Goal: Communication & Community: Answer question/provide support

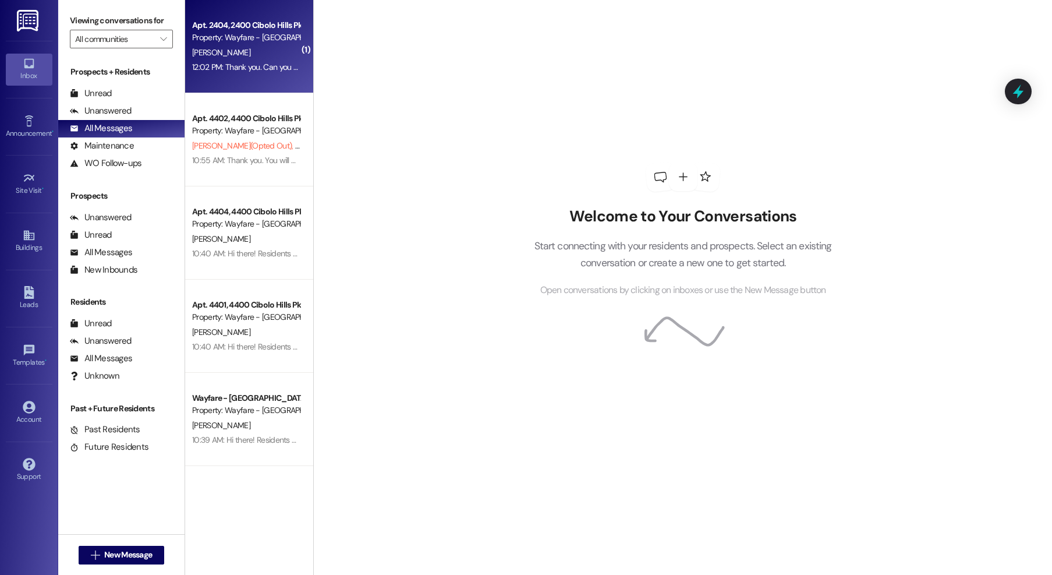
click at [229, 35] on div "Property: Wayfare - [GEOGRAPHIC_DATA]" at bounding box center [246, 37] width 108 height 12
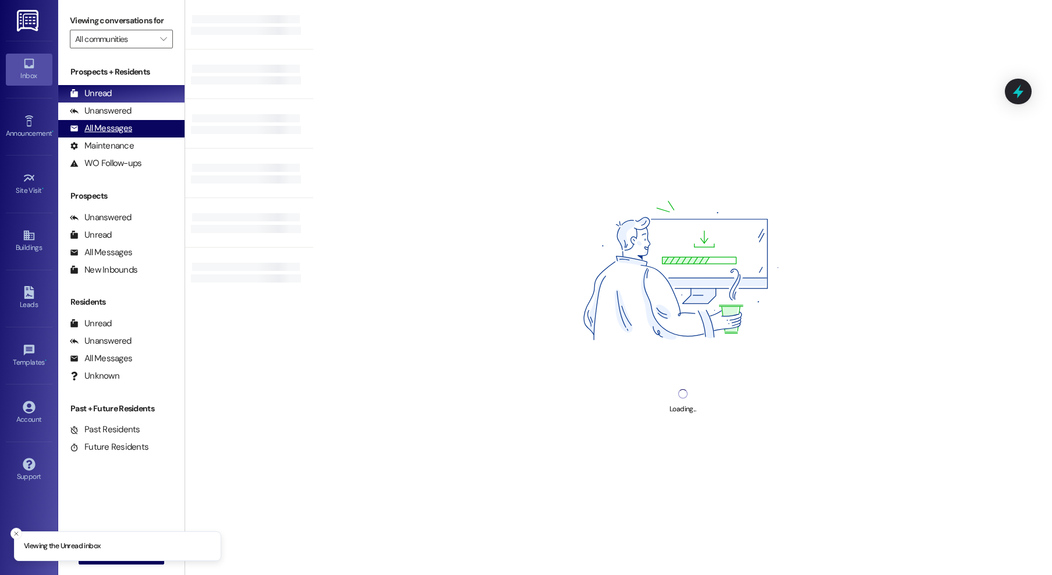
click at [107, 131] on div "All Messages" at bounding box center [101, 128] width 62 height 12
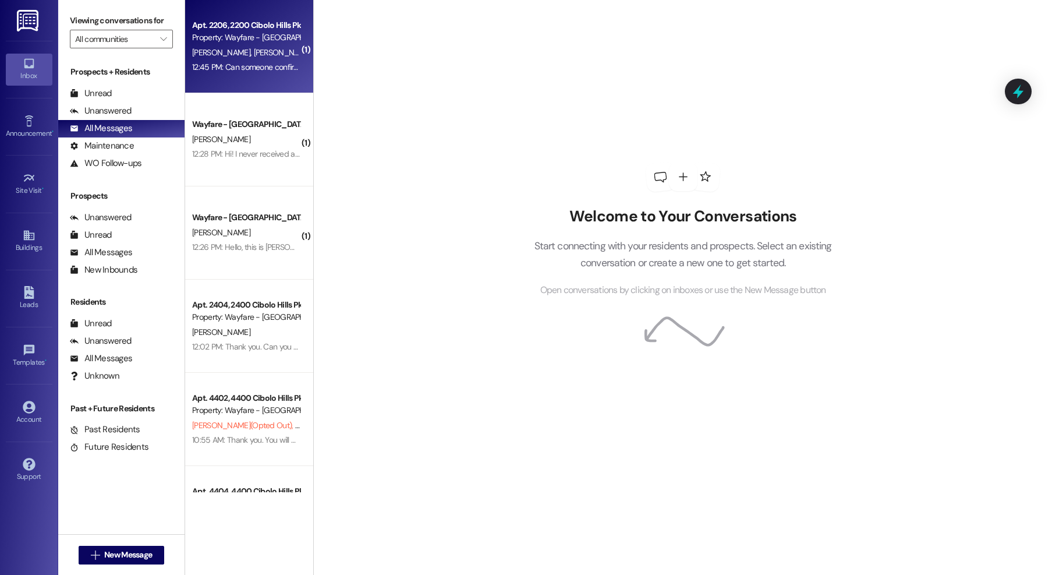
click at [222, 27] on div "Apt. 2206, 2200 Cibolo Hills Pky" at bounding box center [246, 25] width 108 height 12
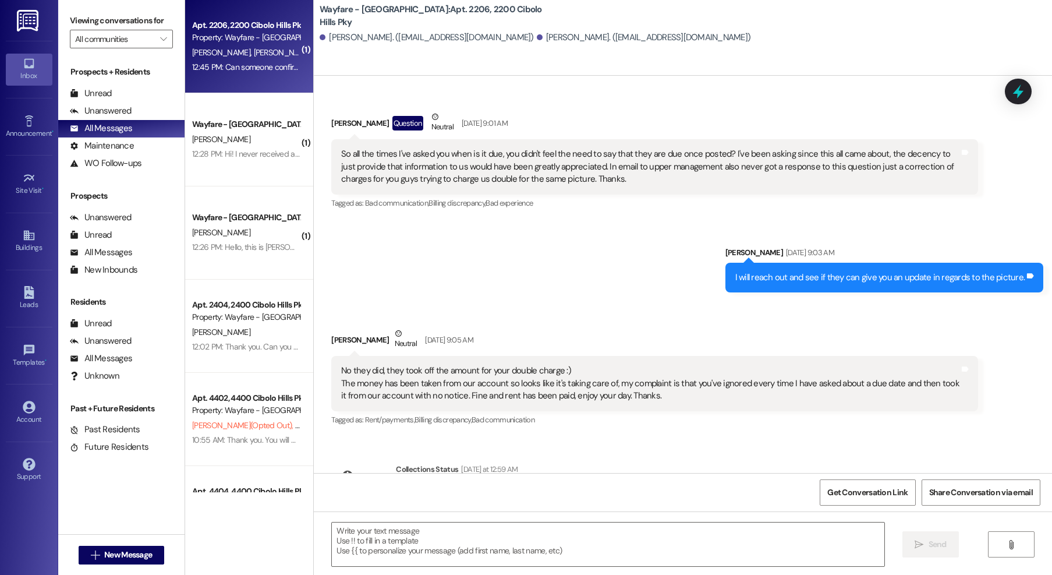
scroll to position [14404, 0]
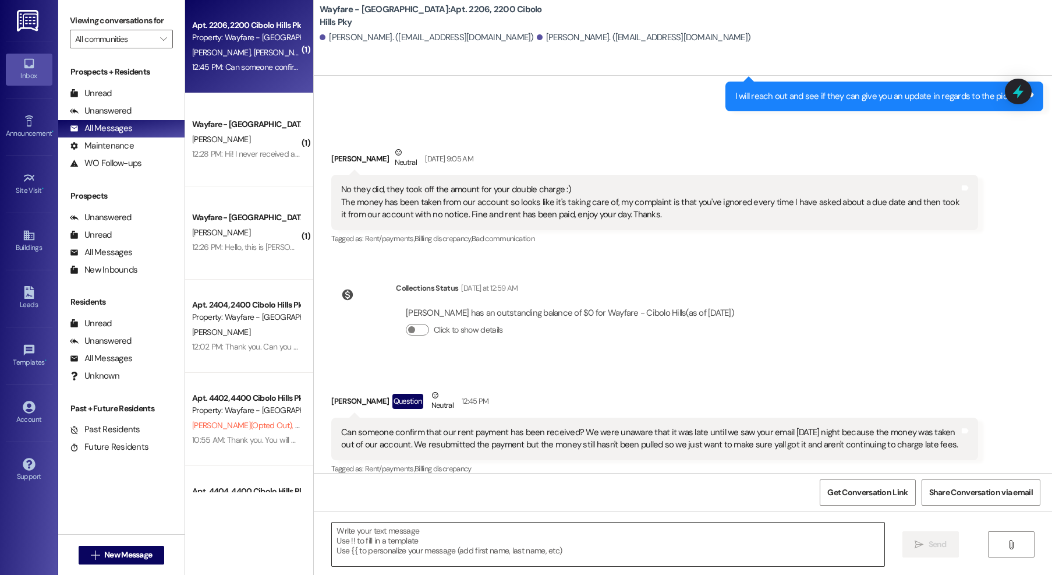
click at [650, 560] on textarea at bounding box center [608, 544] width 552 height 44
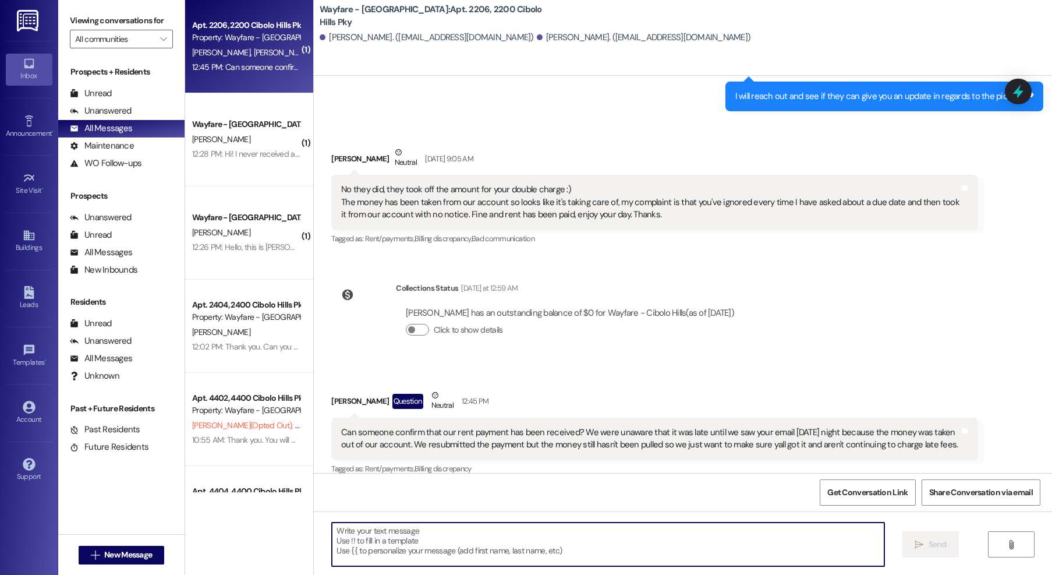
click at [475, 555] on textarea at bounding box center [608, 544] width 552 height 44
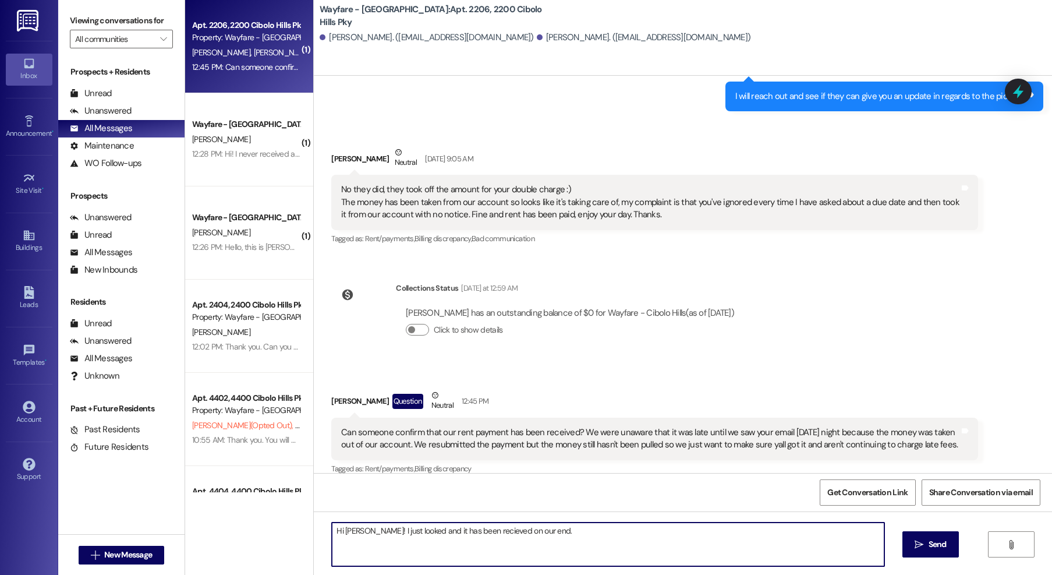
click at [475, 536] on textarea "Hi Addison! I just looked and it has been recieved on our end." at bounding box center [608, 544] width 552 height 44
click at [474, 534] on textarea "Hi Addison! I just looked and it has been recieved on our end." at bounding box center [608, 544] width 552 height 44
click at [563, 534] on textarea "Hi Addison! I just looked and it has been received on our end." at bounding box center [608, 544] width 552 height 44
type textarea "Hi Addison! I just looked and it has been received on our end so you are all go…"
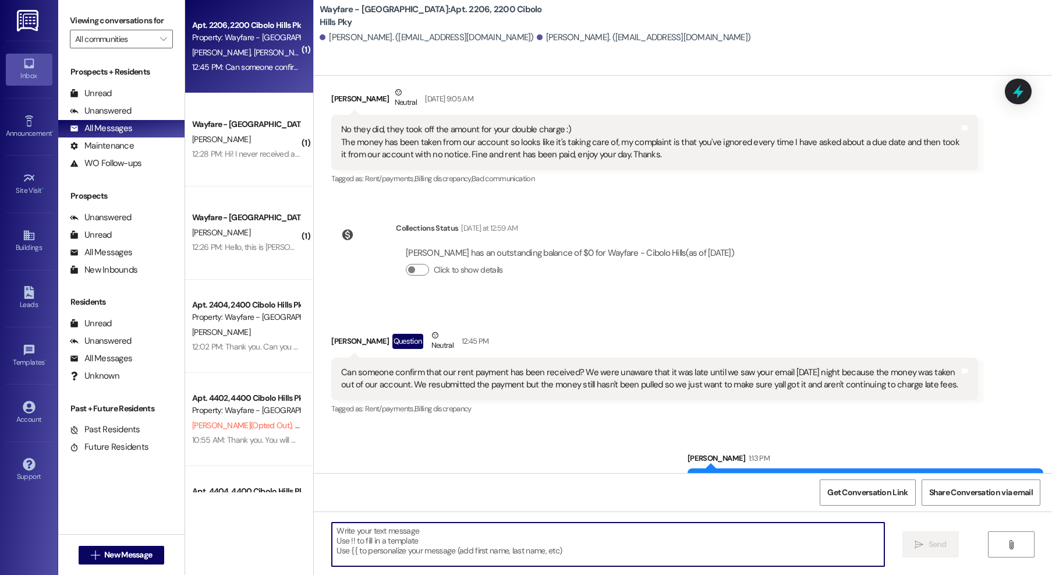
scroll to position [14485, 0]
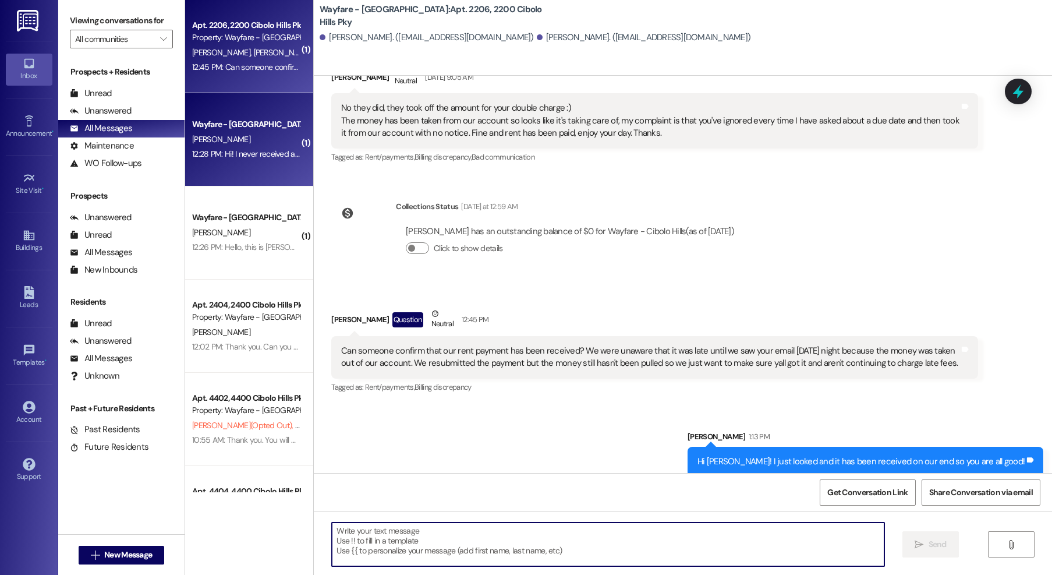
click at [239, 141] on div "[PERSON_NAME]" at bounding box center [246, 139] width 110 height 15
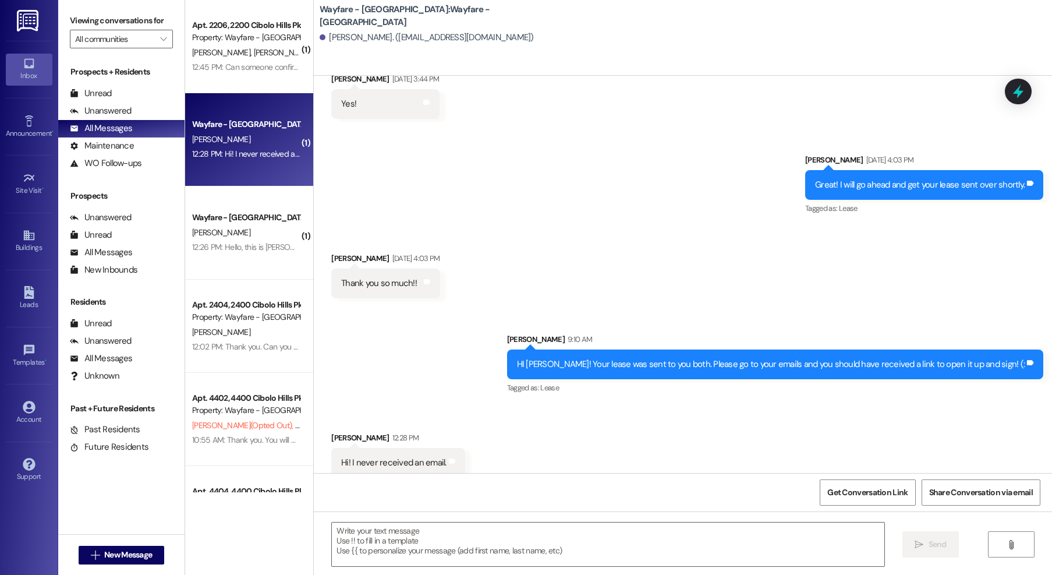
scroll to position [1333, 0]
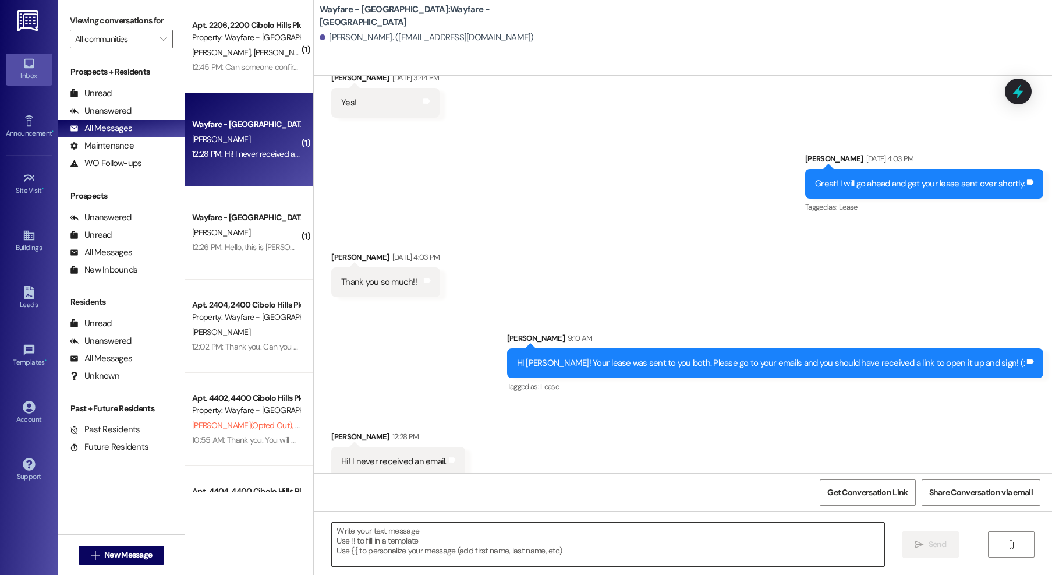
click at [459, 543] on textarea at bounding box center [608, 544] width 552 height 44
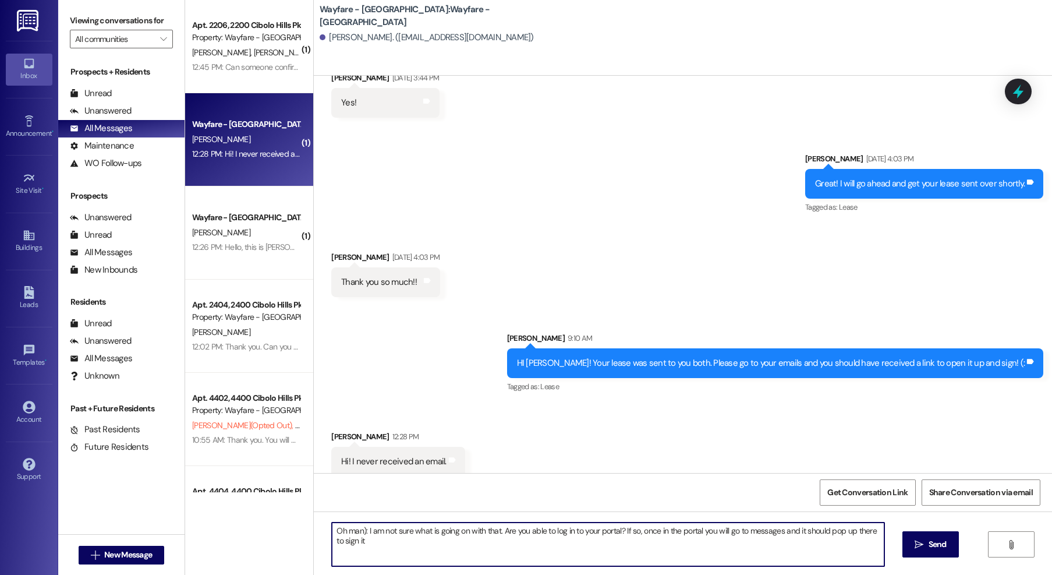
type textarea "Oh man): I am not sure what is going on with that. Are you able to log in to yo…"
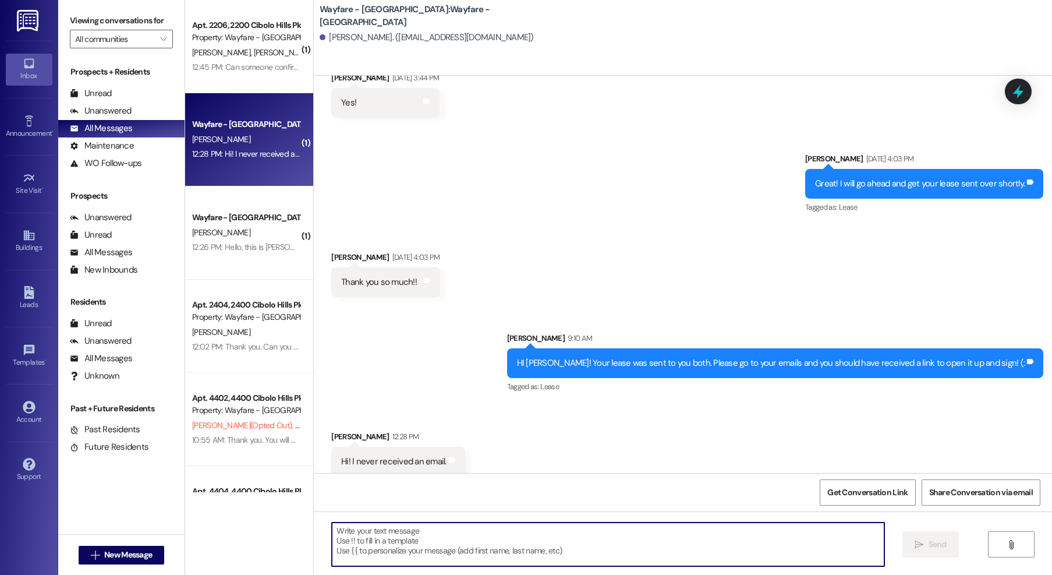
scroll to position [1415, 0]
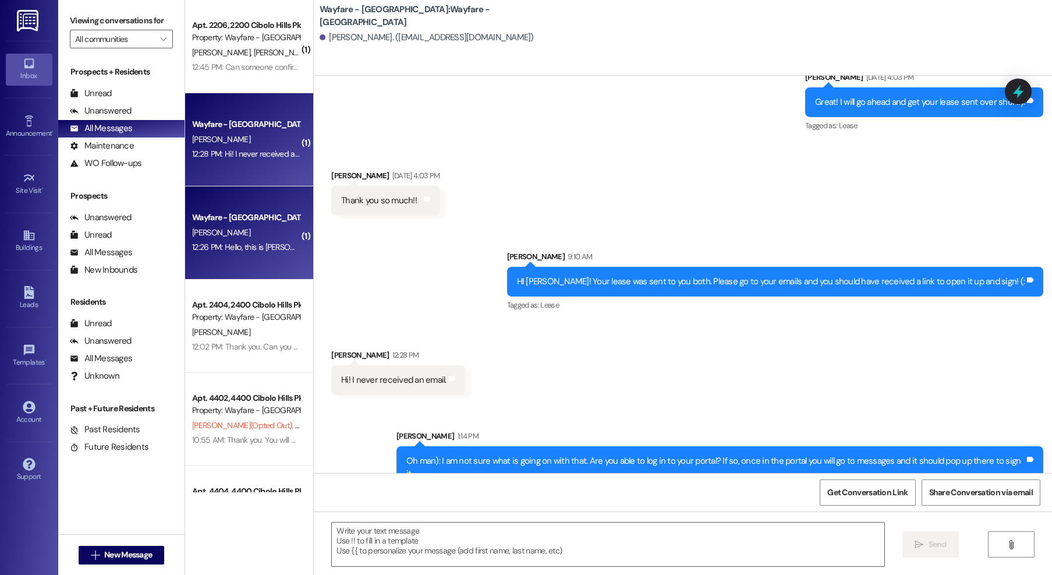
click at [254, 261] on div "Wayfare - Cibolo Hills Prospect B. Dominguez 12:26 PM: Hello, this is Breanna o…" at bounding box center [249, 232] width 128 height 93
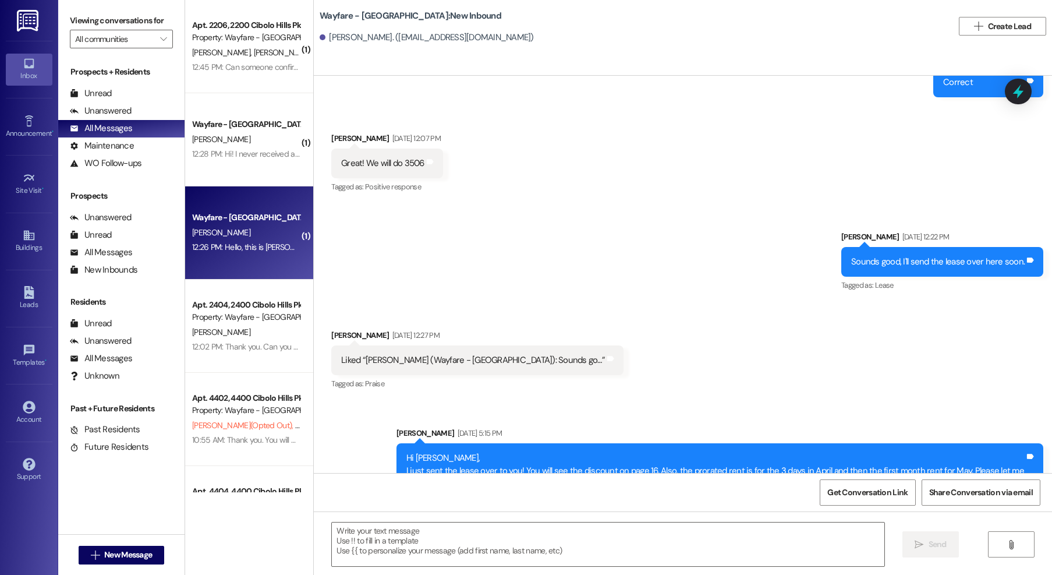
scroll to position [8902, 0]
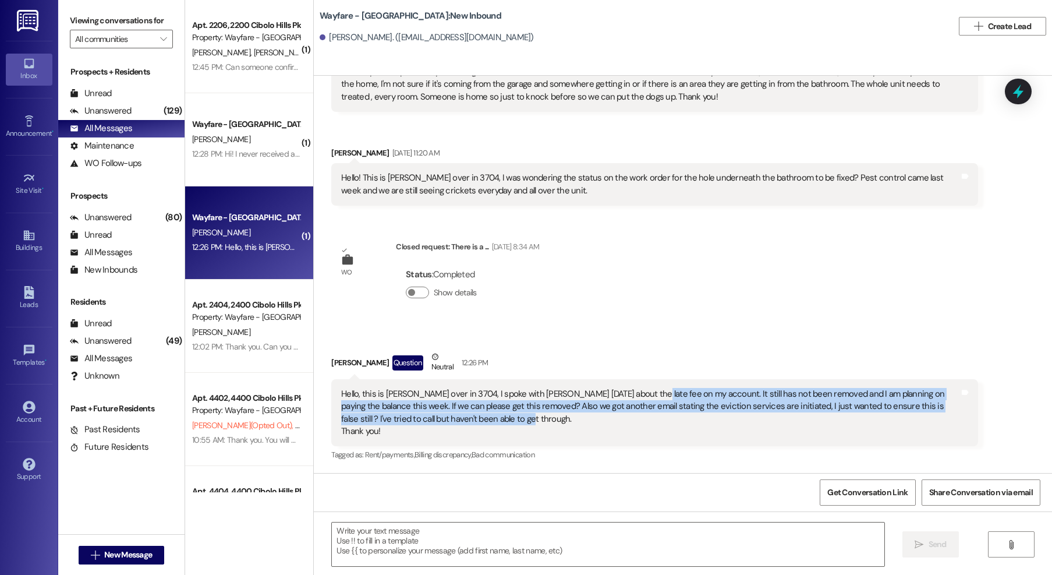
drag, startPoint x: 628, startPoint y: 395, endPoint x: 689, endPoint y: 421, distance: 66.5
click at [689, 421] on div "Hello, this is Breanna over in 3704, I spoke with Thalya on Friday about the la…" at bounding box center [650, 413] width 618 height 50
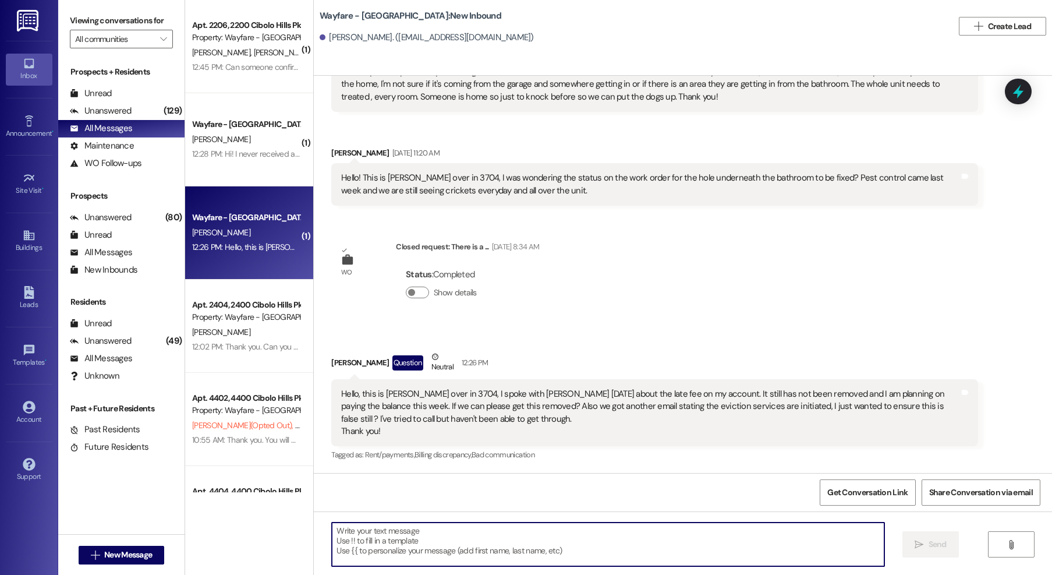
click at [424, 547] on textarea at bounding box center [608, 544] width 552 height 44
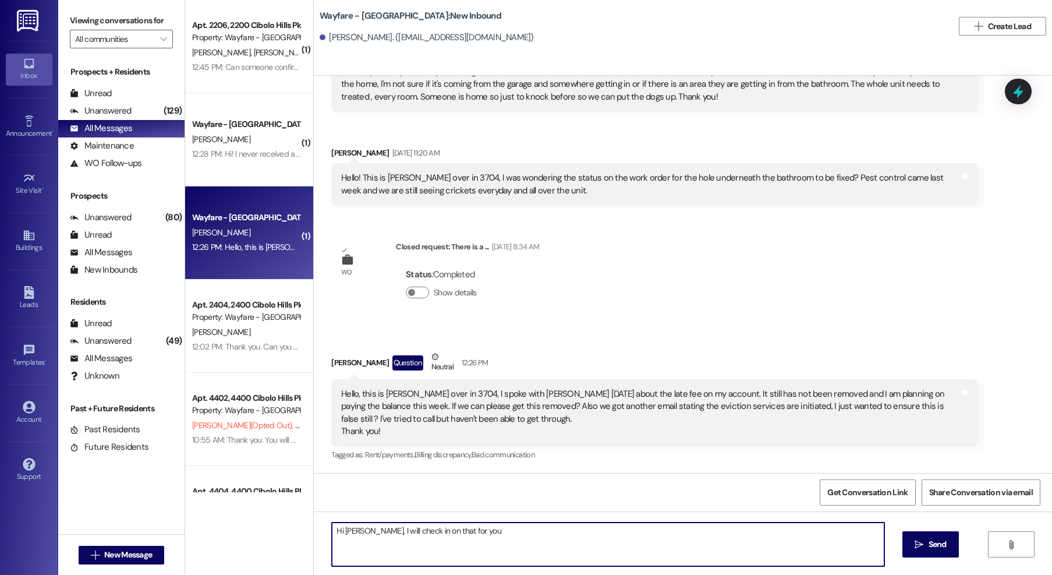
type textarea "Hi Breanna, I will check in on that for you!"
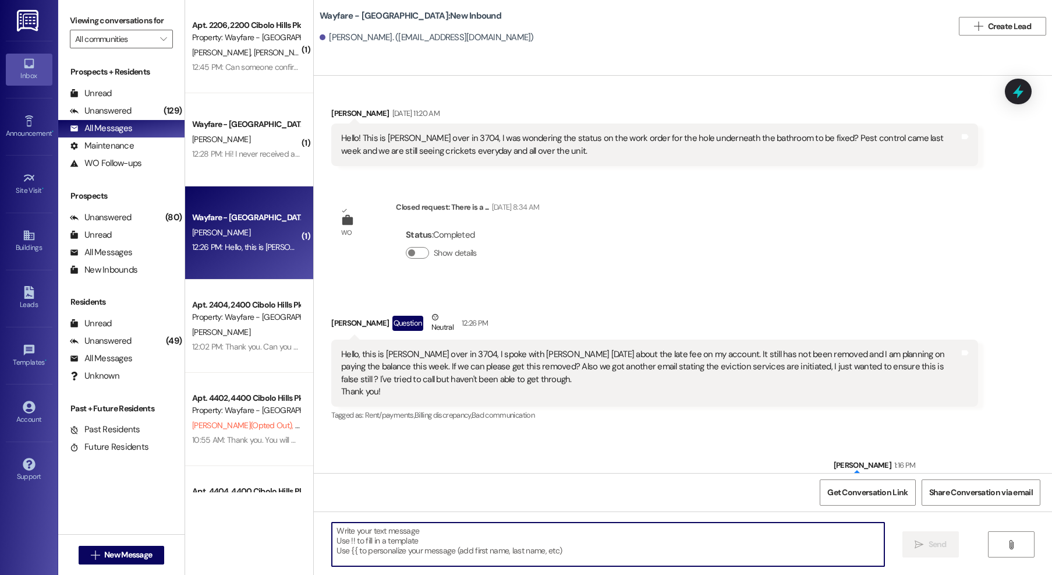
scroll to position [8983, 0]
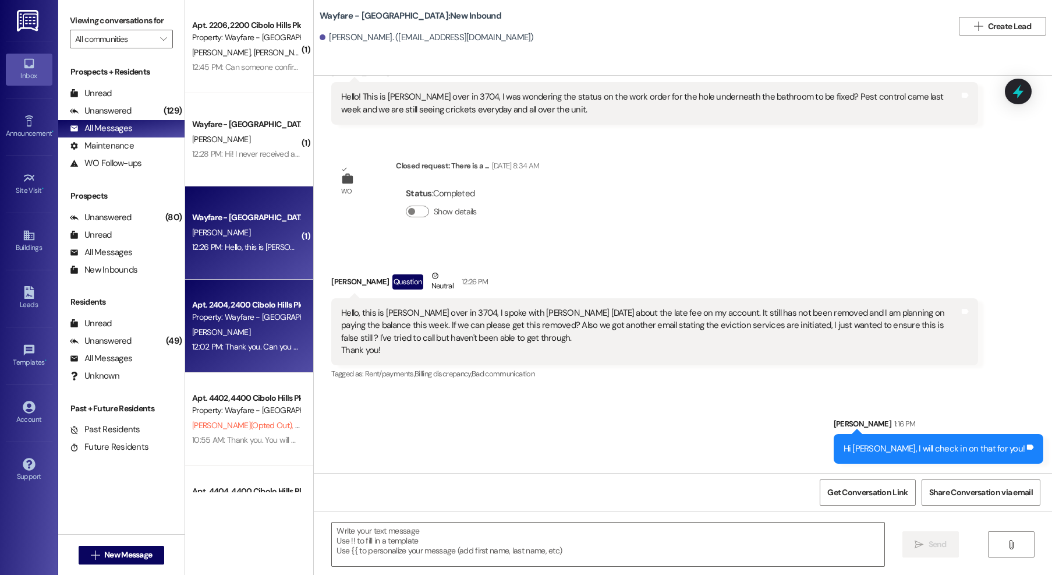
click at [215, 336] on div "V. Moore" at bounding box center [246, 332] width 110 height 15
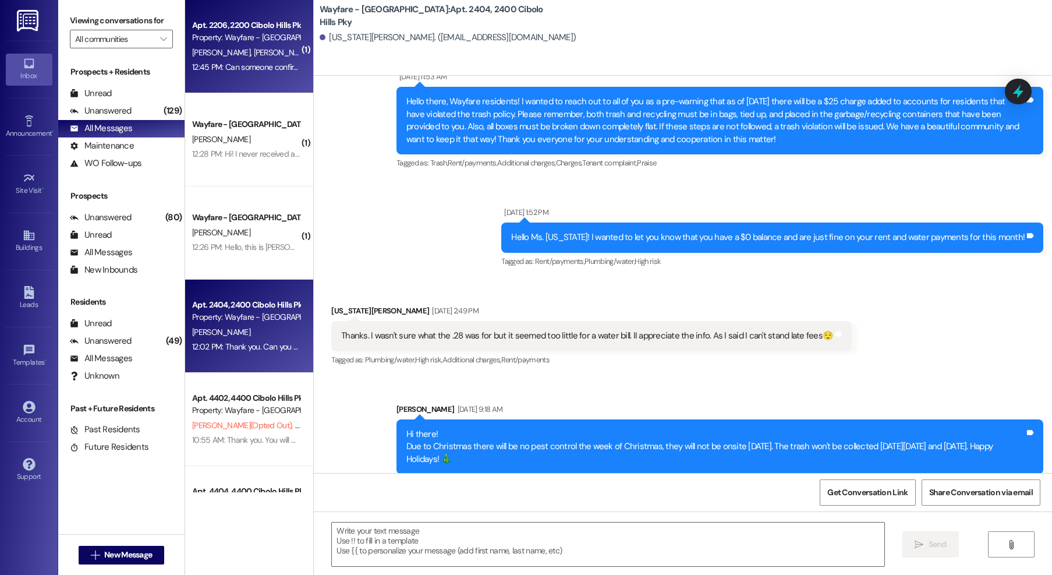
scroll to position [34706, 0]
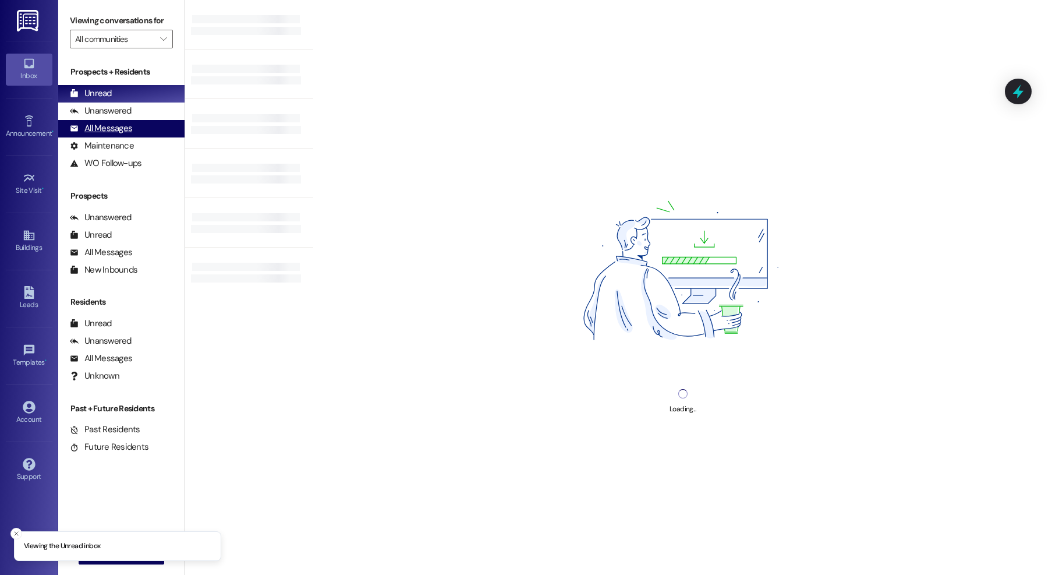
click at [129, 133] on div "All Messages" at bounding box center [101, 128] width 62 height 12
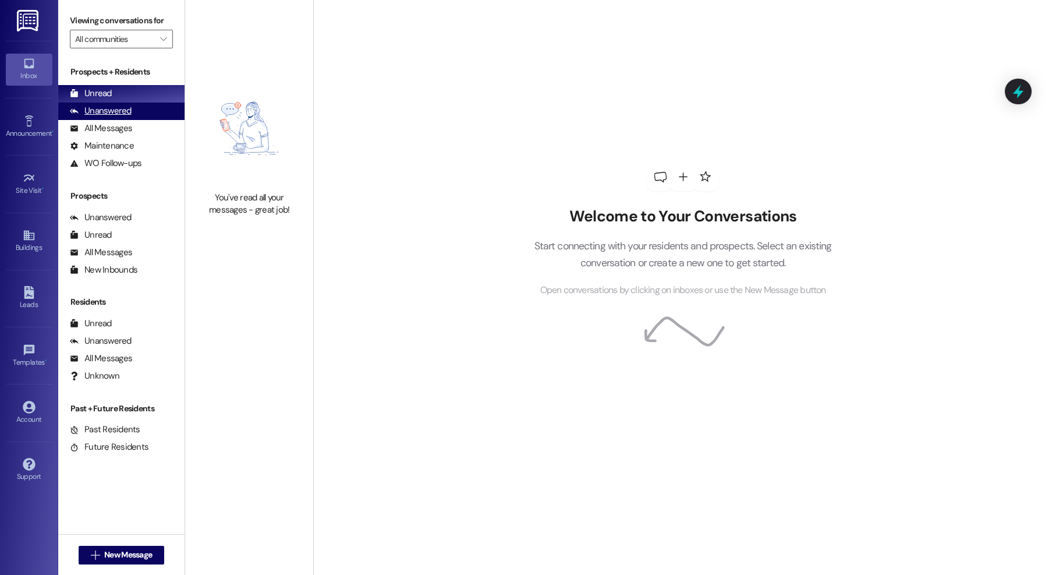
click at [123, 118] on div "Unanswered (0)" at bounding box center [121, 110] width 126 height 17
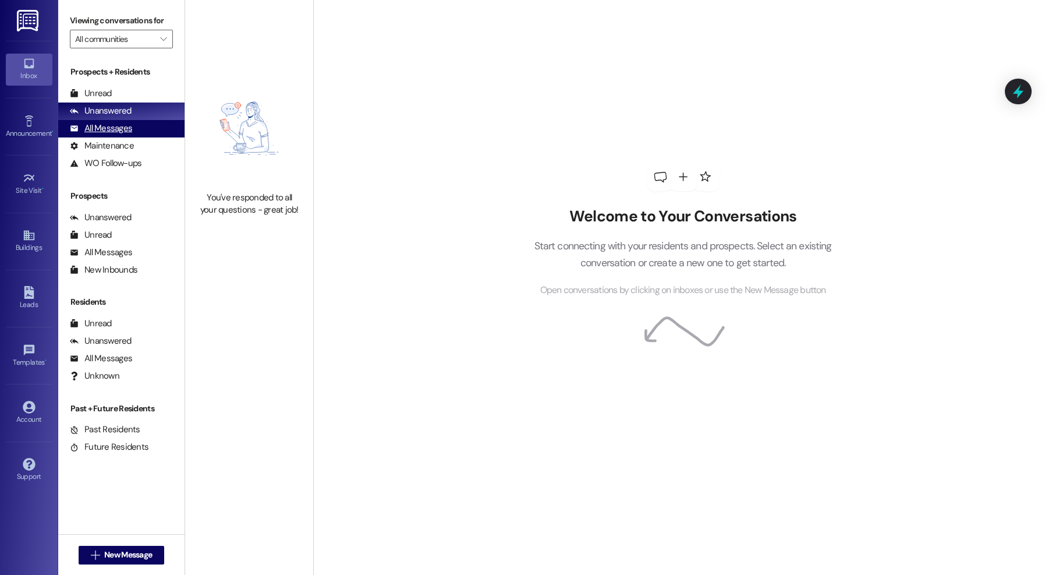
click at [122, 129] on div "All Messages" at bounding box center [101, 128] width 62 height 12
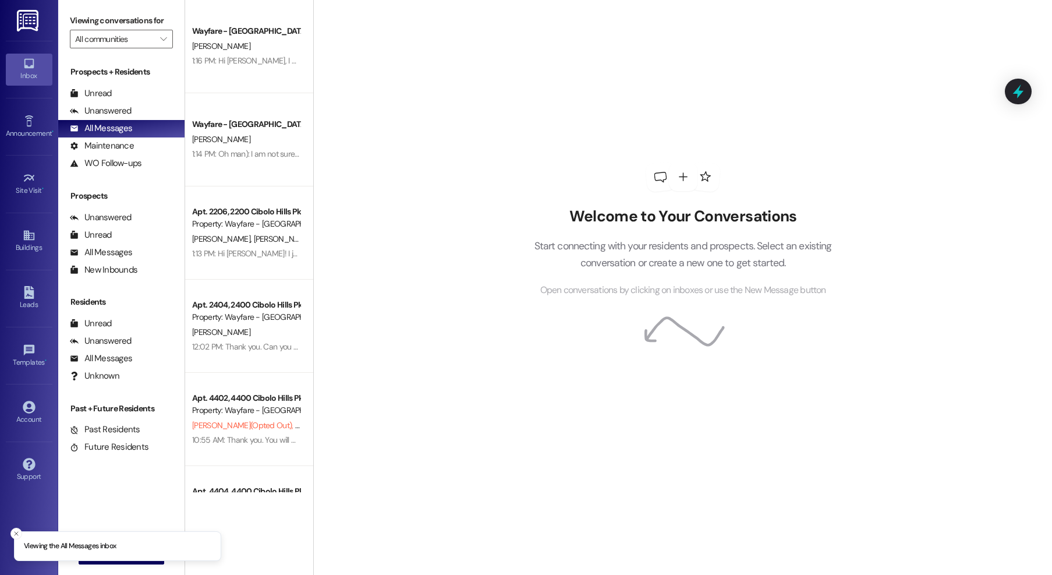
drag, startPoint x: 15, startPoint y: 536, endPoint x: 75, endPoint y: 558, distance: 63.9
click at [17, 537] on button "Close toast" at bounding box center [16, 533] width 12 height 12
click at [79, 558] on button " New Message" at bounding box center [122, 554] width 86 height 19
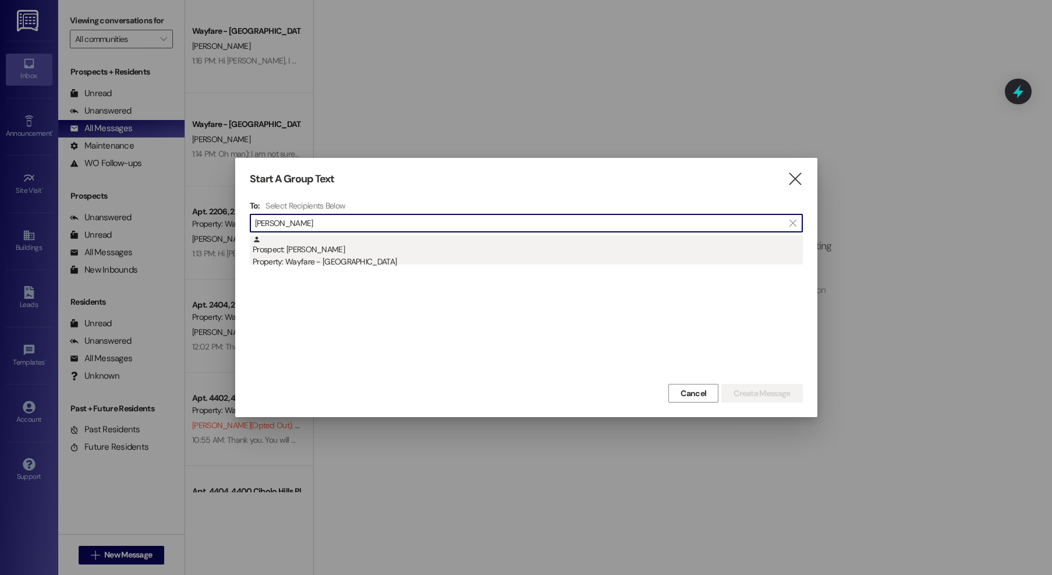
type input "skinner"
click at [374, 258] on div "Property: Wayfare - [GEOGRAPHIC_DATA]" at bounding box center [528, 262] width 550 height 12
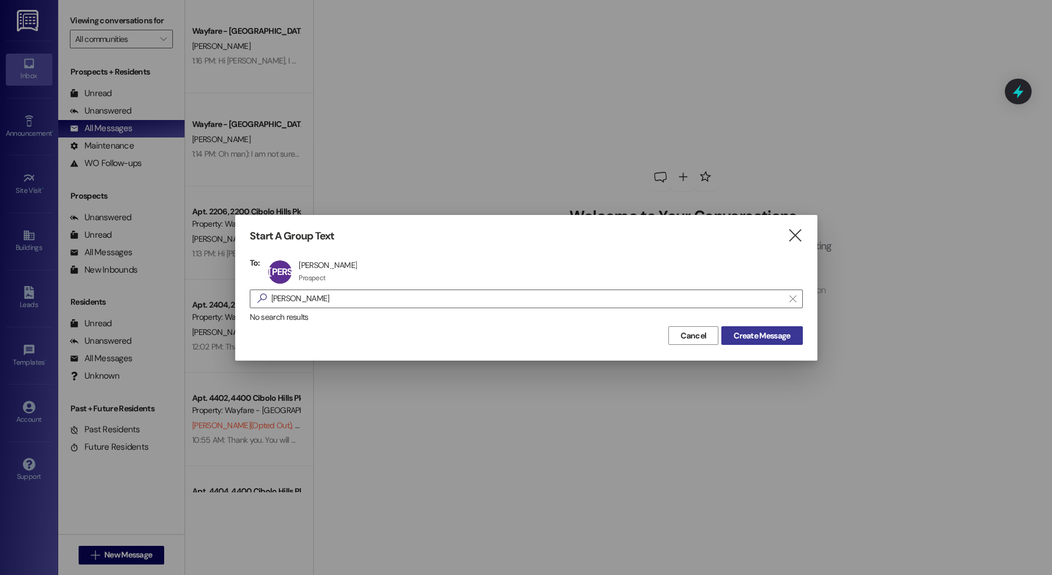
click at [746, 338] on span "Create Message" at bounding box center [761, 335] width 56 height 12
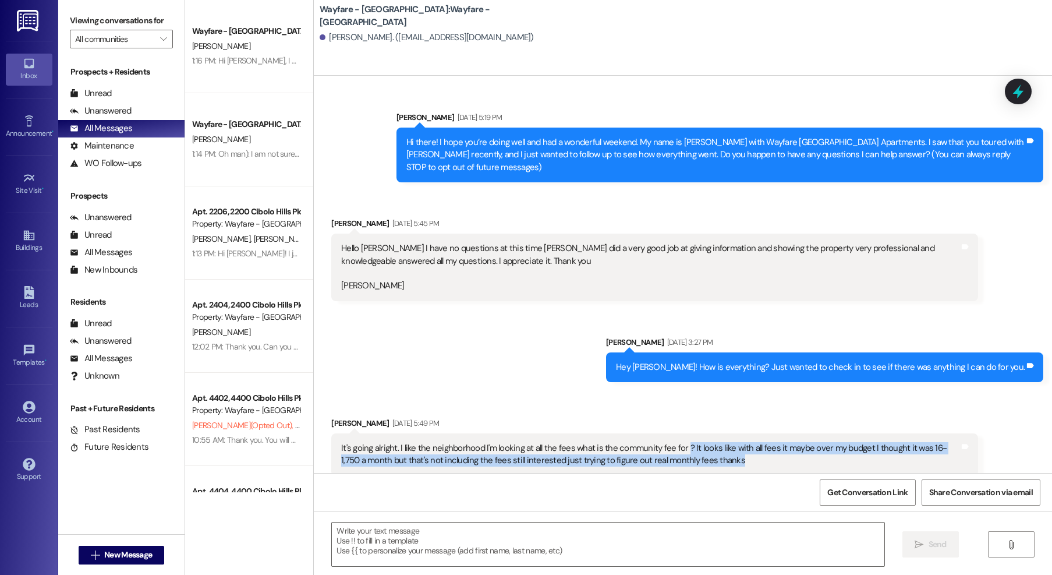
drag, startPoint x: 674, startPoint y: 434, endPoint x: 869, endPoint y: 452, distance: 196.4
click at [869, 452] on div "It's going alright. I like the neighborhood I'm looking at all the fees what is…" at bounding box center [650, 454] width 618 height 25
click at [122, 557] on span "New Message" at bounding box center [128, 554] width 48 height 12
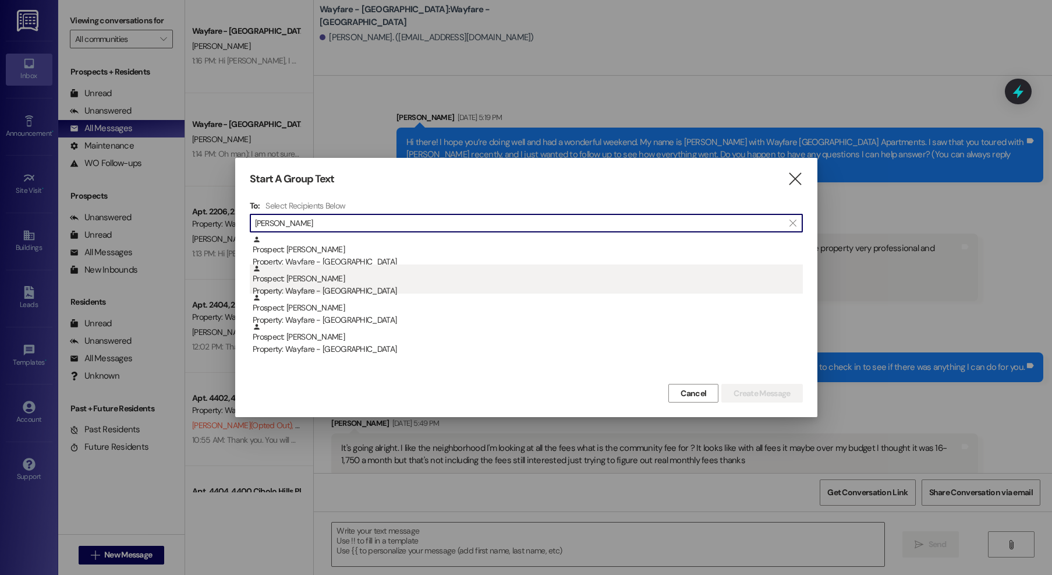
type input "martine"
click at [318, 290] on div "Property: Wayfare - [GEOGRAPHIC_DATA]" at bounding box center [528, 291] width 550 height 12
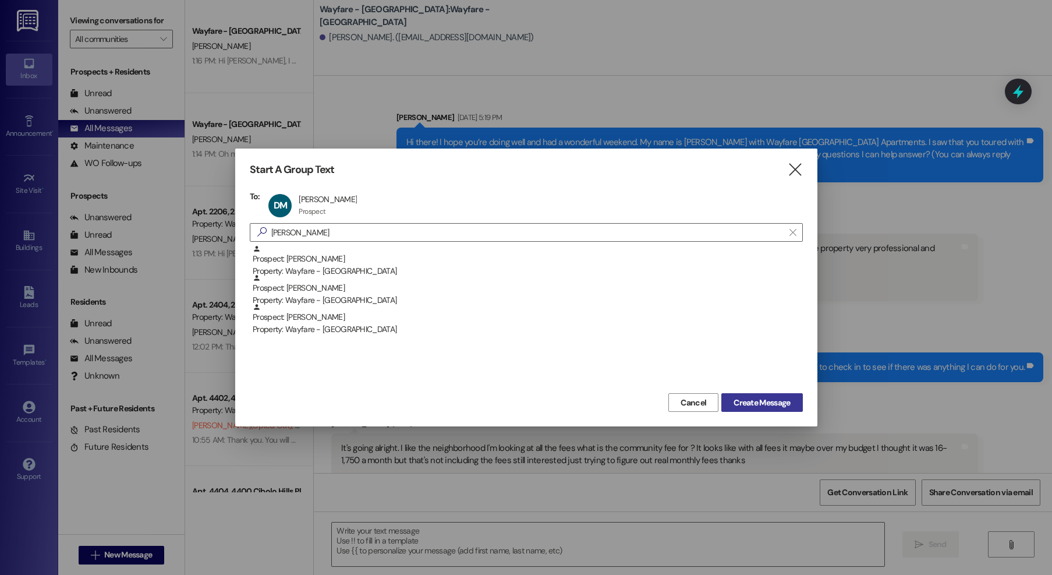
click at [735, 405] on span "Create Message" at bounding box center [761, 402] width 56 height 12
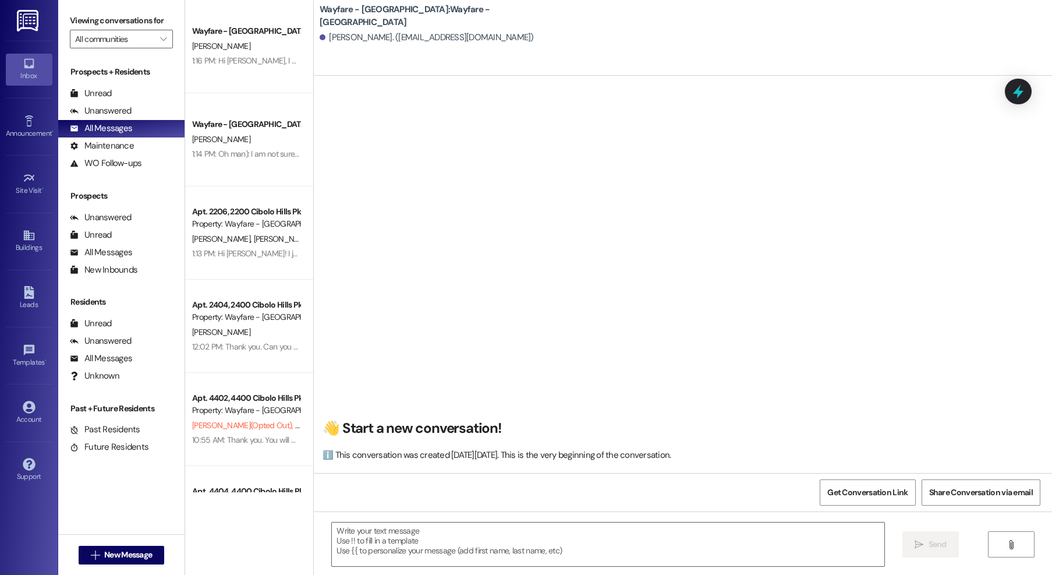
scroll to position [1, 0]
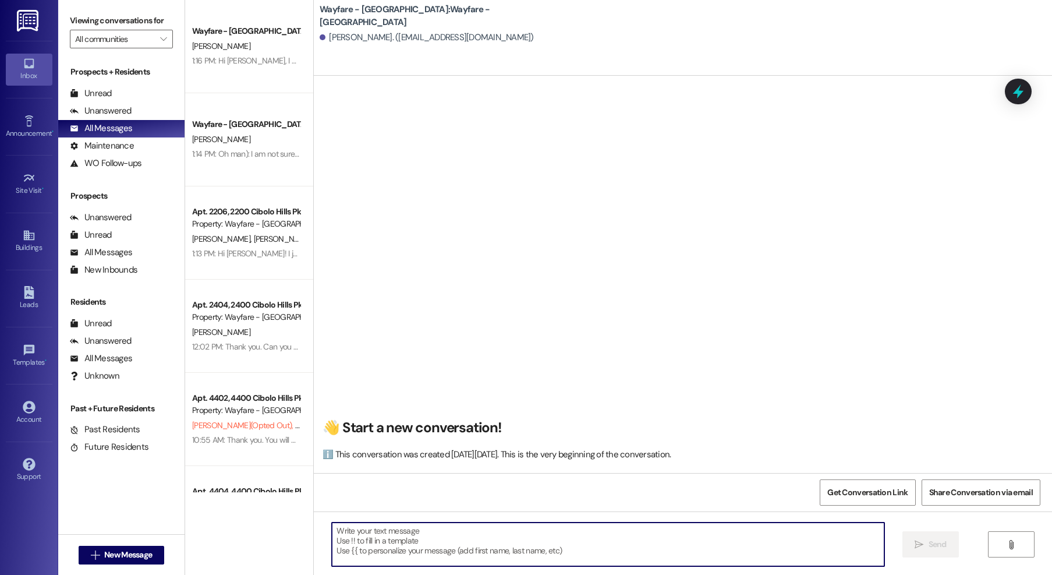
paste textarea "Hi there! My name is ____ and I'm one of the leasing agents here at Wayfare Cib…"
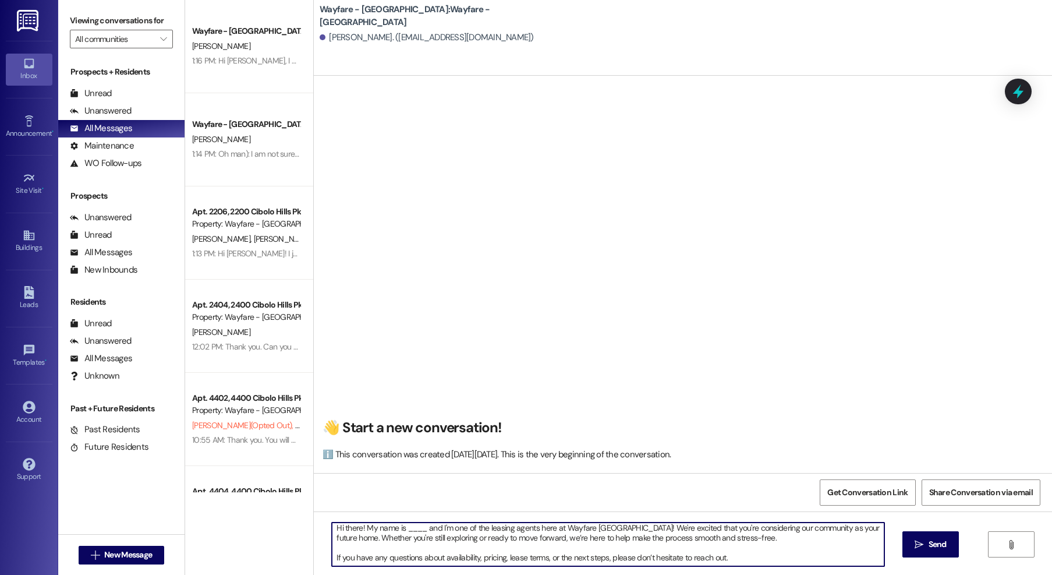
scroll to position [1, 0]
drag, startPoint x: 420, startPoint y: 531, endPoint x: 399, endPoint y: 531, distance: 21.0
click at [399, 531] on textarea "Hi there! My name is ____ and I'm one of the leasing agents here at Wayfare Cib…" at bounding box center [608, 544] width 552 height 44
type textarea "Hi there! My name is Jordan and I'm one of the leasing agents here at Wayfare C…"
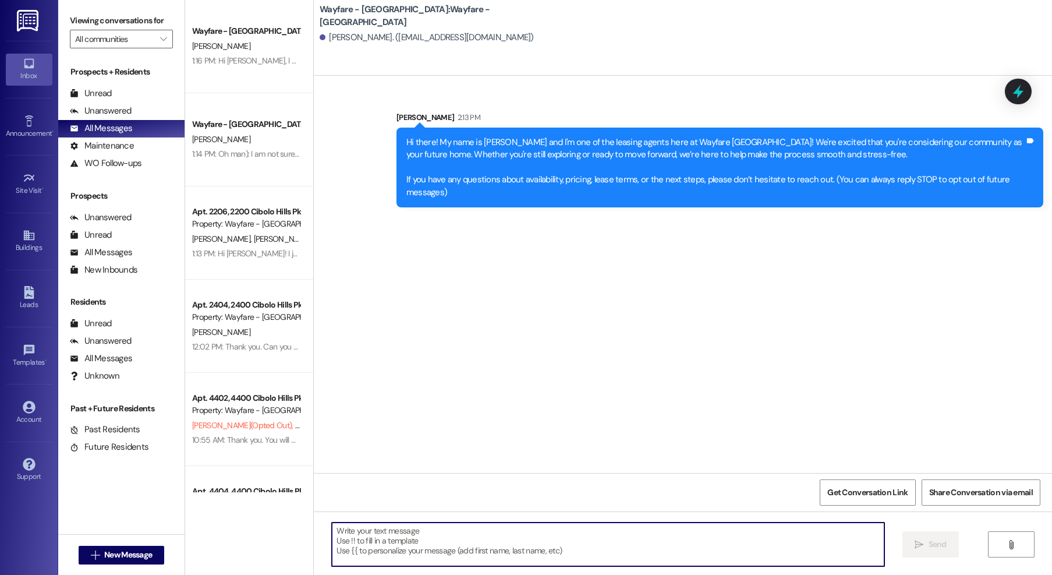
scroll to position [0, 0]
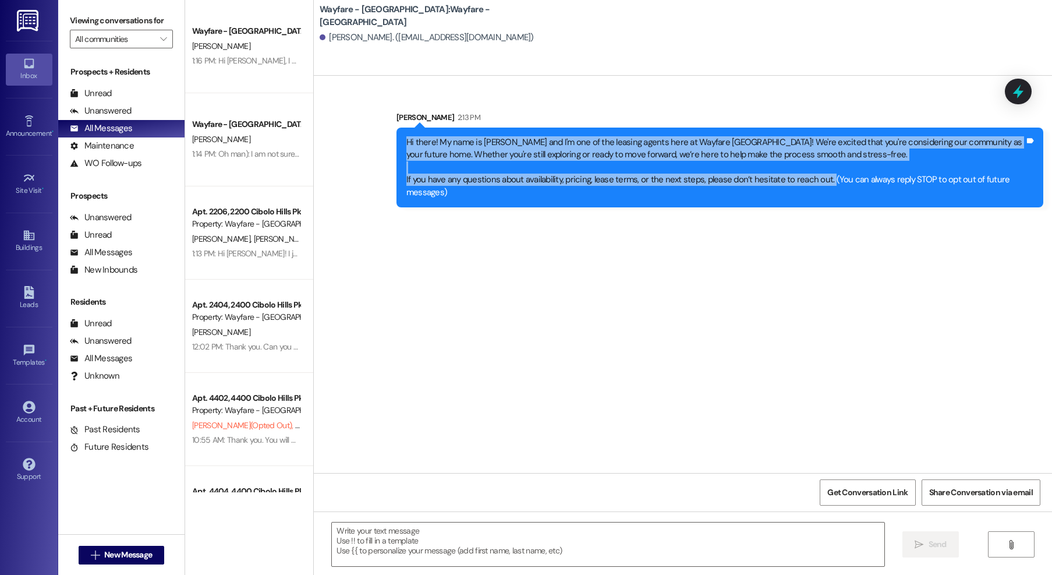
drag, startPoint x: 817, startPoint y: 182, endPoint x: 396, endPoint y: 147, distance: 422.4
click at [375, 141] on div "Sent via SMS Jordan Arnold 2:13 PM Hi there! My name is Jordan and I'm one of t…" at bounding box center [683, 150] width 738 height 131
copy div "Hi there! My name is Jordan and I'm one of the leasing agents here at Wayfare C…"
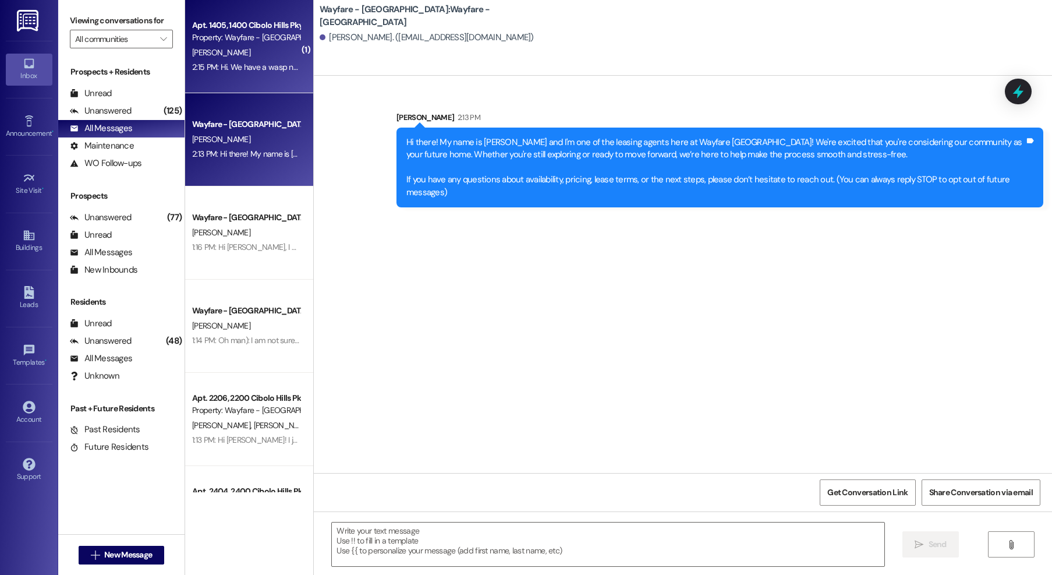
click at [257, 44] on div "Apt. 1405, 1400 Cibolo Hills Pky Property: Wayfare - Cibolo Hills" at bounding box center [246, 31] width 110 height 27
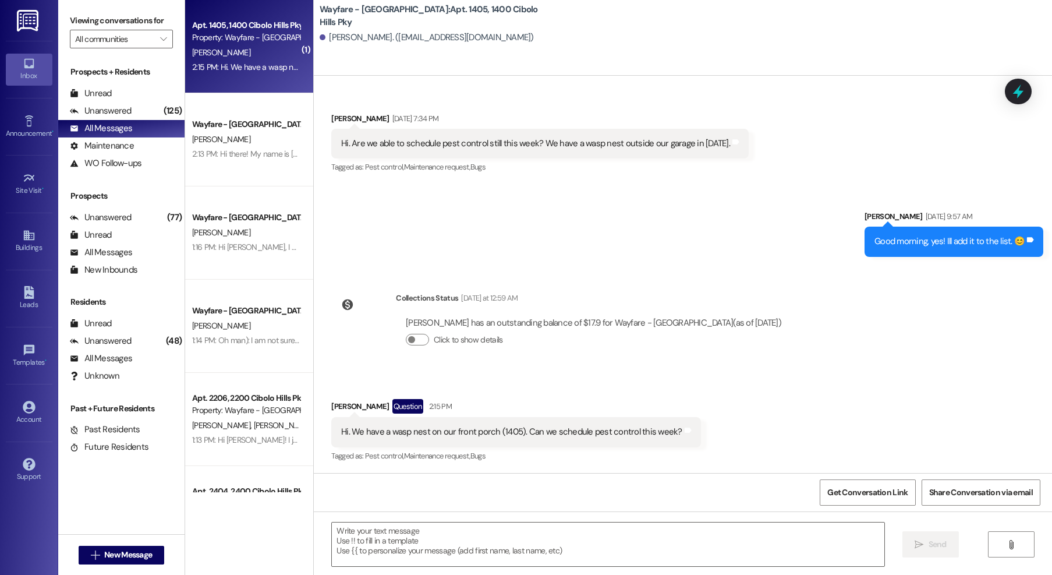
scroll to position [963, 0]
click at [506, 547] on textarea at bounding box center [608, 544] width 552 height 44
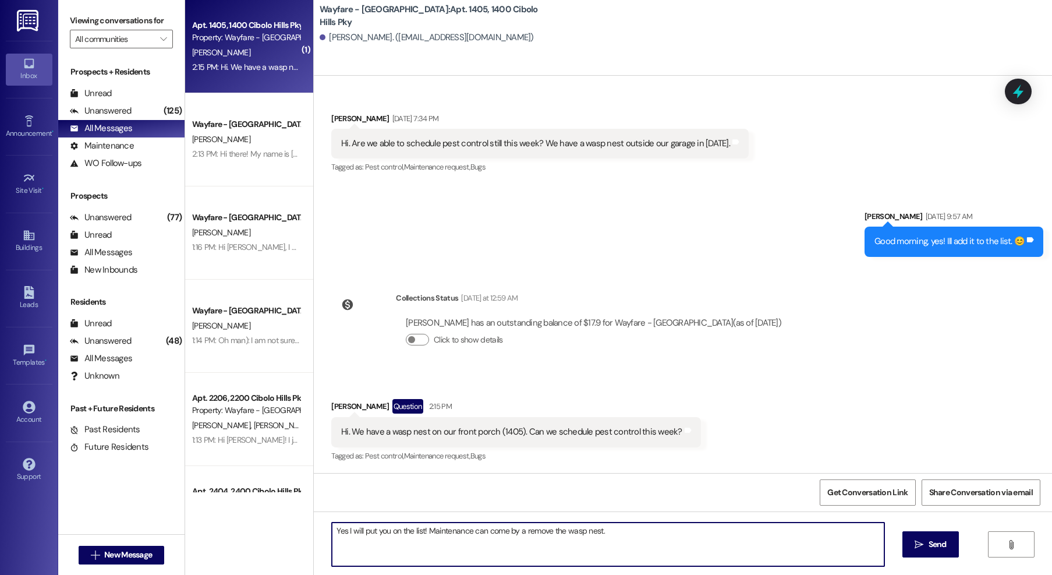
drag, startPoint x: 578, startPoint y: 536, endPoint x: 421, endPoint y: 534, distance: 157.2
click at [421, 534] on textarea "Yes I will put you on the list! Maintenance can come by a remove the wasp nest." at bounding box center [608, 544] width 552 height 44
type textarea "Yes I will put you on the list!"
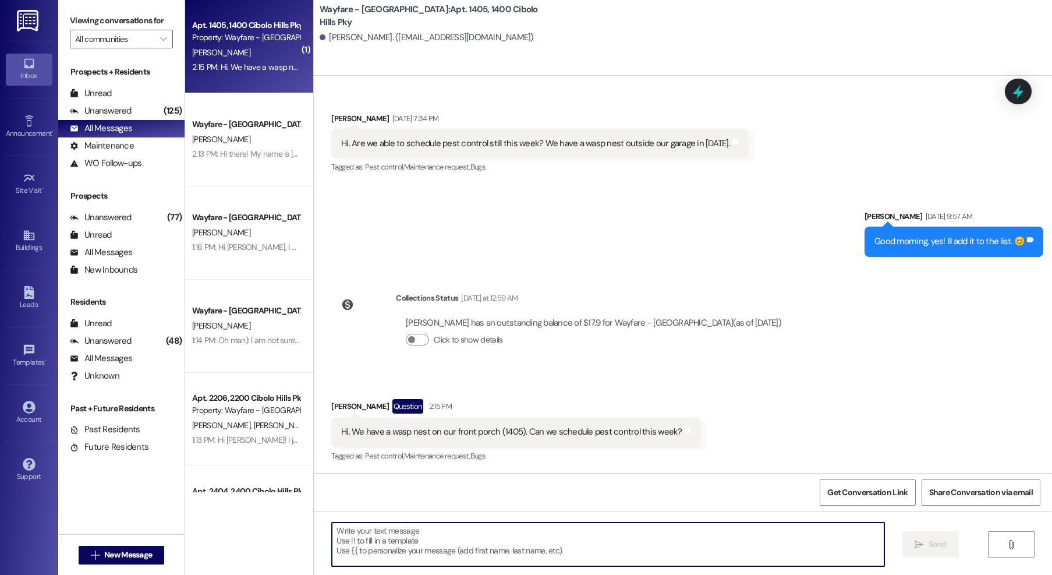
scroll to position [1045, 0]
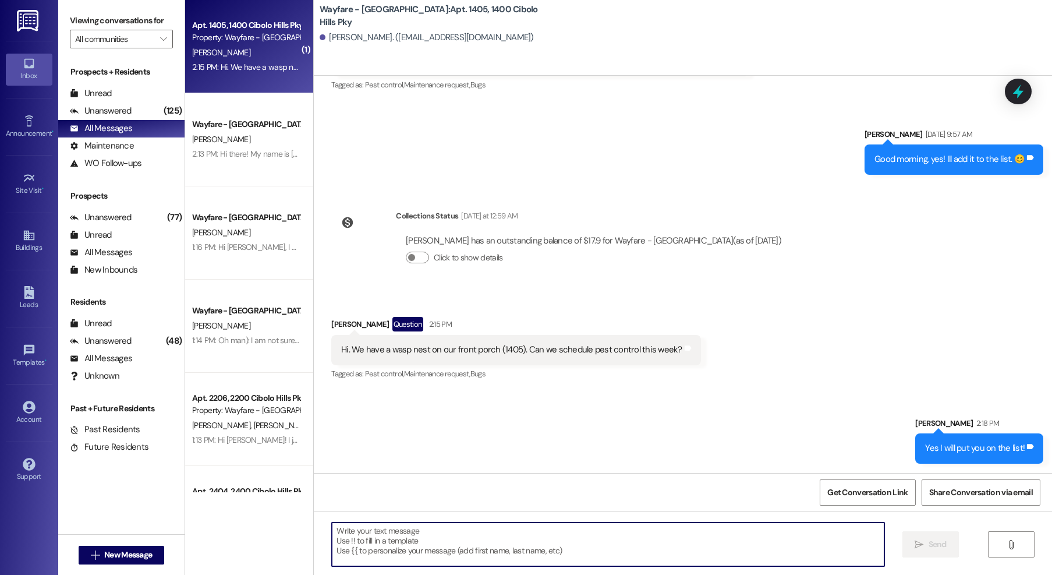
click at [131, 543] on div " New Message" at bounding box center [122, 554] width 86 height 29
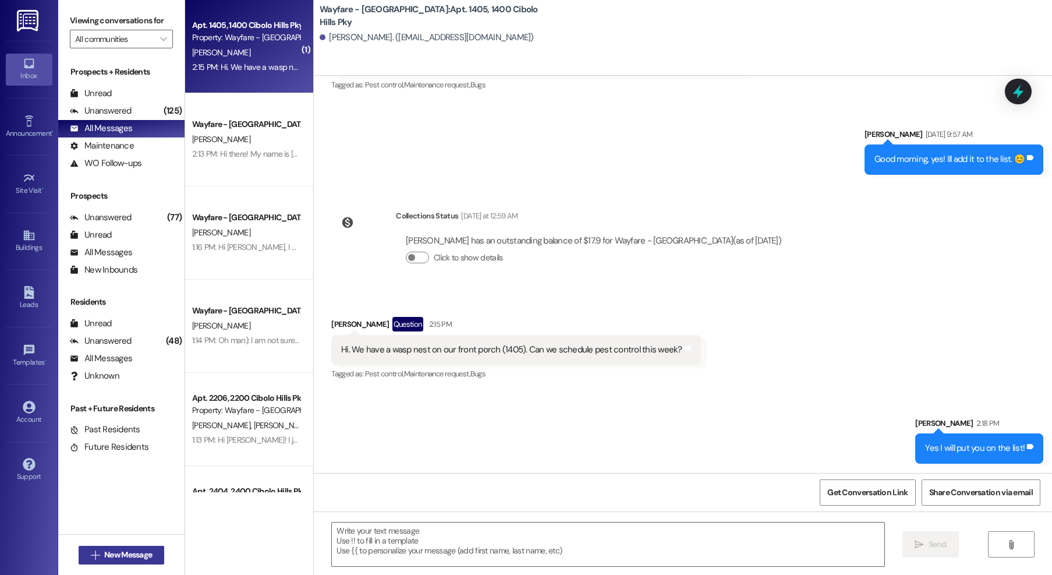
click at [129, 549] on span "New Message" at bounding box center [128, 554] width 48 height 12
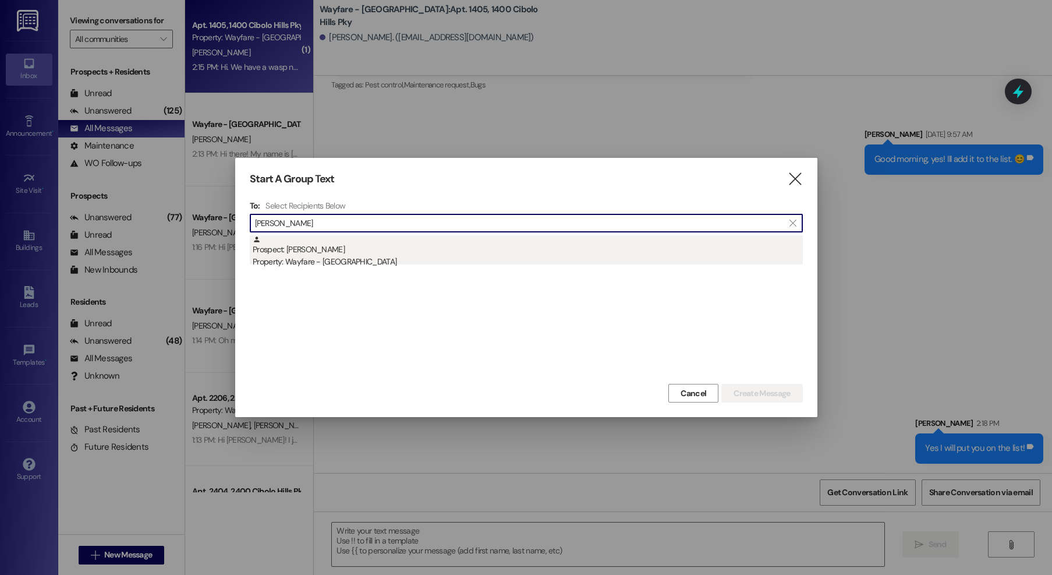
type input "moser"
click at [471, 239] on div "Prospect: Jessica Moser Property: Wayfare - Cibolo Hills" at bounding box center [528, 251] width 550 height 33
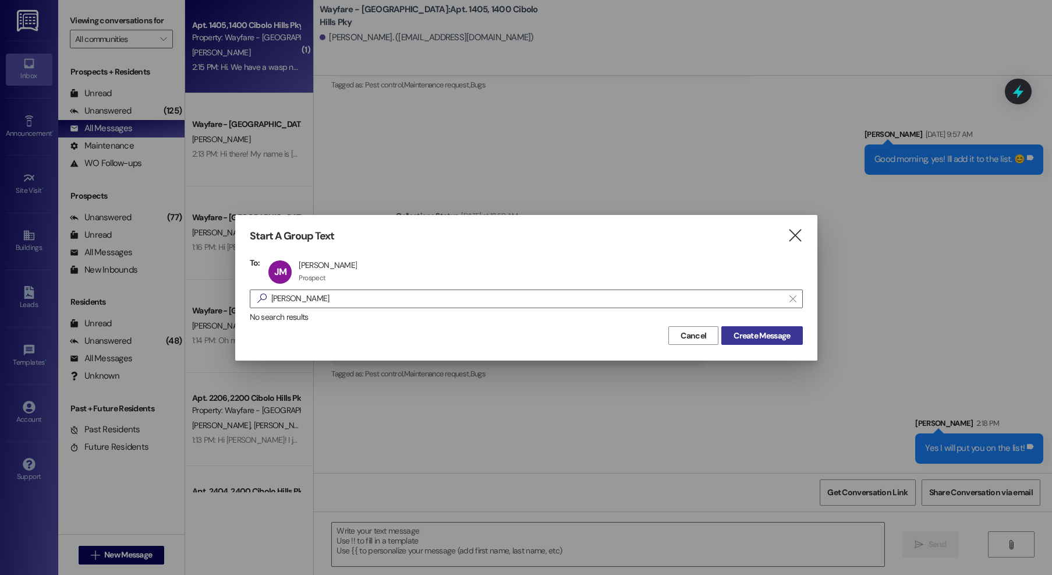
click at [743, 335] on span "Create Message" at bounding box center [761, 335] width 56 height 12
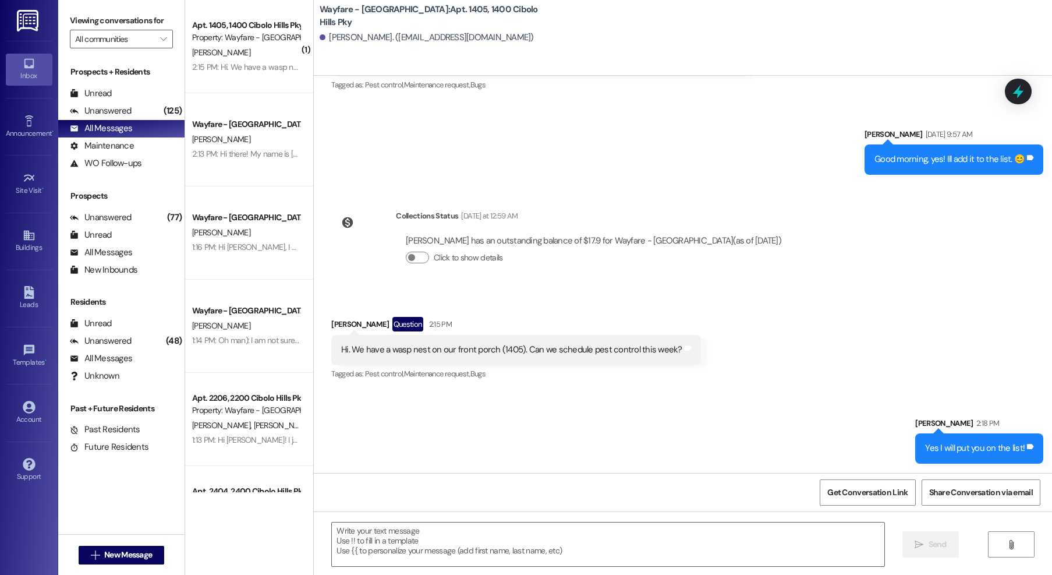
scroll to position [277, 0]
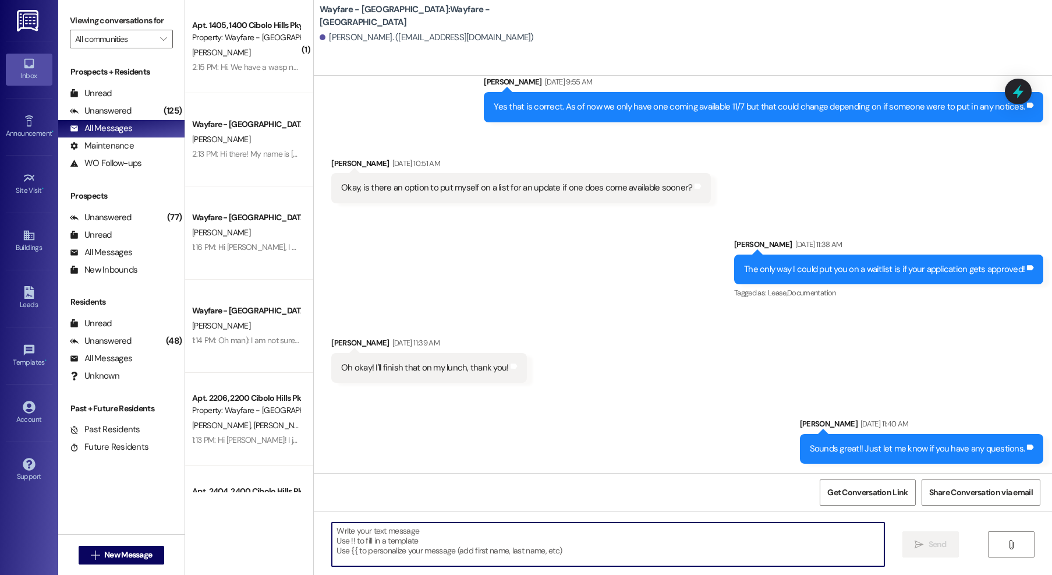
paste textarea "Hi there! My name is Jordan and I'm one of the leasing agents here at Wayfare C…"
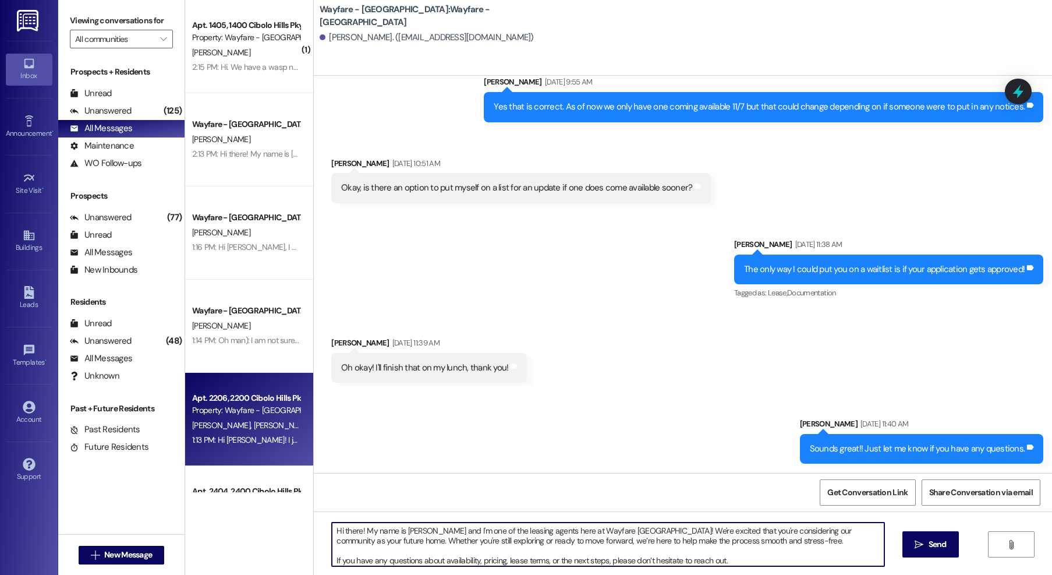
drag, startPoint x: 742, startPoint y: 555, endPoint x: 227, endPoint y: 465, distance: 522.4
click at [227, 465] on div "( 1 ) Apt. 1405, 1400 Cibolo Hills Pky Property: Wayfare - Cibolo Hills K. Bugn…" at bounding box center [618, 287] width 867 height 575
type textarea "If you have any questions about availability, pricing, lease terms, or the next…"
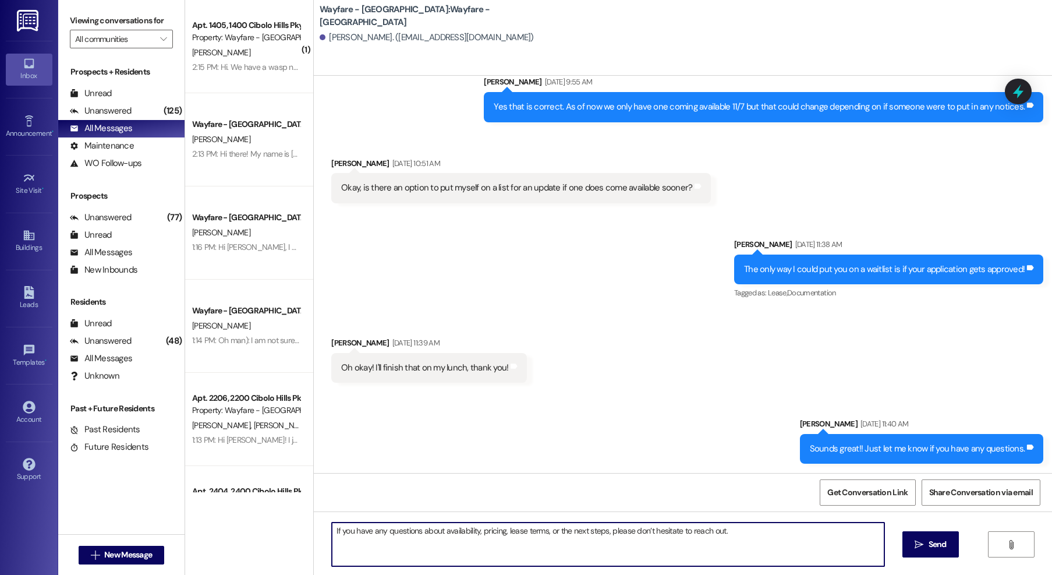
drag, startPoint x: 722, startPoint y: 538, endPoint x: 421, endPoint y: 509, distance: 302.4
click at [421, 509] on div "Sent via SMS Jordan Arnold Sep 02, 2025 at 9:05 AM Hi there! My name is Jordan …" at bounding box center [683, 363] width 738 height 575
type textarea "Hi Jessica! This is Jordan from Wayfare. Just checking in to see how everything…"
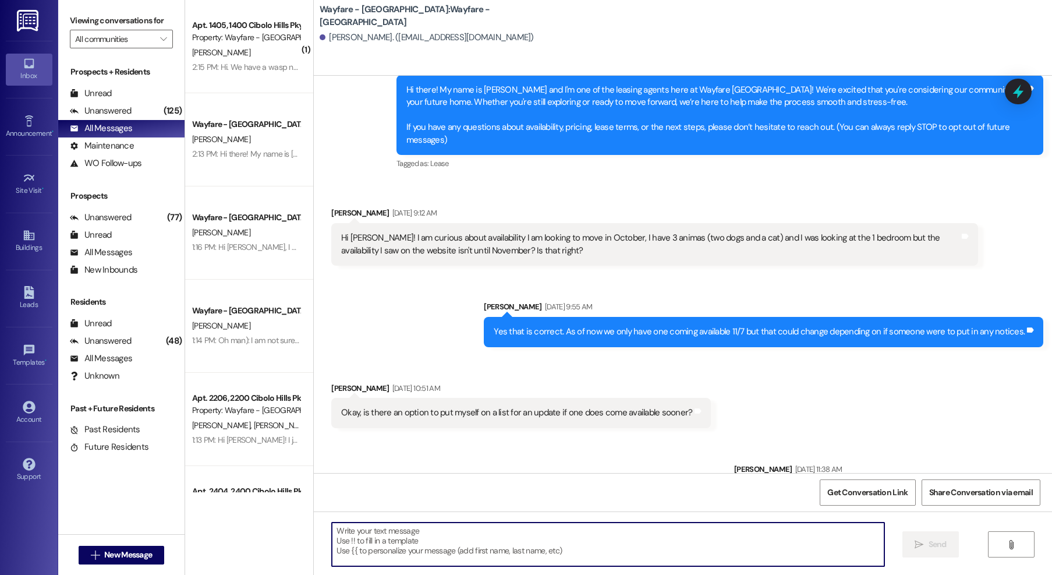
scroll to position [359, 0]
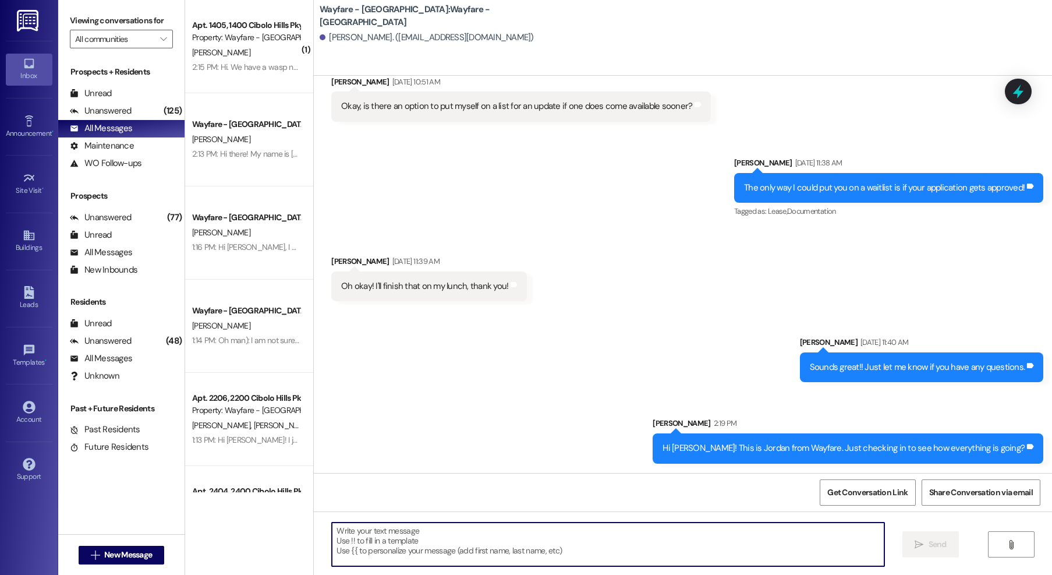
click at [916, 451] on div "Hi Jessica! This is Jordan from Wayfare. Just checking in to see how everything…" at bounding box center [843, 448] width 362 height 12
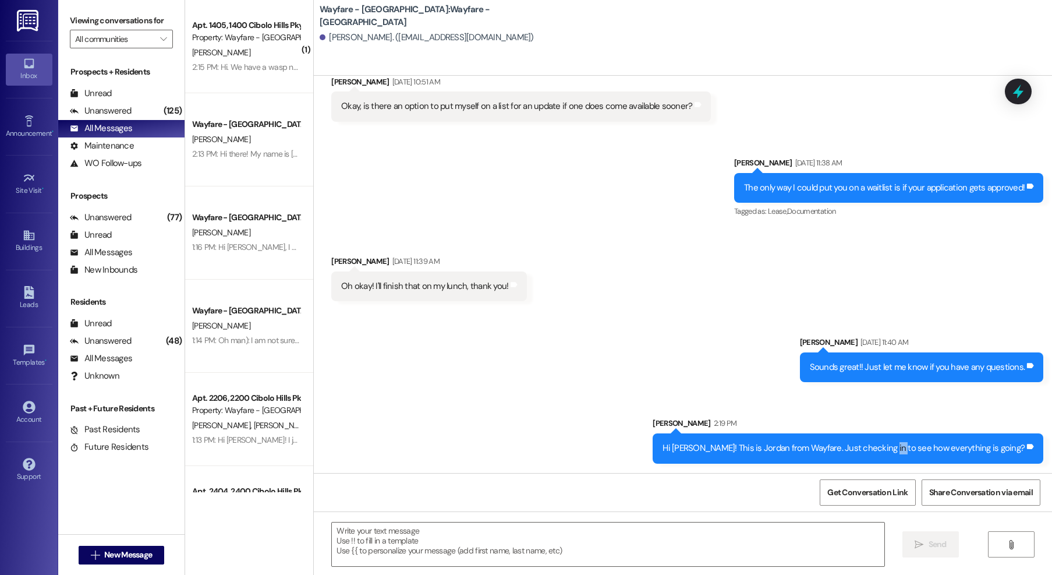
click at [916, 451] on div "Hi Jessica! This is Jordan from Wayfare. Just checking in to see how everything…" at bounding box center [843, 448] width 362 height 12
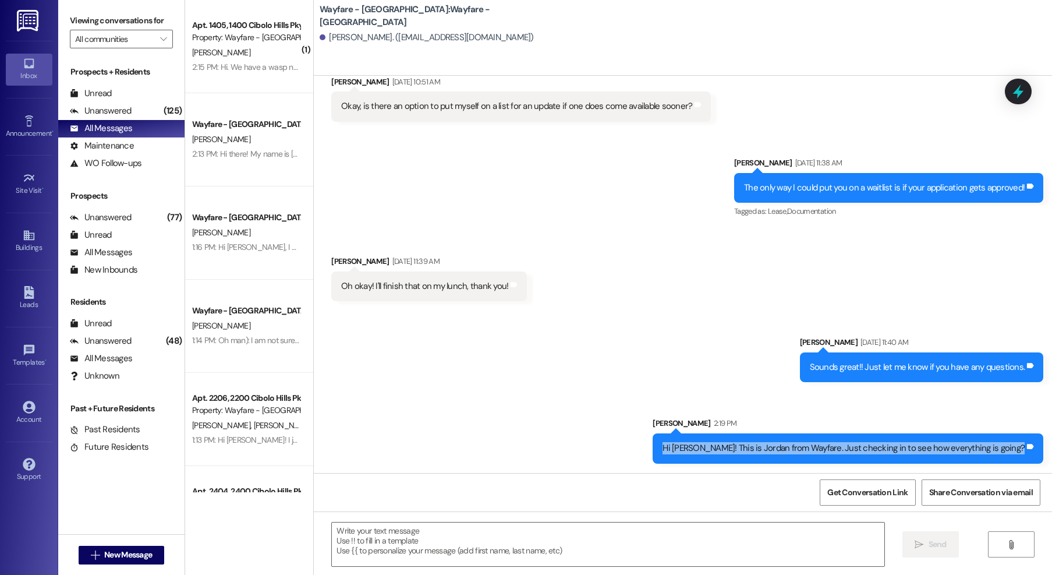
click at [916, 451] on div "Hi Jessica! This is Jordan from Wayfare. Just checking in to see how everything…" at bounding box center [843, 448] width 362 height 12
copy div "Hi Jessica! This is Jordan from Wayfare. Just checking in to see how everything…"
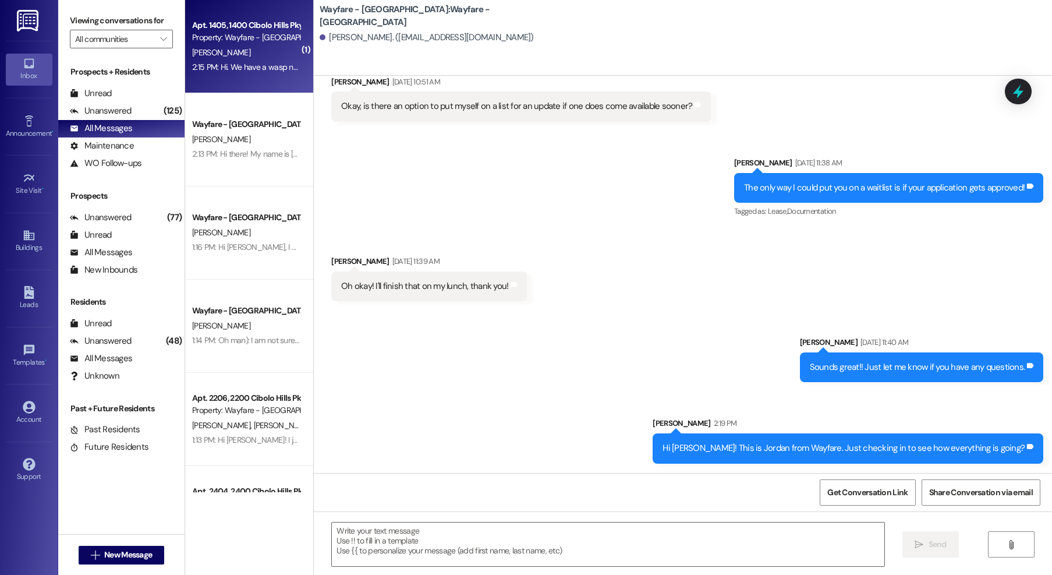
click at [272, 71] on div "2:15 PM: Hi. We have a wasp nest on our front porch (1405). Can we schedule pes…" at bounding box center [362, 67] width 341 height 10
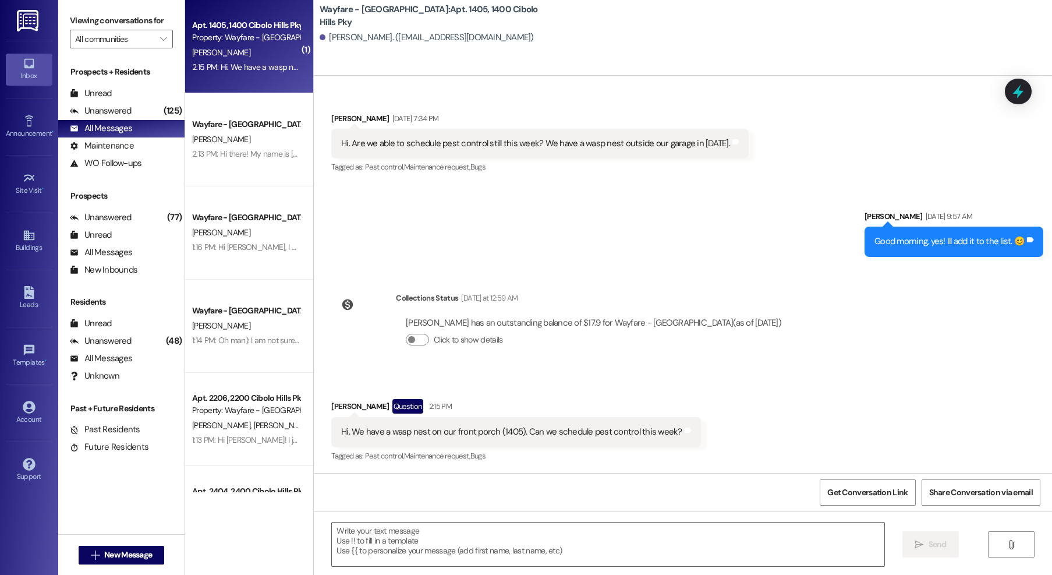
scroll to position [1045, 0]
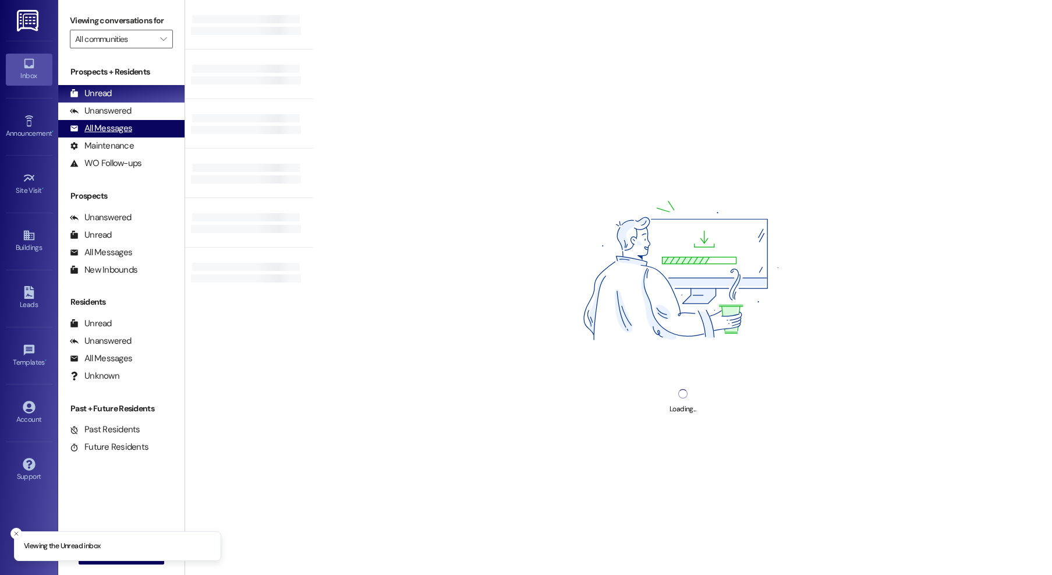
click at [122, 127] on div "All Messages" at bounding box center [101, 128] width 62 height 12
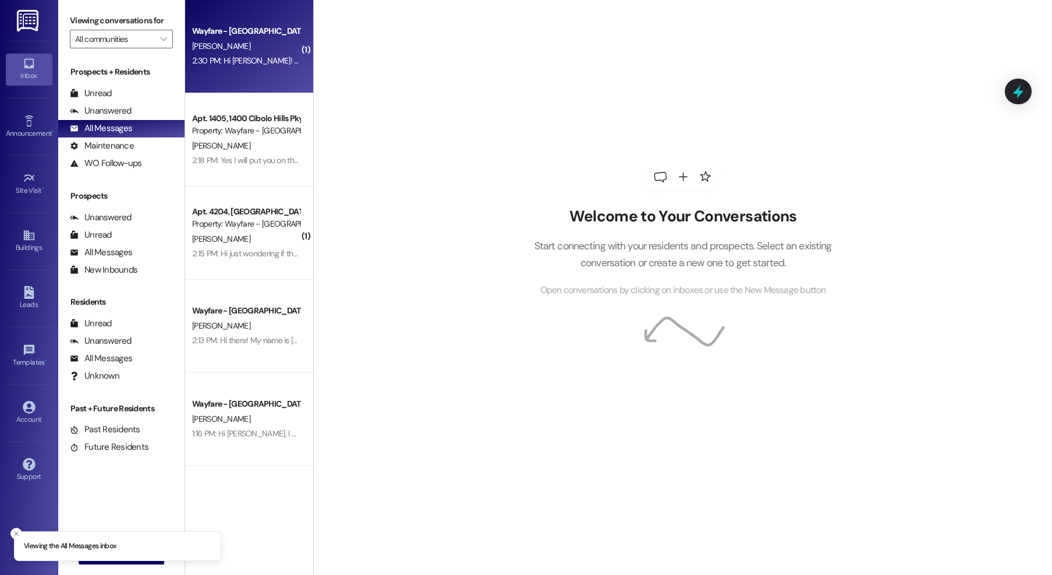
click at [262, 55] on div "2:30 PM: Hi Jordan! I decided to buy a house instead. 2:30 PM: Hi Jordan! I dec…" at bounding box center [299, 60] width 215 height 10
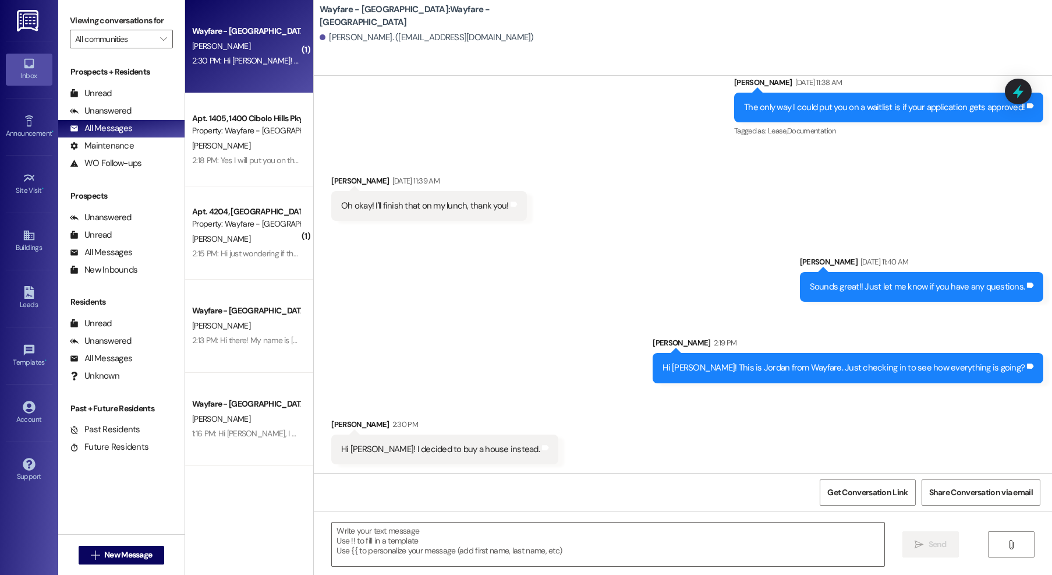
scroll to position [439, 0]
click at [486, 524] on div " Send " at bounding box center [683, 554] width 738 height 87
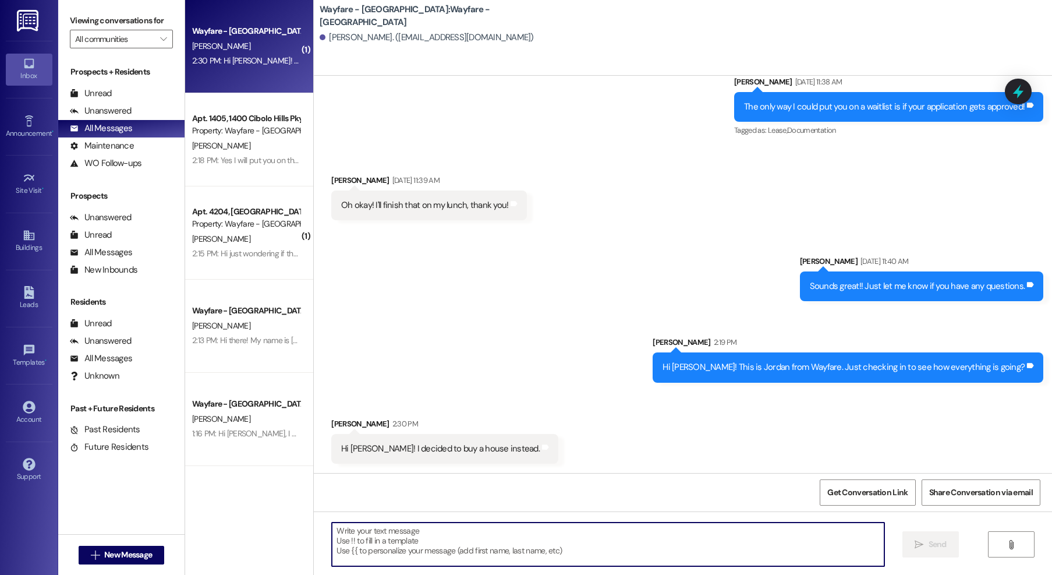
click at [486, 531] on textarea at bounding box center [608, 544] width 552 height 44
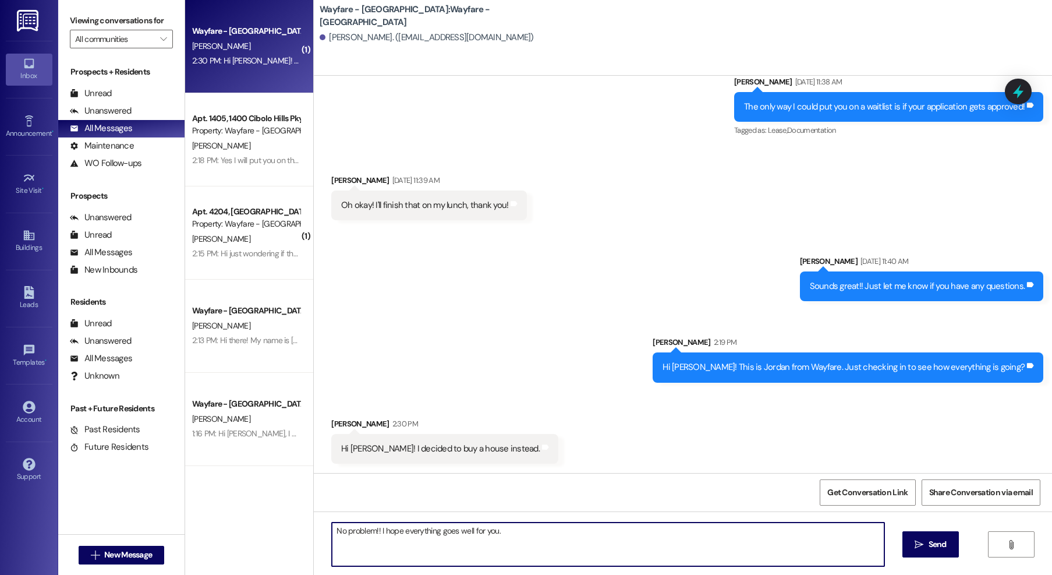
type textarea "No problem!! I hope everything goes well for you. 🤩"
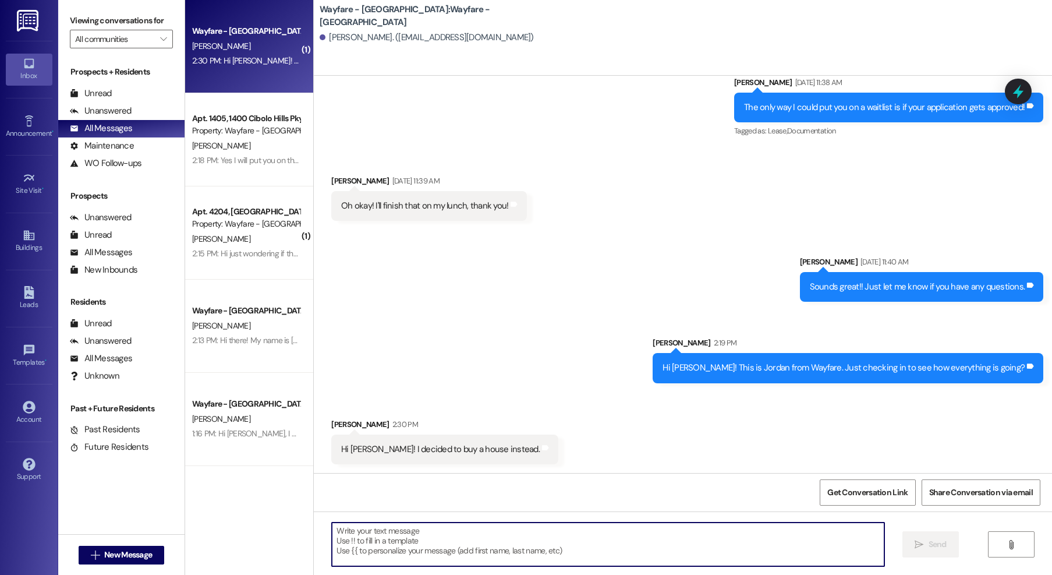
scroll to position [520, 0]
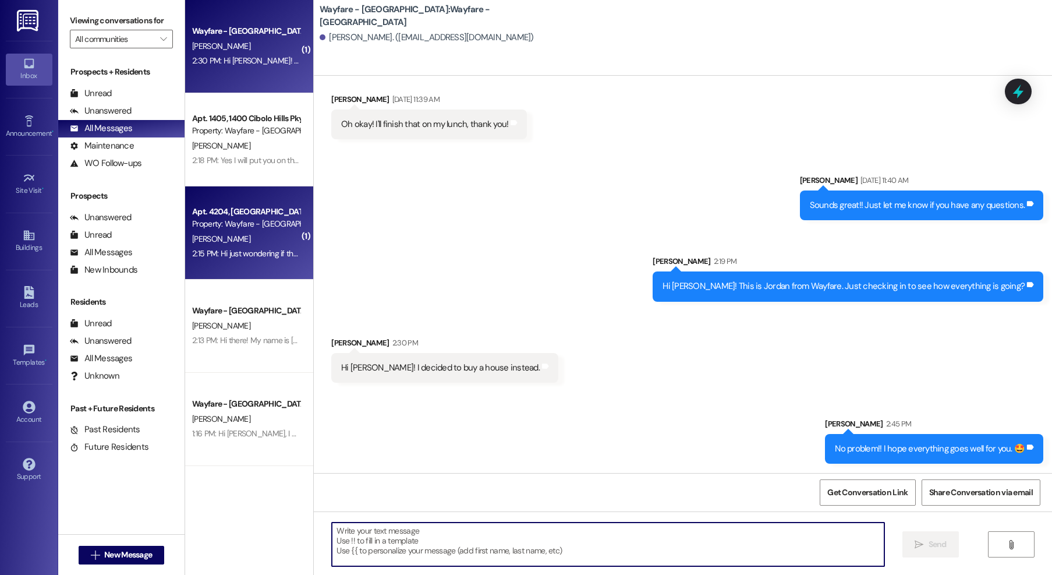
click at [212, 220] on div "Property: Wayfare - [GEOGRAPHIC_DATA]" at bounding box center [246, 224] width 108 height 12
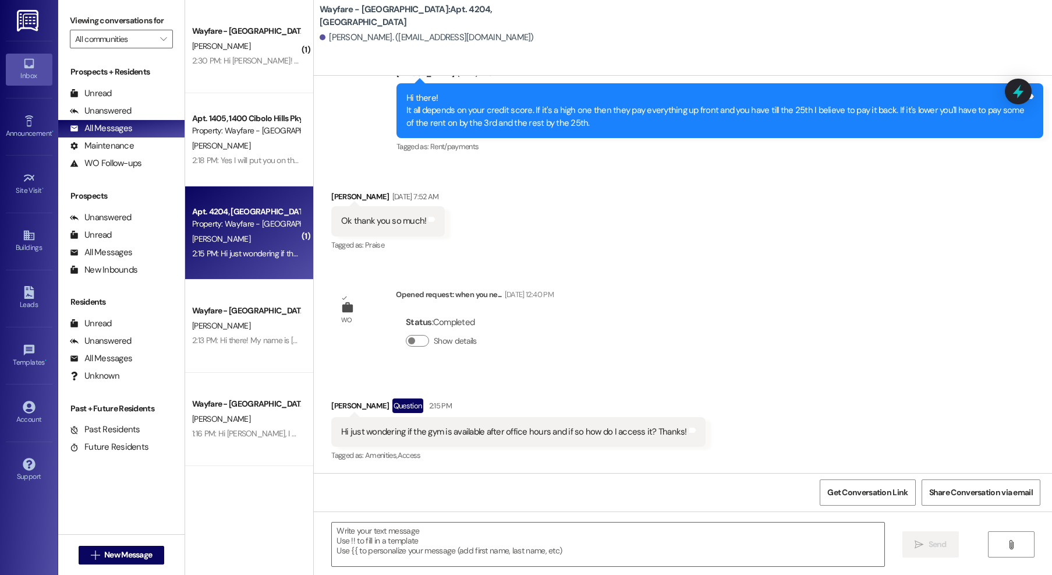
scroll to position [924, 0]
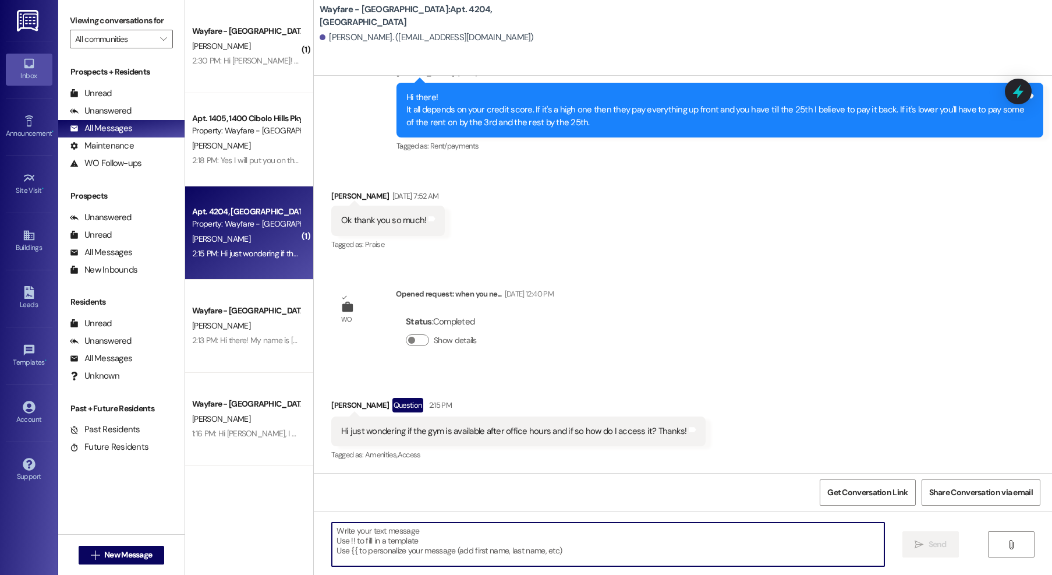
click at [586, 543] on textarea at bounding box center [608, 544] width 552 height 44
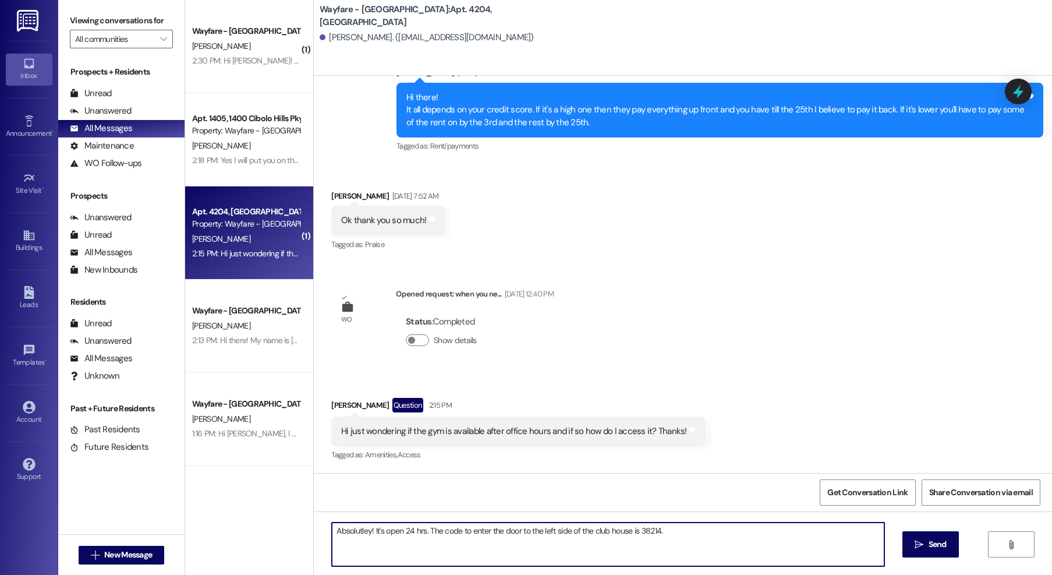
click at [353, 530] on textarea "Absolutley! It's open 24 hrs. The code to enter the door to the left side of th…" at bounding box center [608, 544] width 552 height 44
type textarea "Absolutely! It's open 24 hrs. The code to enter the door to the left side of th…"
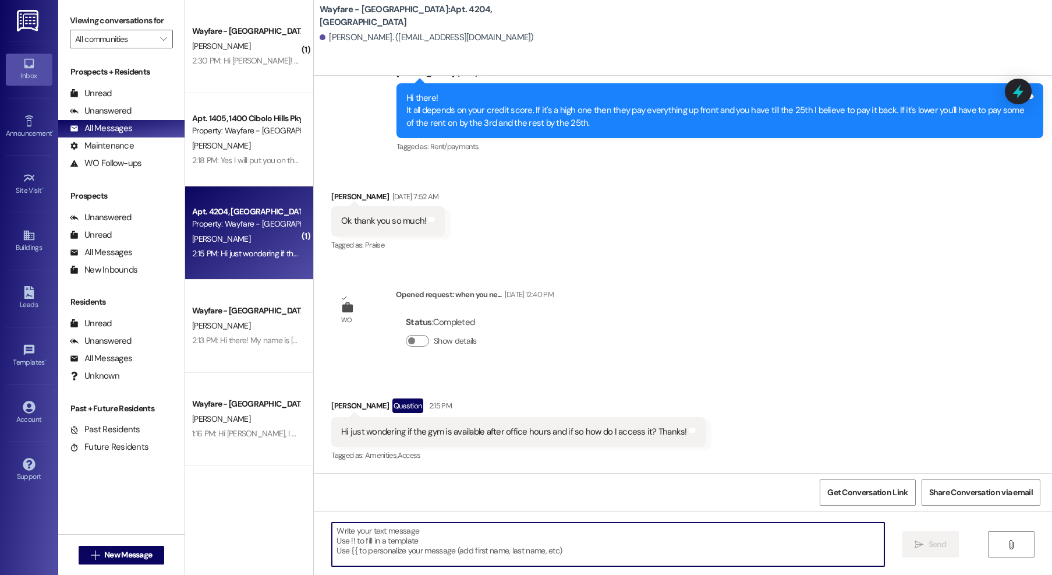
scroll to position [1005, 0]
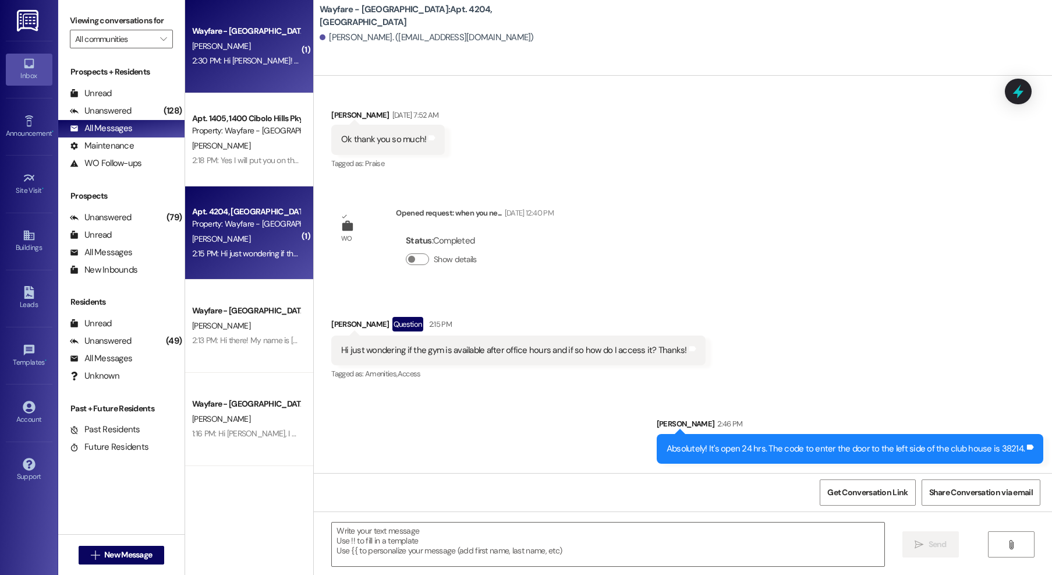
click at [195, 22] on div "Wayfare - Cibolo Hills Prospect J. Moser 2:30 PM: Hi Jordan! I decided to buy a…" at bounding box center [249, 46] width 128 height 93
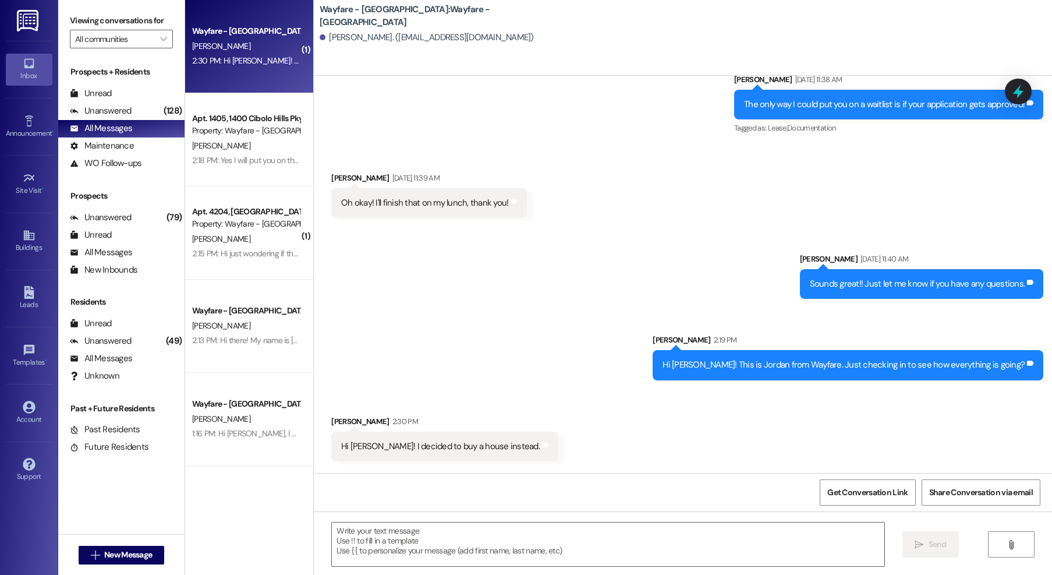
scroll to position [439, 0]
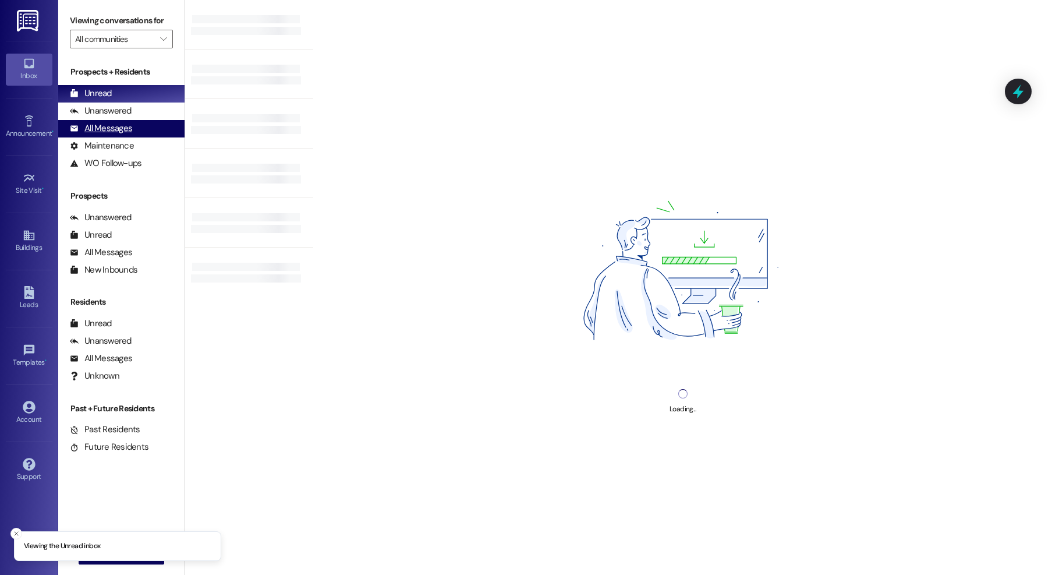
click at [136, 115] on div "Unanswered (0)" at bounding box center [121, 110] width 126 height 17
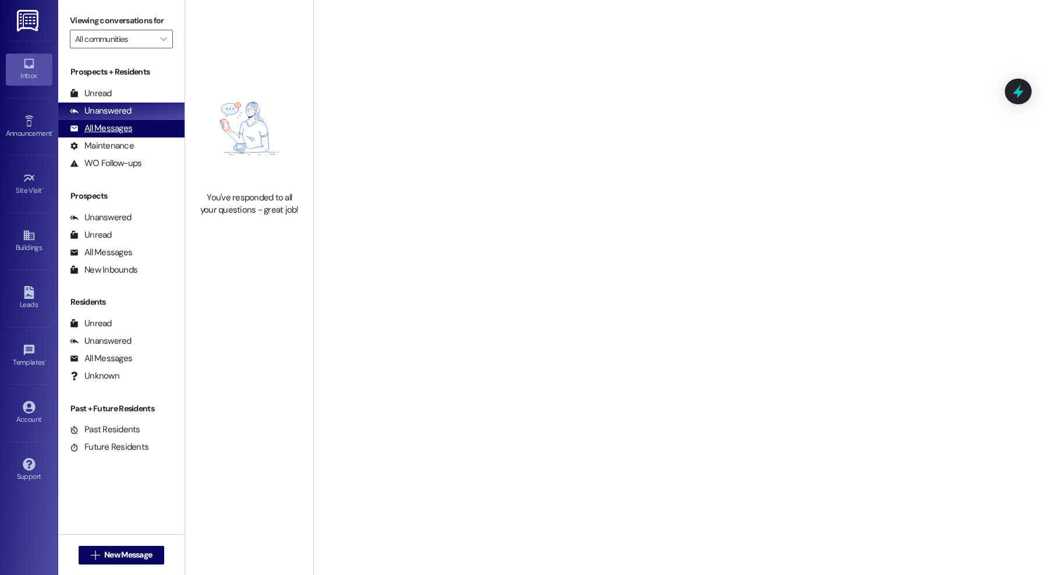
click at [127, 131] on div "All Messages" at bounding box center [101, 128] width 62 height 12
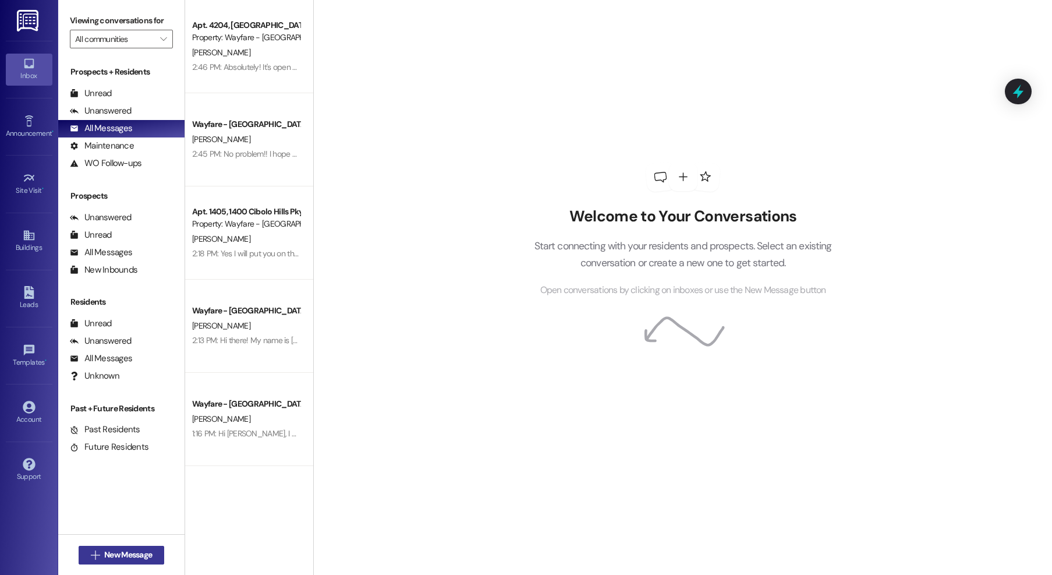
click at [123, 559] on span "New Message" at bounding box center [128, 554] width 48 height 12
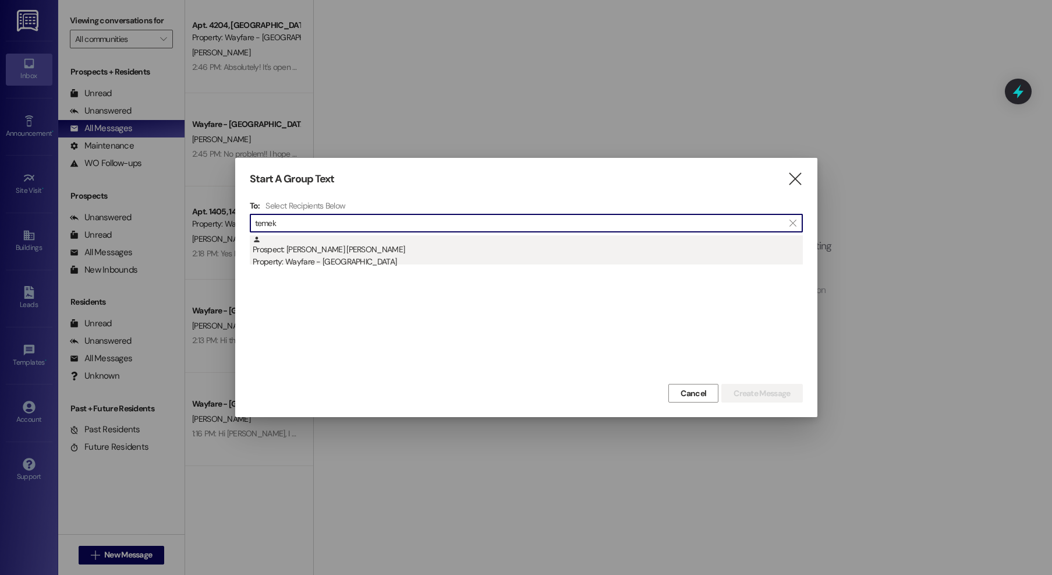
type input "temek"
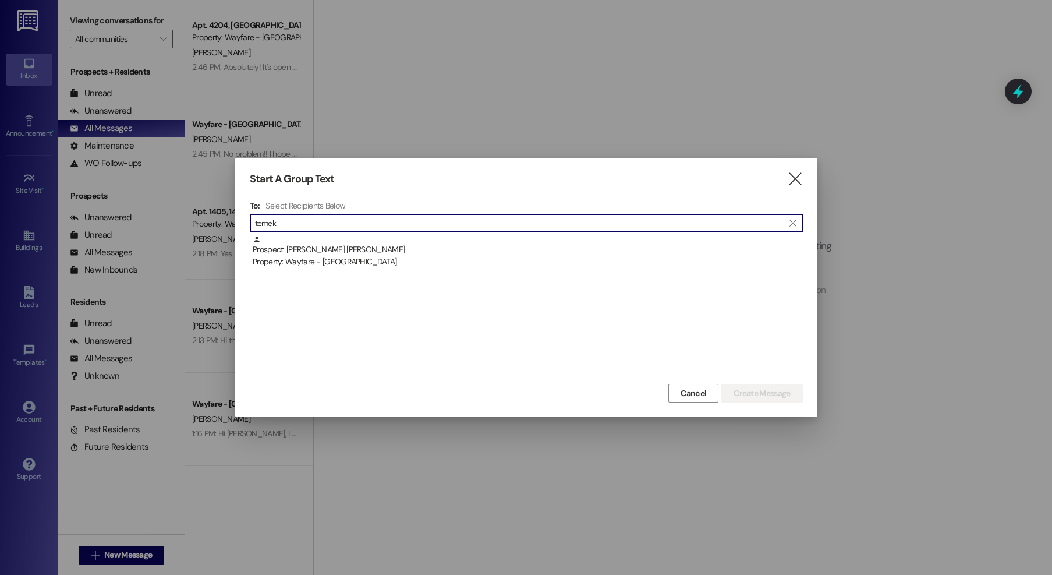
drag, startPoint x: 432, startPoint y: 246, endPoint x: 472, endPoint y: 250, distance: 39.7
click at [432, 246] on div "Prospect: [PERSON_NAME] [PERSON_NAME] Property: Wayfare - [GEOGRAPHIC_DATA]" at bounding box center [528, 251] width 550 height 33
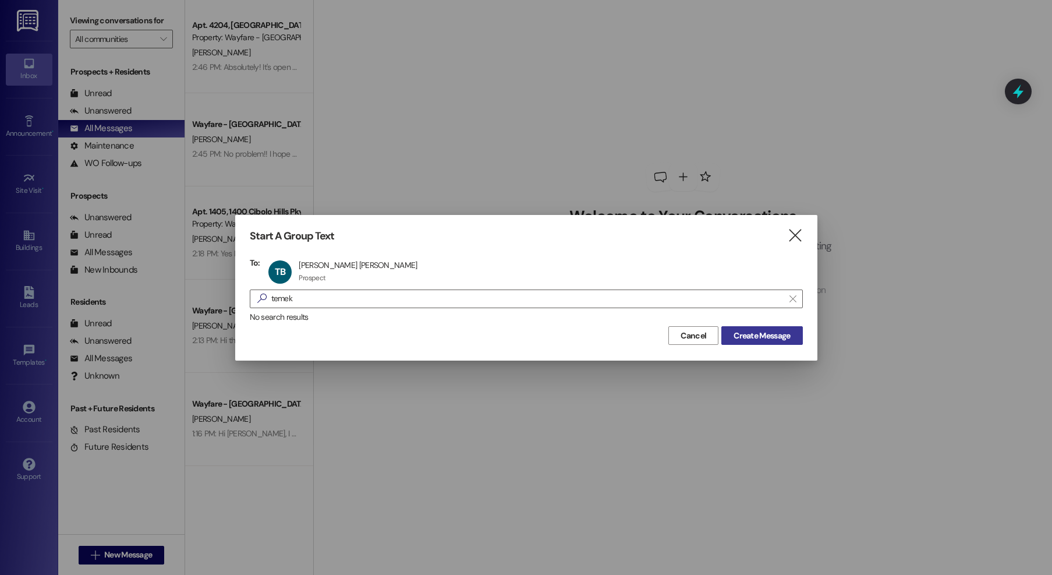
click at [762, 335] on span "Create Message" at bounding box center [761, 335] width 56 height 12
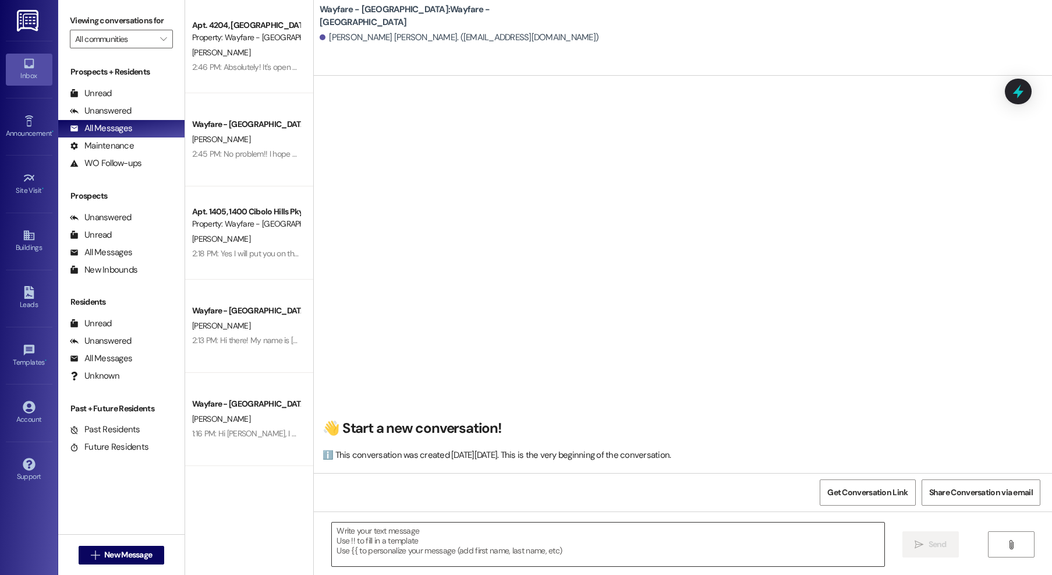
click at [538, 545] on textarea at bounding box center [608, 544] width 552 height 44
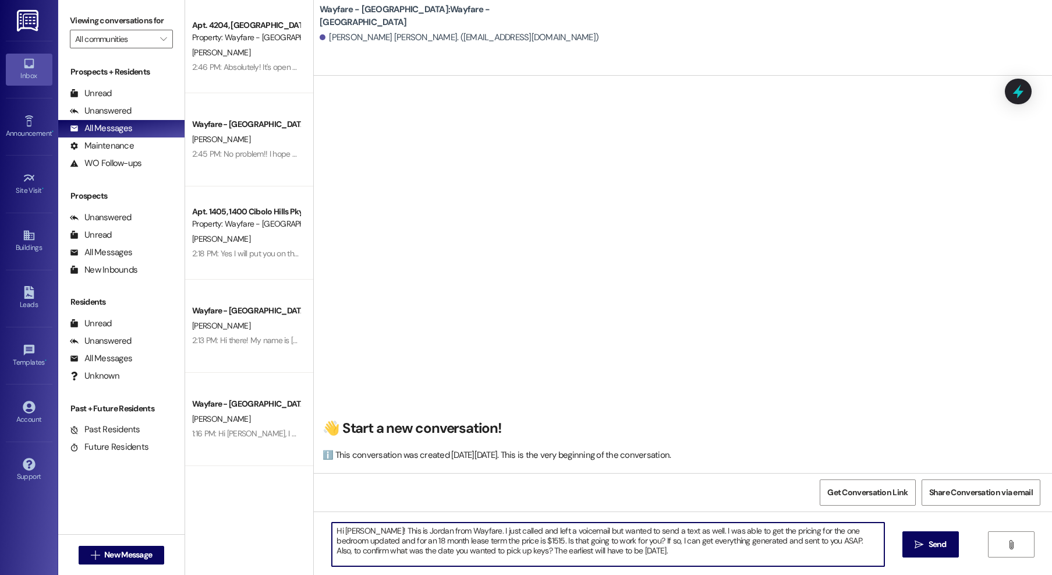
type textarea "Hi [PERSON_NAME]! This is Jordan from Wayfare. I just called and left a voicema…"
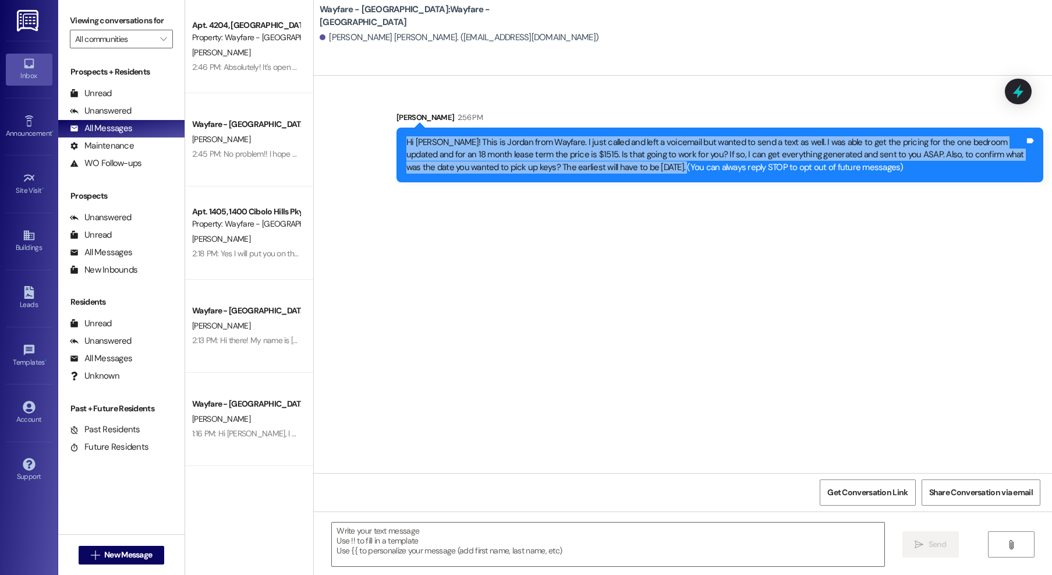
drag, startPoint x: 640, startPoint y: 169, endPoint x: 341, endPoint y: 129, distance: 302.0
click at [341, 129] on div "Sent via SMS [PERSON_NAME] 2:56 PM Hi [PERSON_NAME]! This is Jordan from Wayfar…" at bounding box center [683, 138] width 738 height 106
copy div "Hi [PERSON_NAME]! This is Jordan from Wayfare. I just called and left a voicema…"
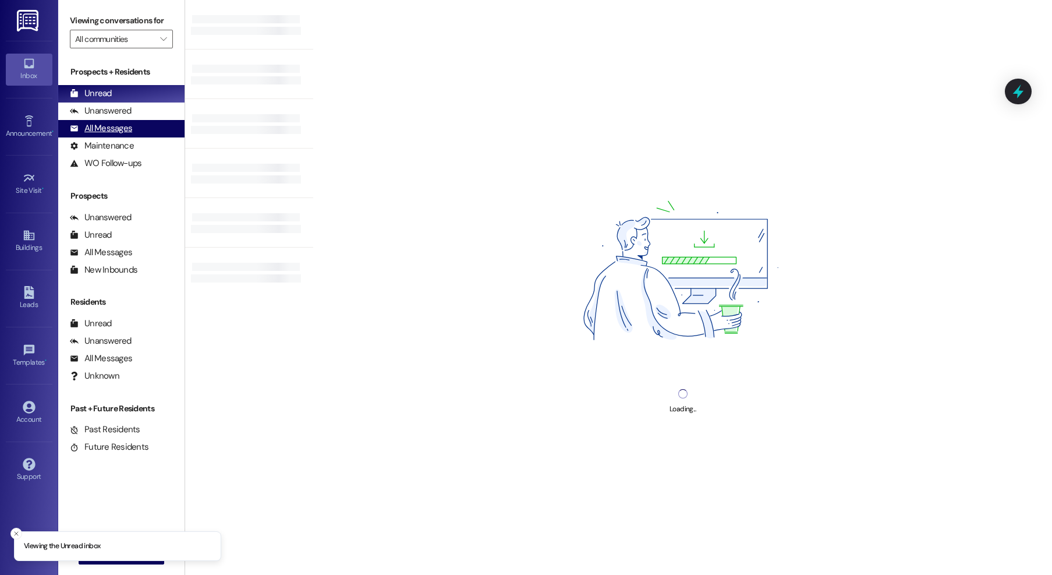
click at [132, 126] on div "All Messages (undefined)" at bounding box center [121, 128] width 126 height 17
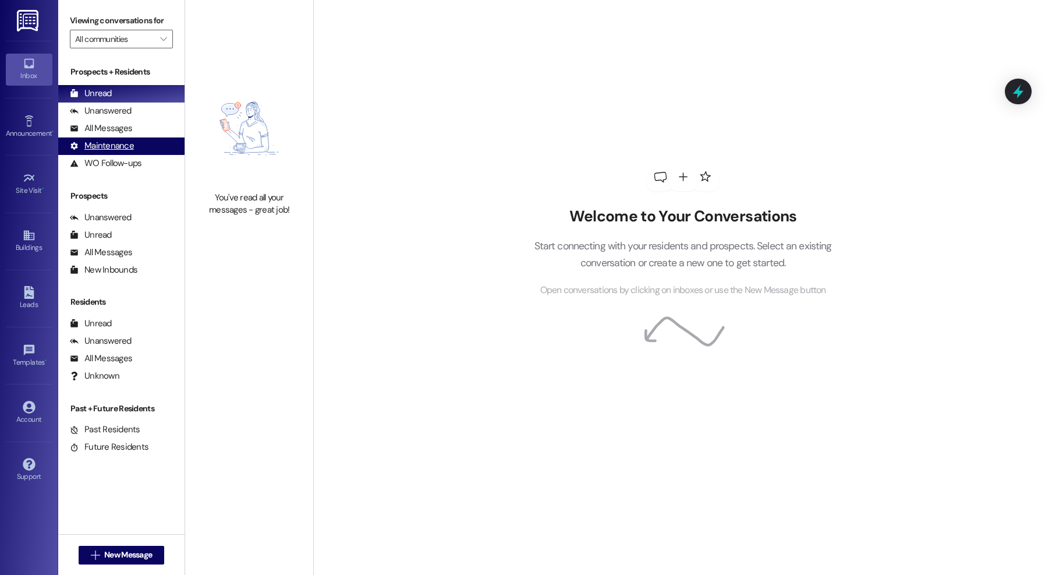
click at [100, 139] on div "Maintenance (undefined)" at bounding box center [121, 145] width 126 height 17
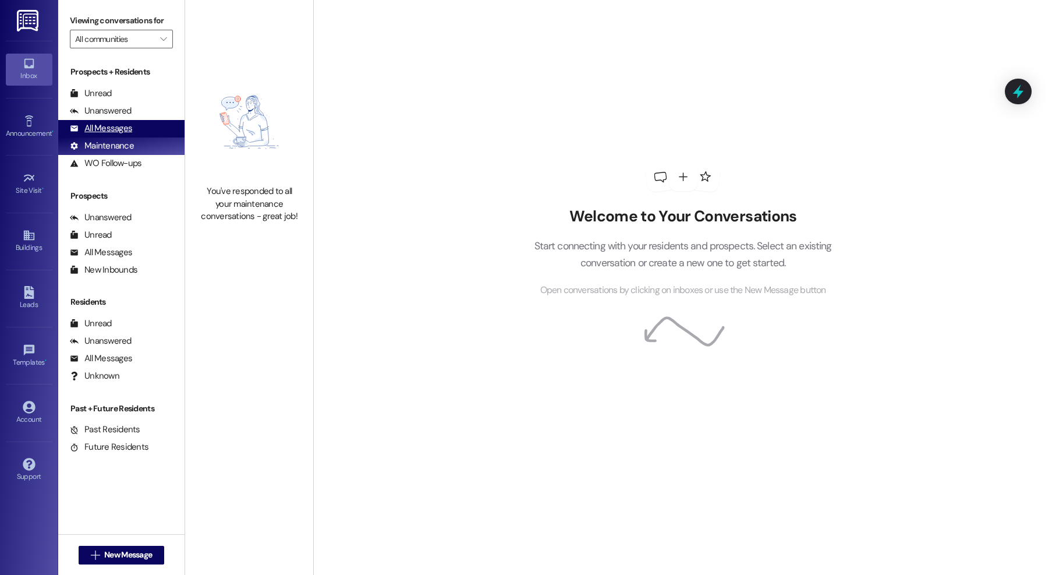
click at [100, 133] on div "All Messages" at bounding box center [101, 128] width 62 height 12
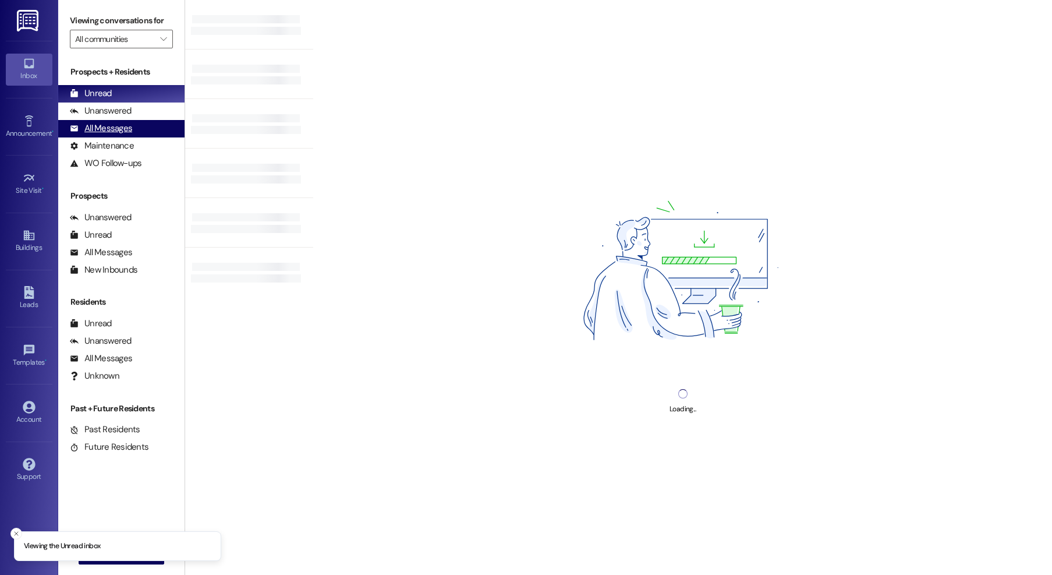
click at [115, 134] on div "All Messages" at bounding box center [101, 128] width 62 height 12
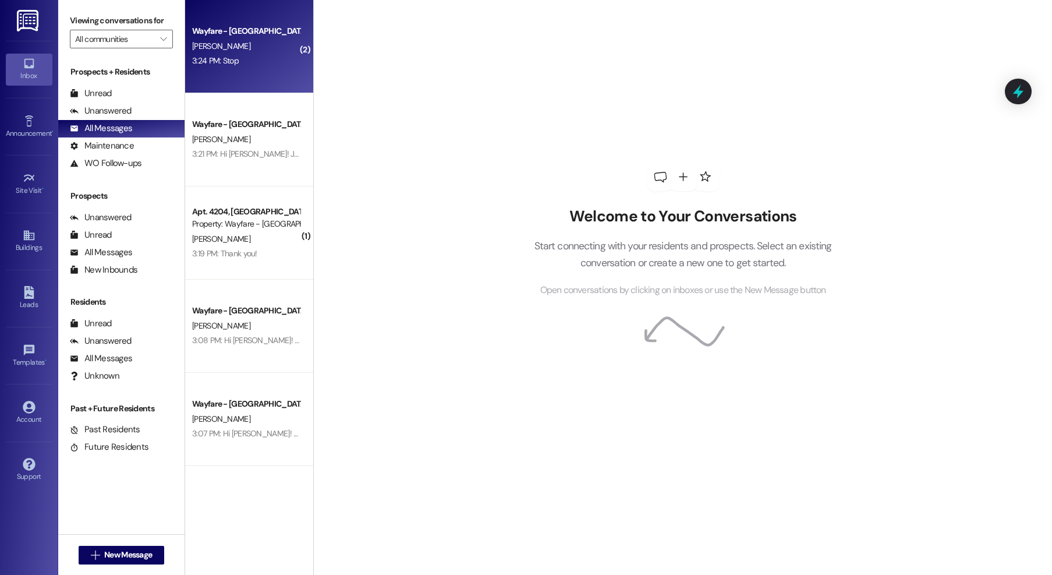
click at [280, 58] on div "3:24 PM: Stop 3:24 PM: Stop" at bounding box center [246, 61] width 110 height 15
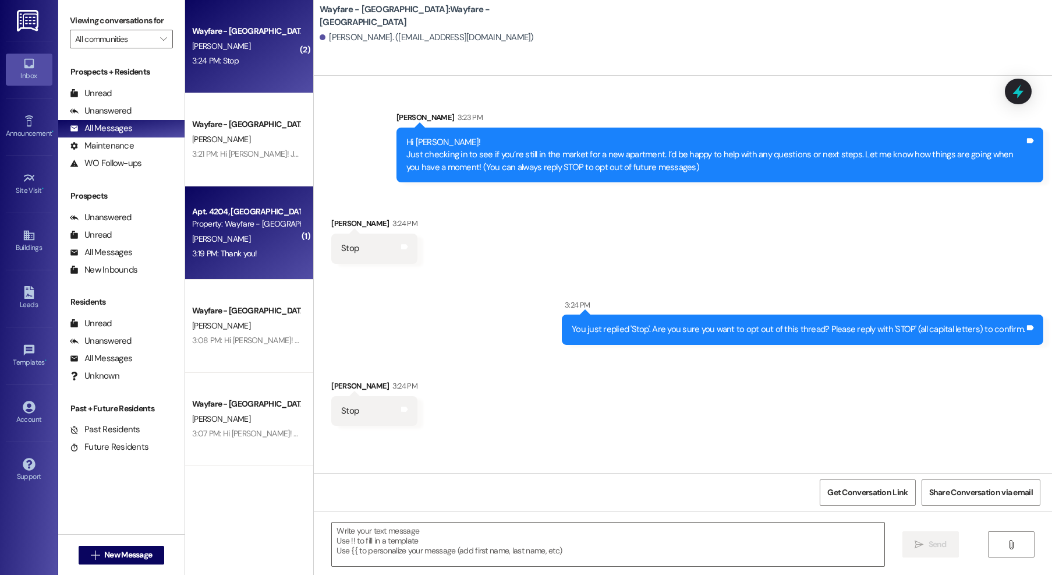
click at [249, 243] on div "A. Franklin" at bounding box center [246, 239] width 110 height 15
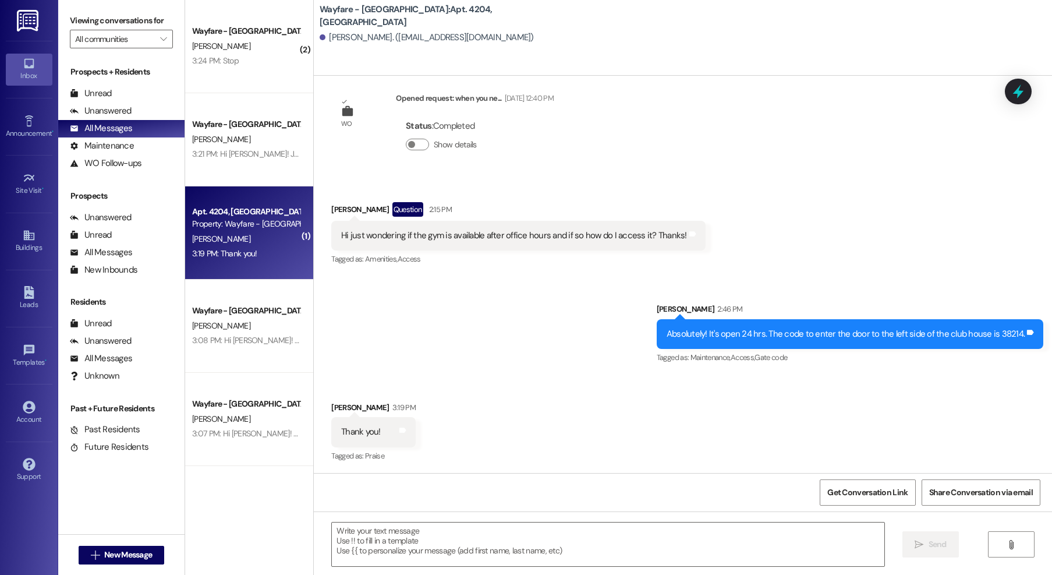
scroll to position [1121, 0]
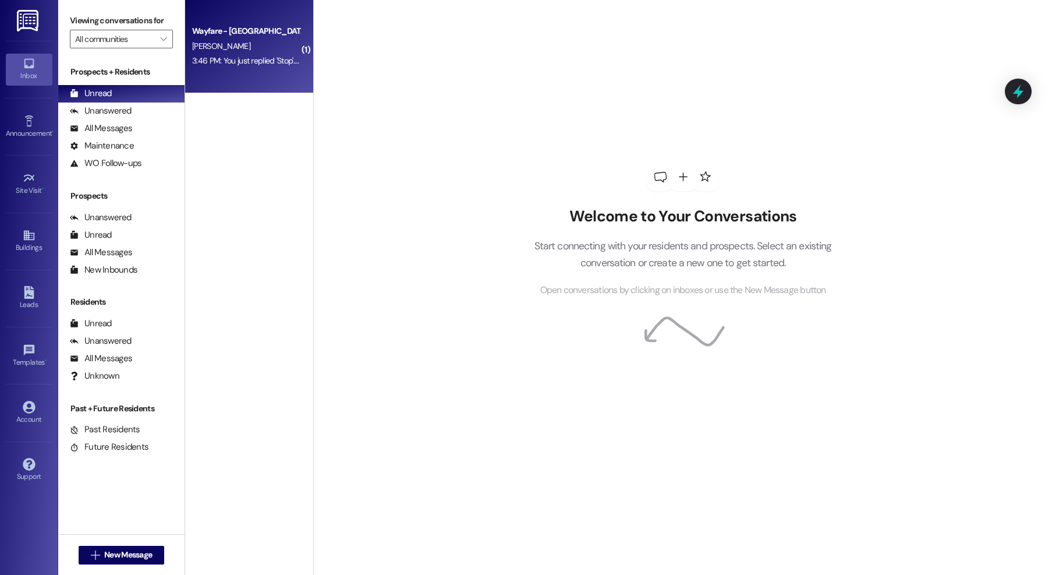
click at [226, 53] on div "[PERSON_NAME]" at bounding box center [246, 46] width 110 height 15
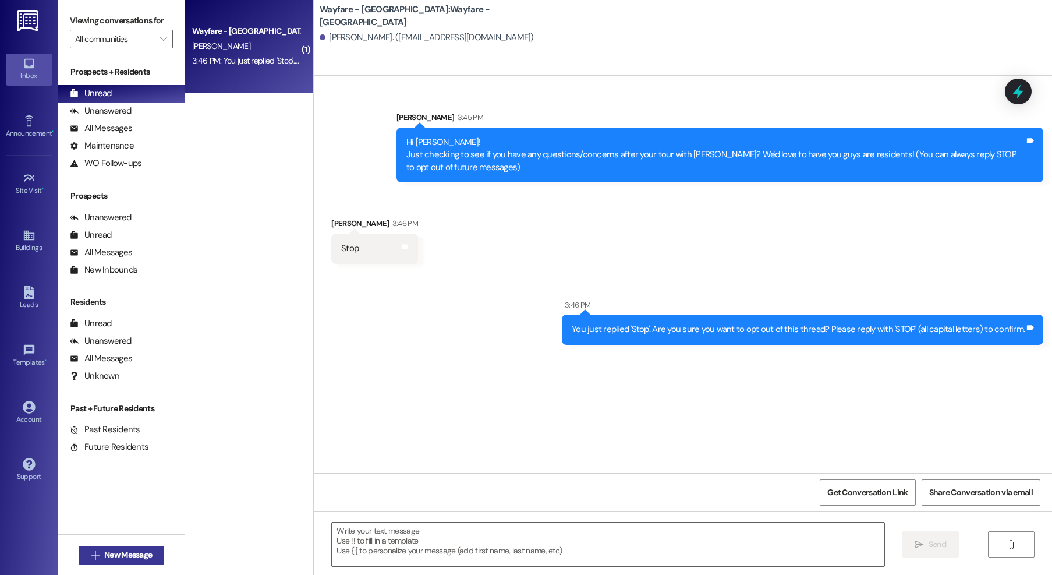
click at [132, 549] on span "New Message" at bounding box center [128, 554] width 48 height 12
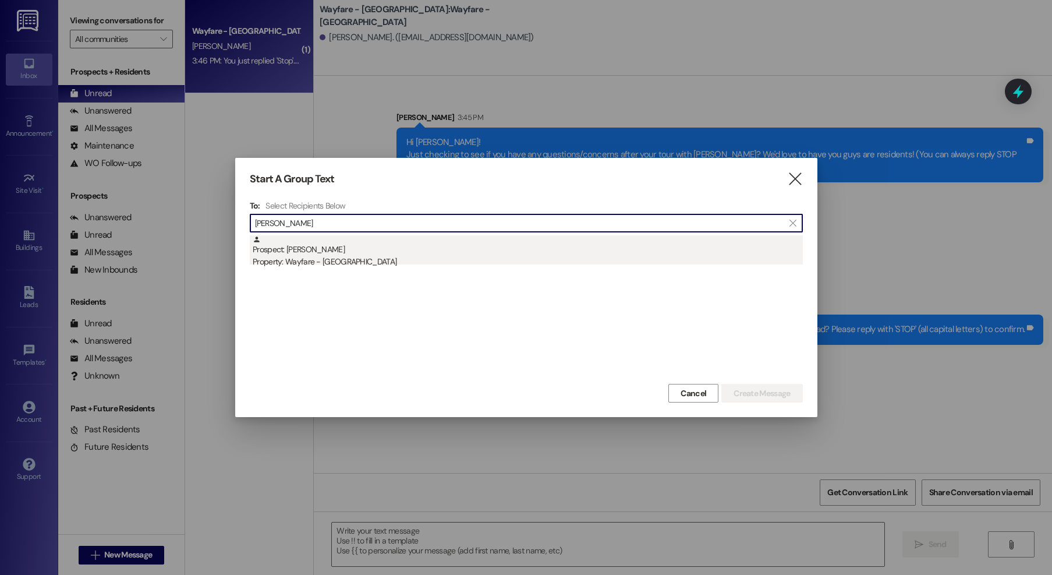
type input "darla"
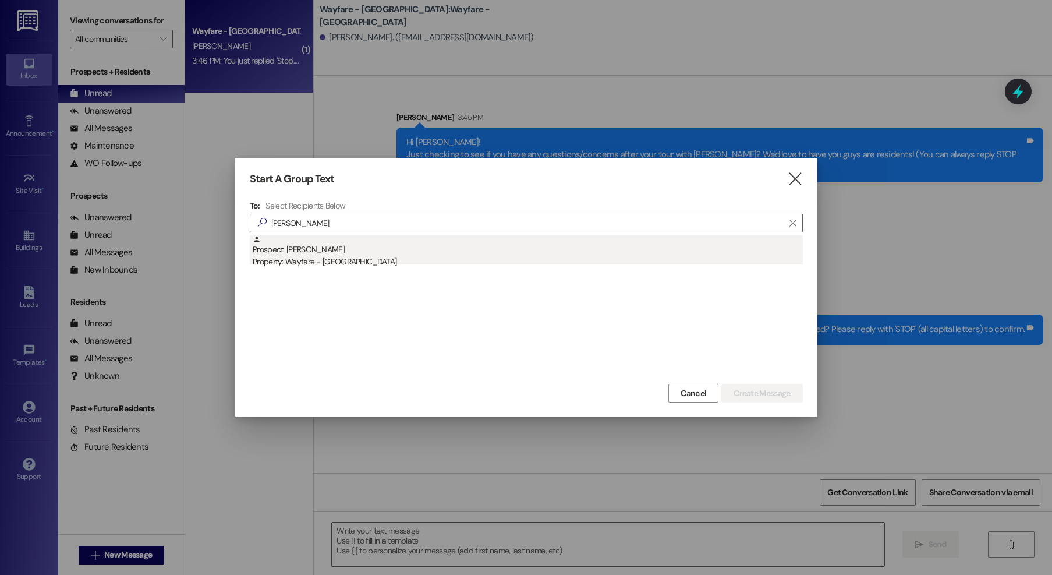
click at [339, 244] on div "Prospect: Darla Johnson Property: Wayfare - Cibolo Hills" at bounding box center [528, 251] width 550 height 33
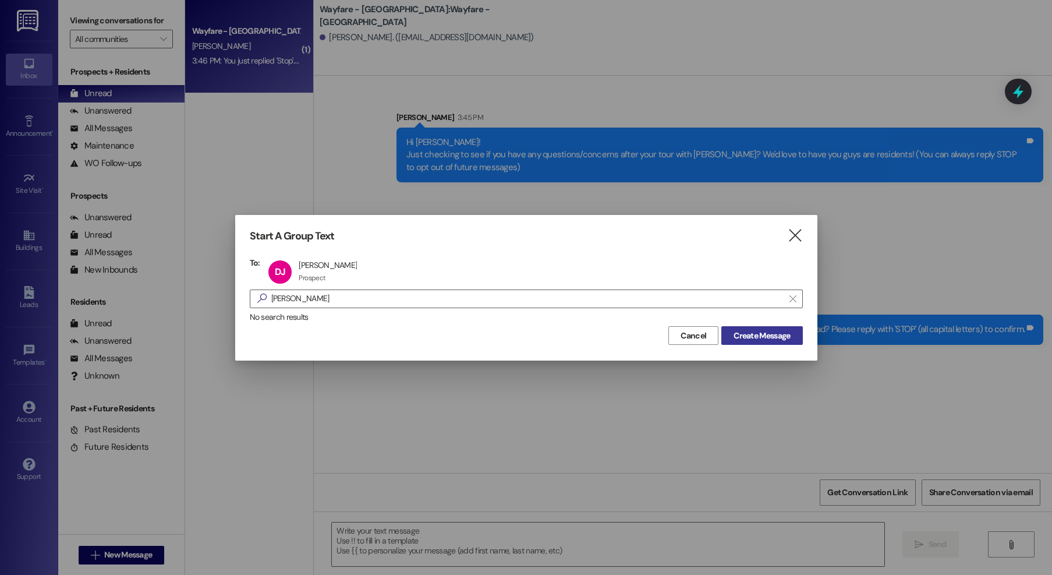
click at [742, 343] on button "Create Message" at bounding box center [761, 335] width 81 height 19
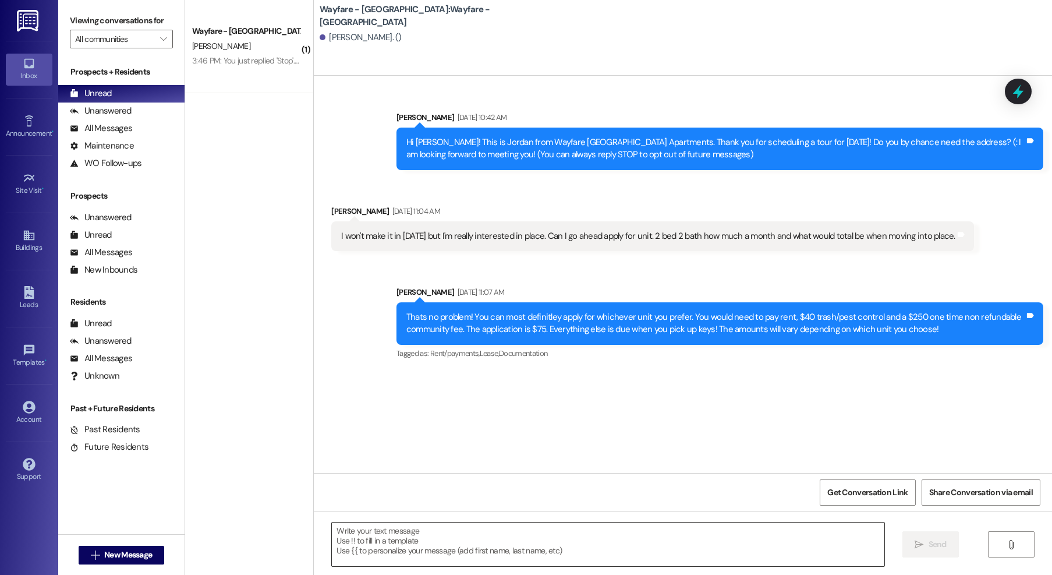
click at [612, 548] on textarea at bounding box center [608, 544] width 552 height 44
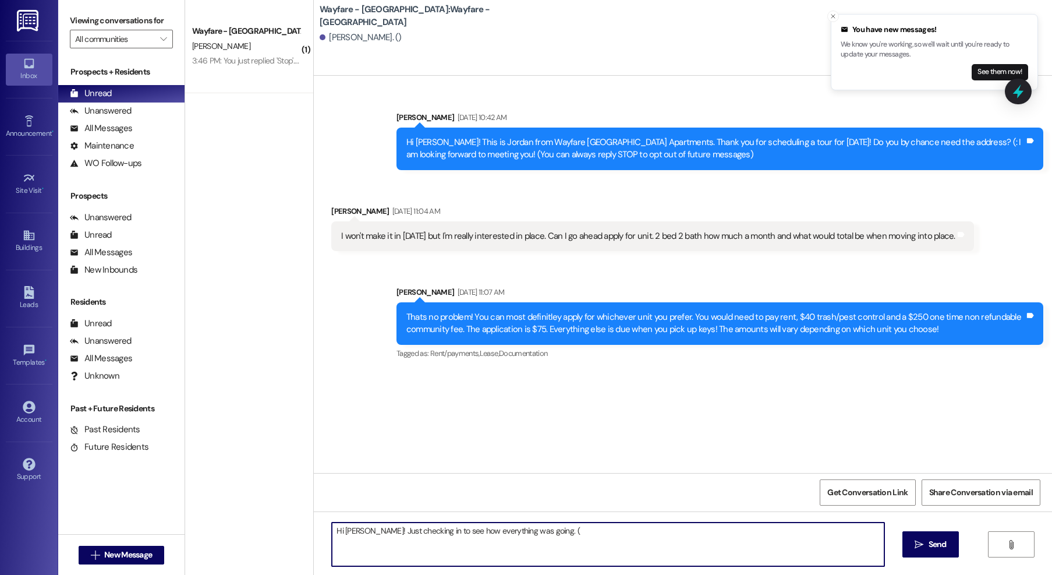
type textarea "Hi Darla! Just checking in to see how everything was going. (:"
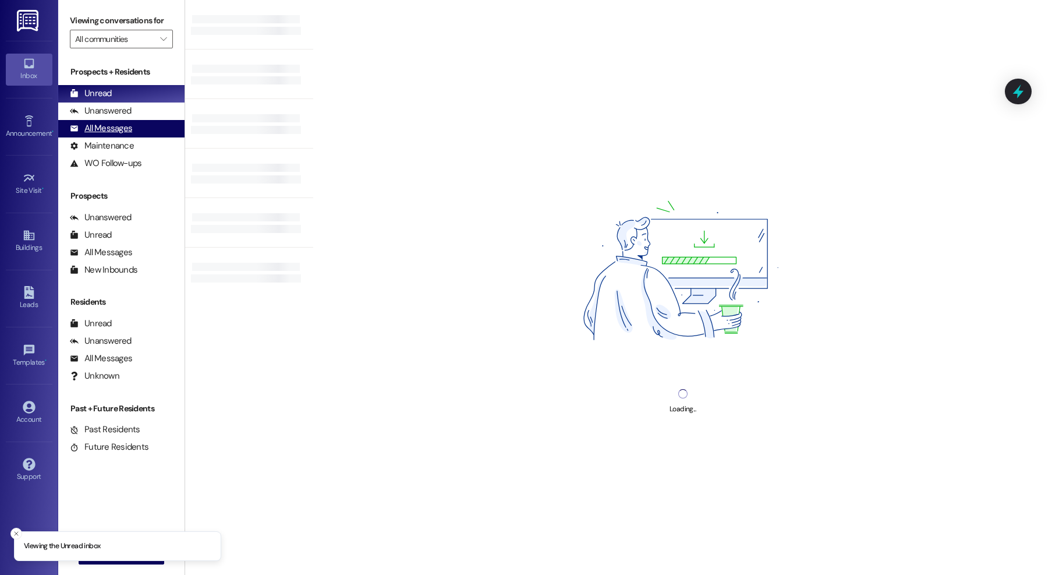
click at [87, 127] on div "All Messages" at bounding box center [101, 128] width 62 height 12
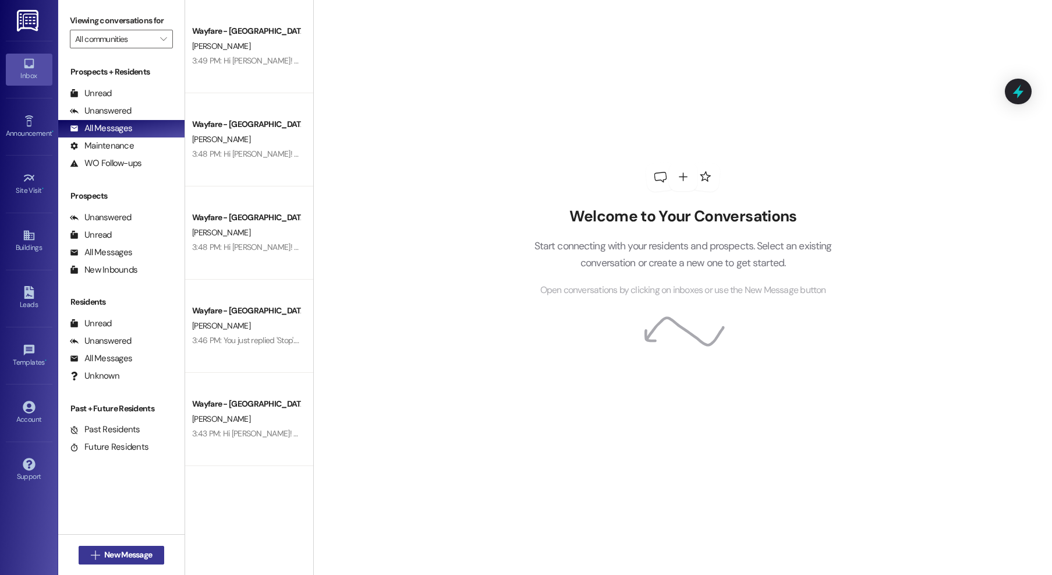
click at [124, 555] on span "New Message" at bounding box center [128, 554] width 48 height 12
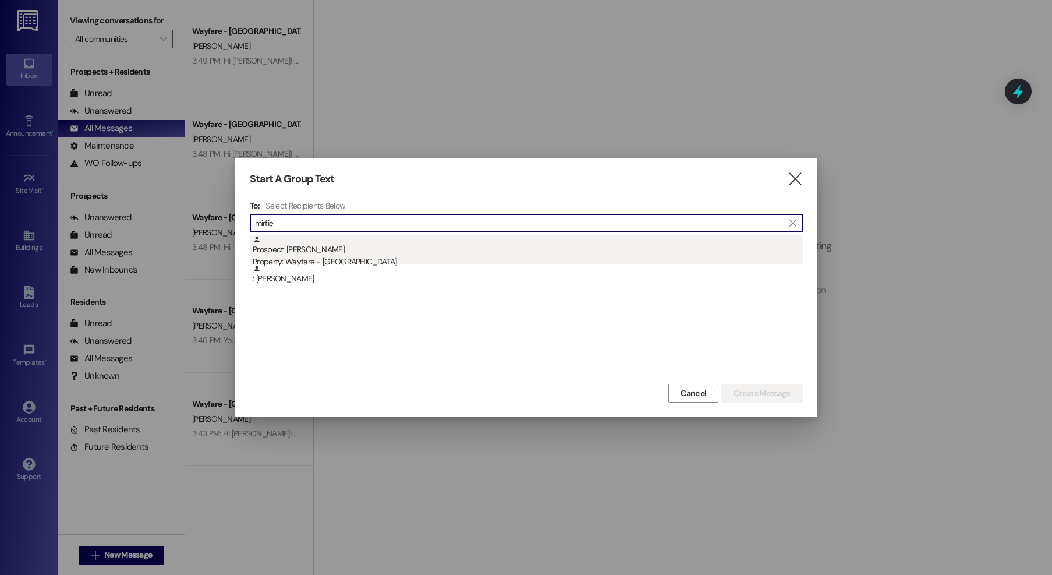
type input "mirfie"
click at [430, 251] on div "Prospect: [PERSON_NAME] Property: Wayfare - [GEOGRAPHIC_DATA]" at bounding box center [528, 251] width 550 height 33
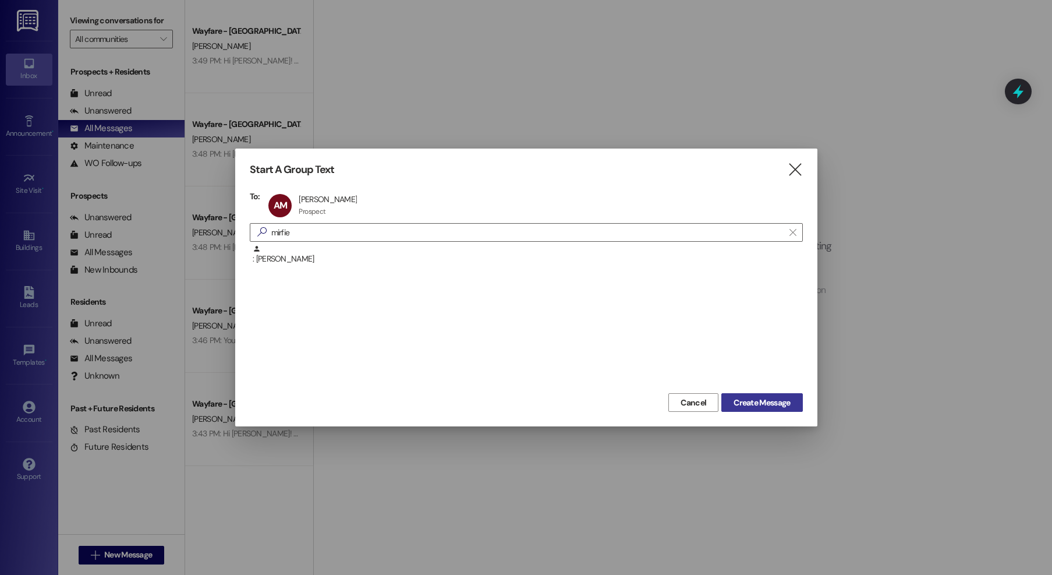
click at [777, 406] on span "Create Message" at bounding box center [761, 402] width 56 height 12
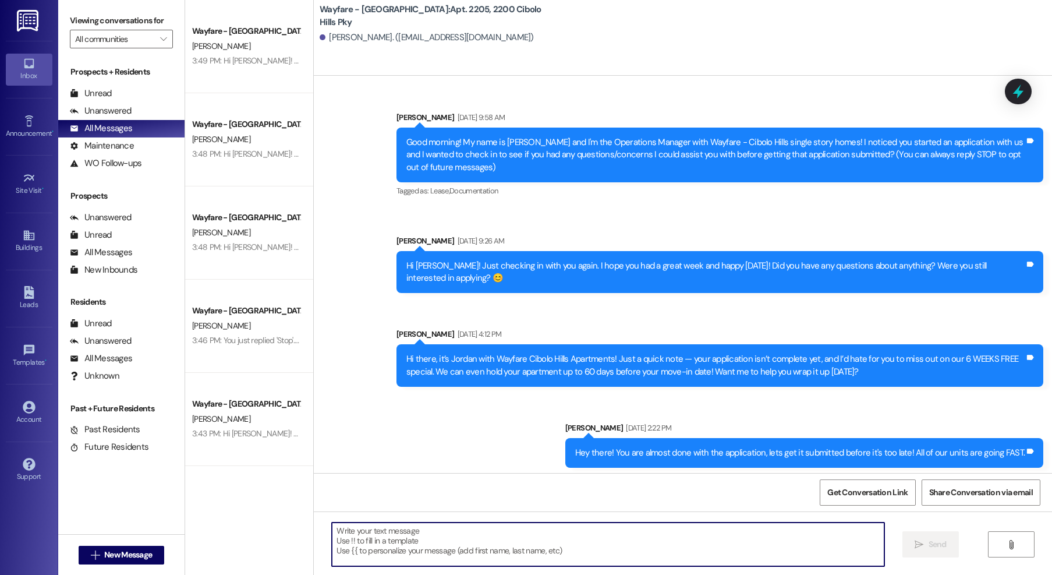
paste textarea "I just wanted to check in and see how everything is going with your upcoming mo…"
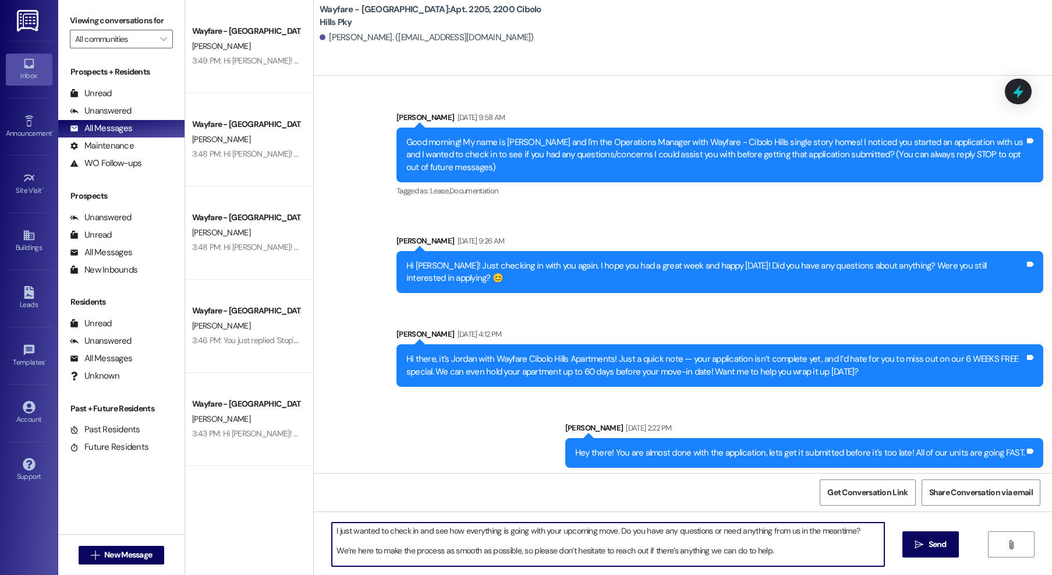
click at [332, 530] on textarea "I just wanted to check in and see how everything is going with your upcoming mo…" at bounding box center [608, 544] width 552 height 44
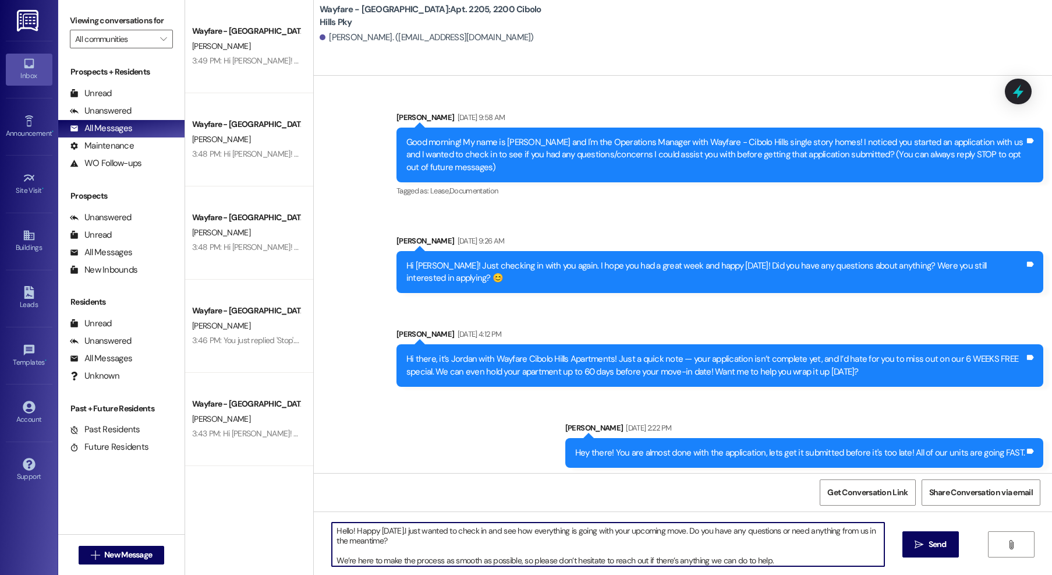
type textarea "Hello! Happy [DATE]. I just wanted to check in and see how everything is going …"
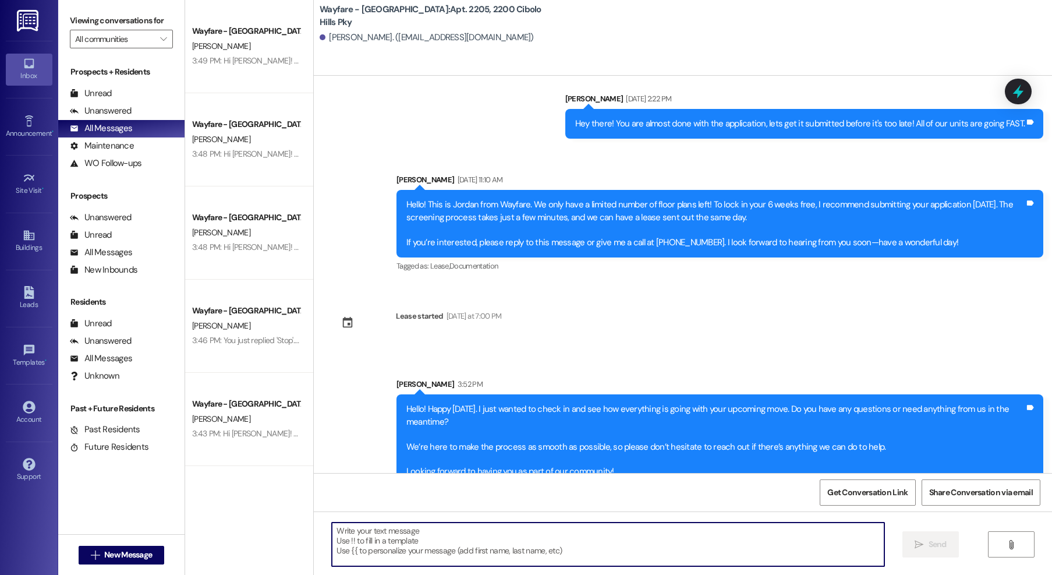
scroll to position [352, 0]
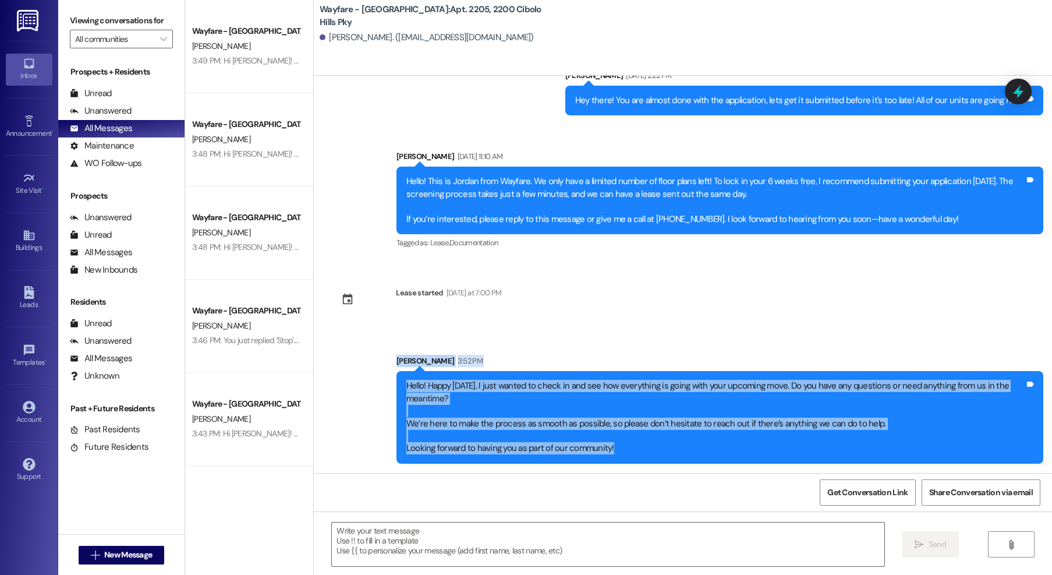
drag, startPoint x: 618, startPoint y: 448, endPoint x: 375, endPoint y: 367, distance: 256.4
click at [359, 364] on div "Sent via SMS [PERSON_NAME] 3:52 PM Hello! Happy [DATE]. I just wanted to check …" at bounding box center [683, 399] width 738 height 143
click at [435, 419] on div "Hello! Happy [DATE]. I just wanted to check in and see how everything is going …" at bounding box center [715, 417] width 618 height 75
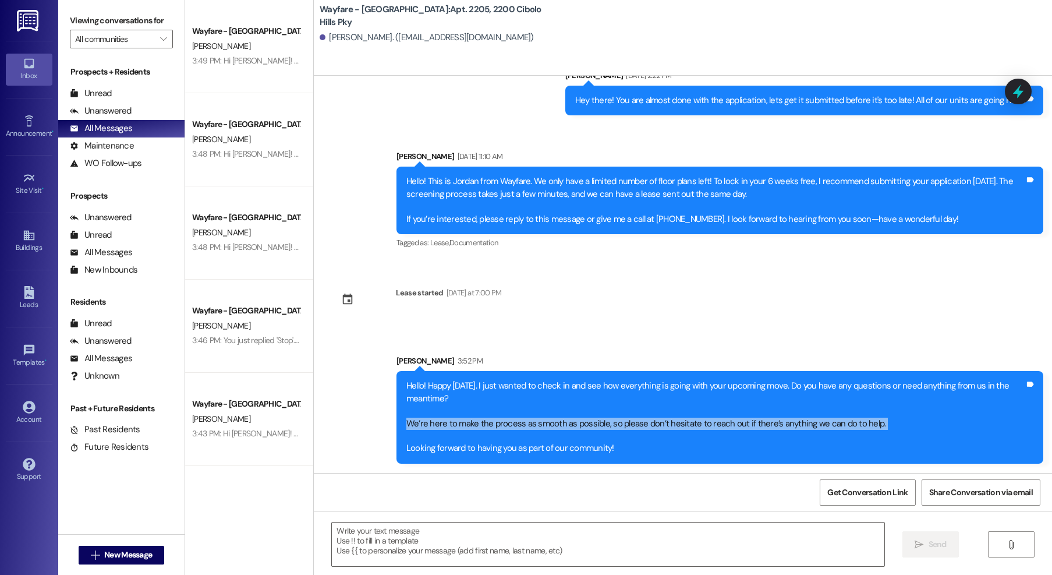
click at [435, 419] on div "Hello! Happy [DATE]. I just wanted to check in and see how everything is going …" at bounding box center [715, 417] width 618 height 75
drag, startPoint x: 640, startPoint y: 451, endPoint x: 372, endPoint y: 398, distance: 273.1
click at [372, 398] on div "Sent via SMS [PERSON_NAME] 3:52 PM Hello! Happy [DATE]. I just wanted to check …" at bounding box center [683, 399] width 738 height 143
click at [636, 456] on div "Hello! Happy [DATE]. I just wanted to check in and see how everything is going …" at bounding box center [719, 417] width 647 height 93
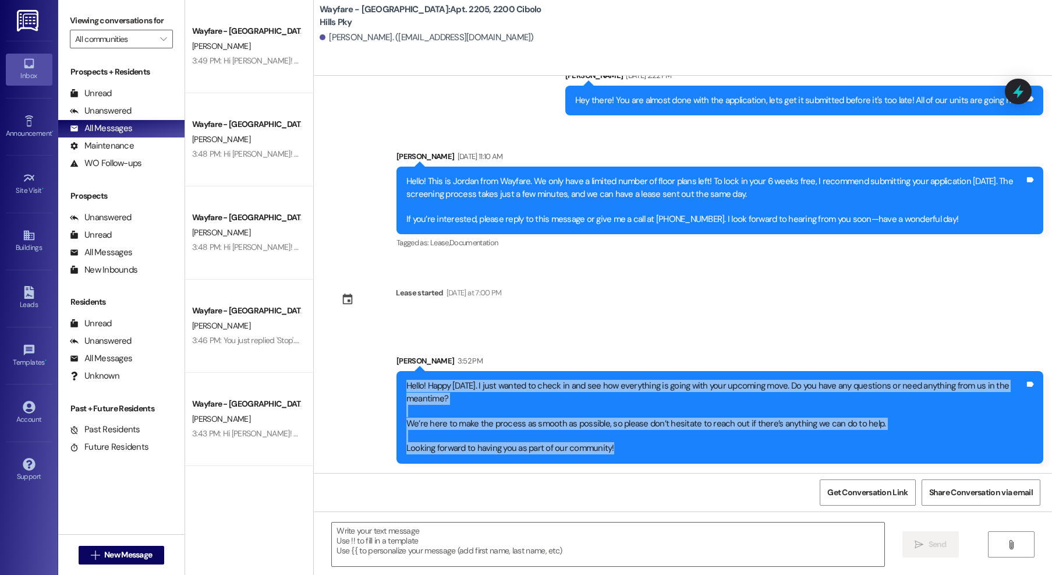
drag, startPoint x: 611, startPoint y: 455, endPoint x: 414, endPoint y: 392, distance: 206.4
click at [406, 391] on div "Hello! Happy [DATE]. I just wanted to check in and see how everything is going …" at bounding box center [715, 417] width 618 height 75
copy div "Hello! Happy [DATE]. I just wanted to check in and see how everything is going …"
click at [110, 552] on span "New Message" at bounding box center [128, 554] width 48 height 12
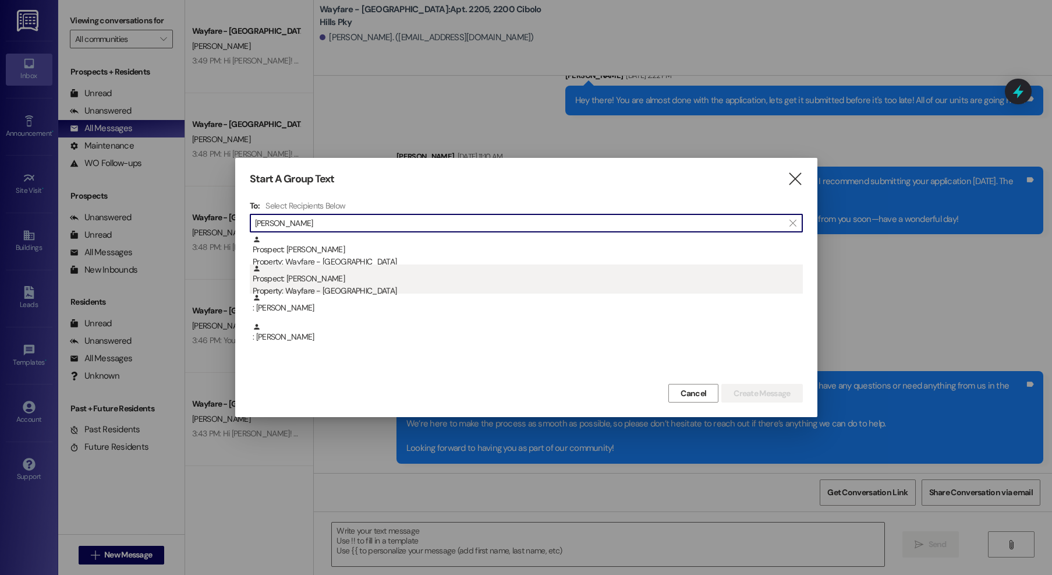
type input "[PERSON_NAME]"
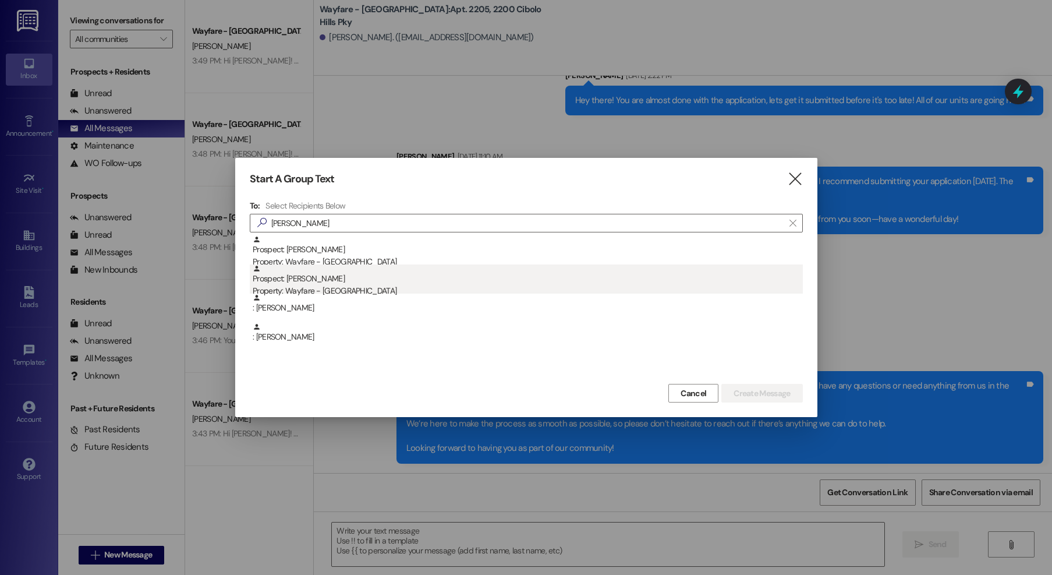
click at [418, 281] on div "Prospect: [PERSON_NAME] Property: Wayfare - [GEOGRAPHIC_DATA]" at bounding box center [528, 280] width 550 height 33
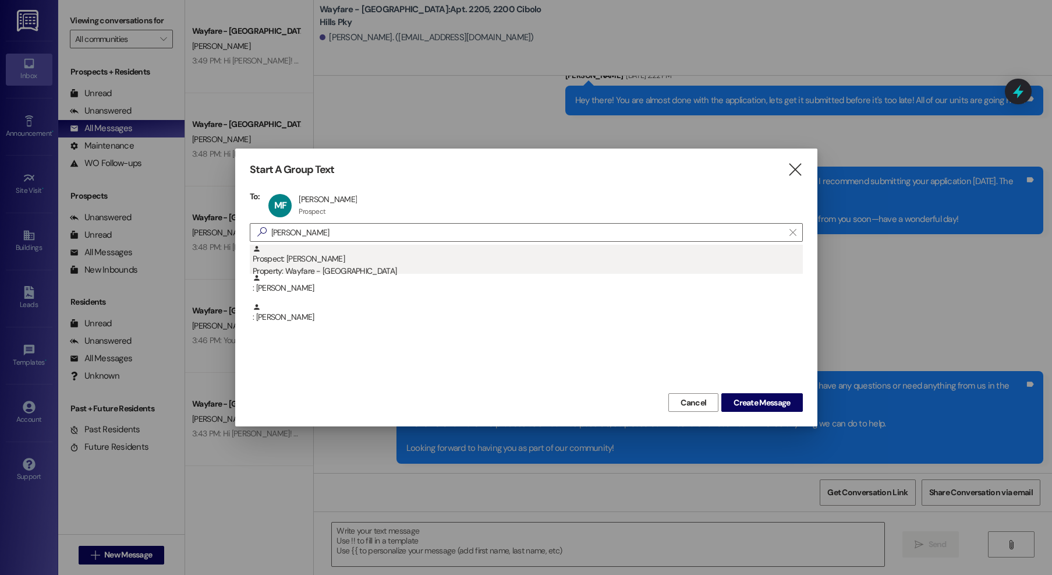
click at [403, 257] on div "Prospect: [PERSON_NAME] Property: Wayfare - [GEOGRAPHIC_DATA]" at bounding box center [528, 260] width 550 height 33
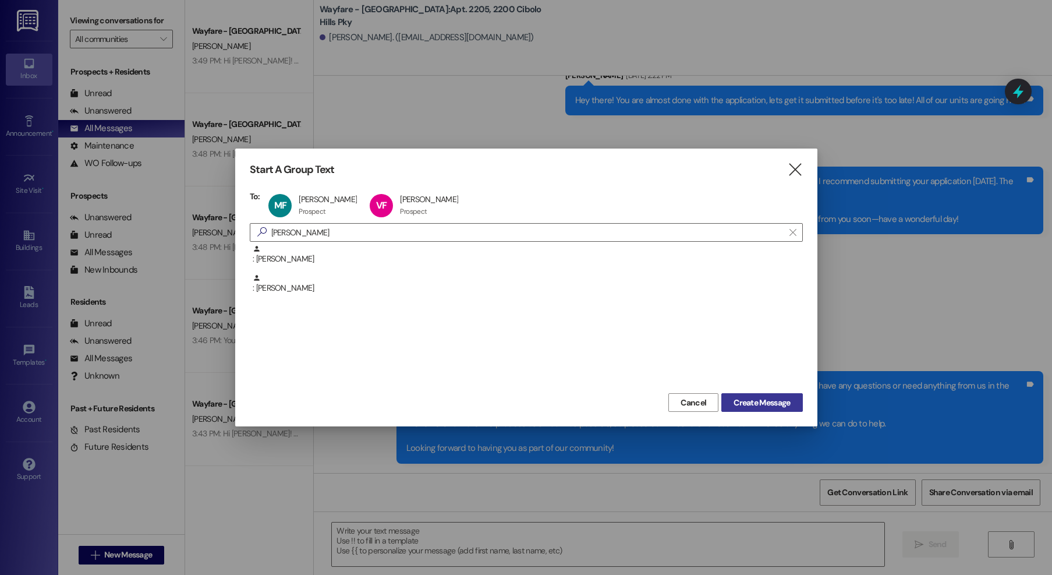
drag, startPoint x: 768, startPoint y: 412, endPoint x: 768, endPoint y: 406, distance: 5.9
click at [768, 412] on div "Start A Group Text  To: MF [PERSON_NAME] [PERSON_NAME] Prospect Prospect click…" at bounding box center [526, 287] width 582 height 278
click at [768, 403] on span "Create Message" at bounding box center [761, 402] width 56 height 12
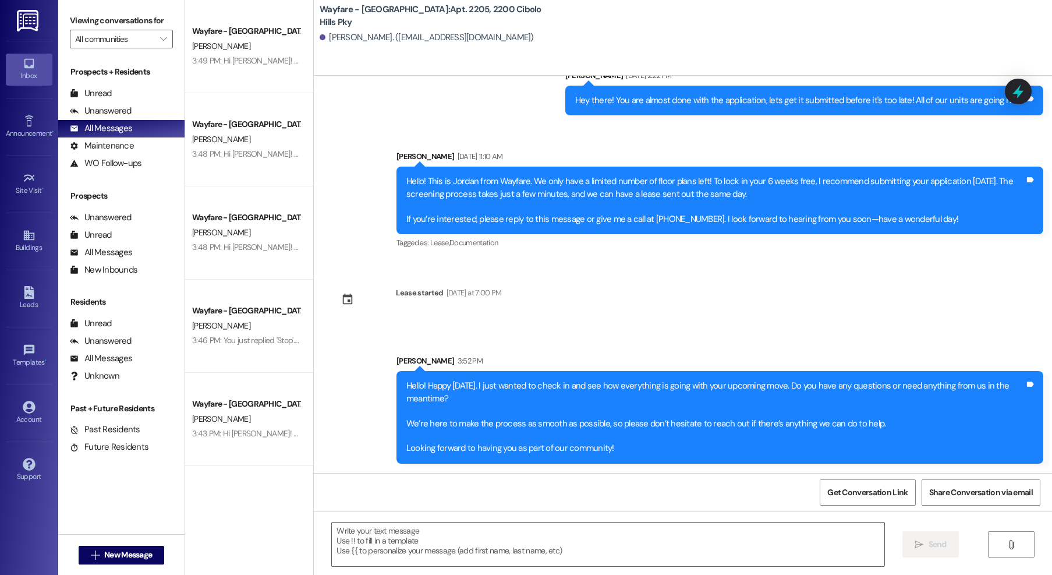
scroll to position [0, 0]
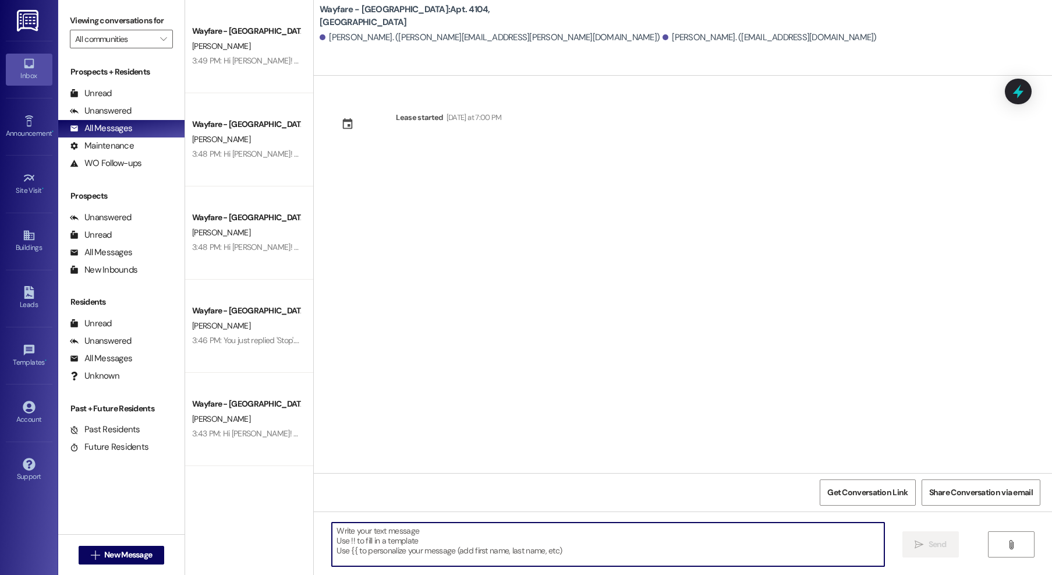
paste textarea "Hello! Happy [DATE]. I just wanted to check in and see how everything is going …"
type textarea "Hello! Happy [DATE]. I just wanted to check in and see how everything is going …"
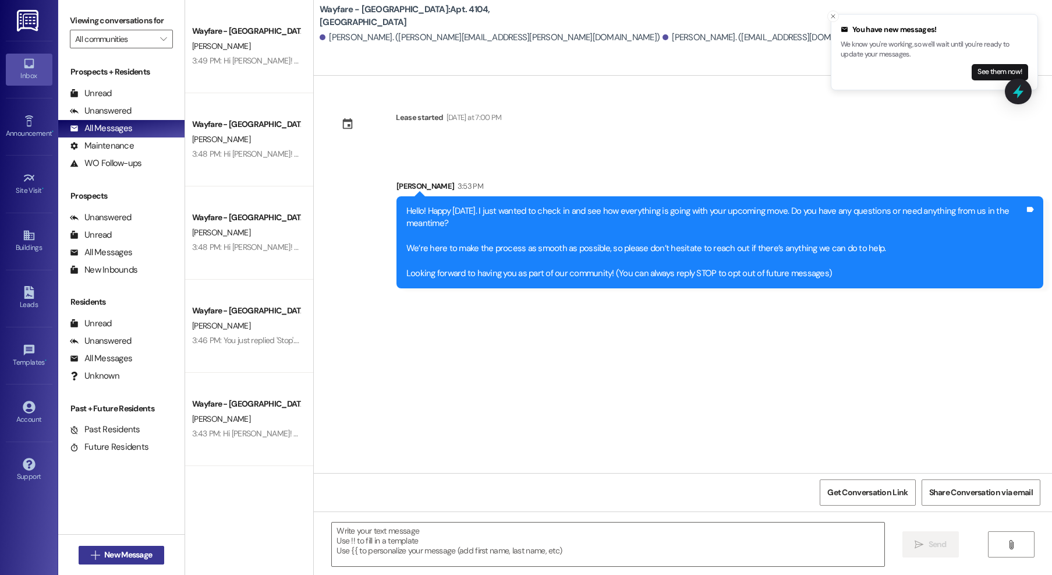
click at [104, 556] on span "New Message" at bounding box center [128, 554] width 48 height 12
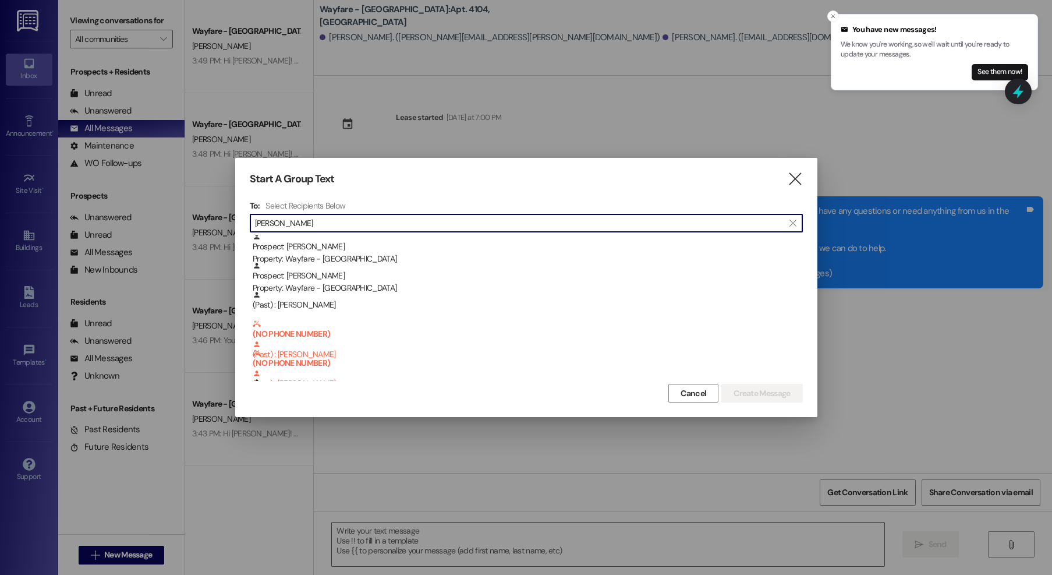
scroll to position [154, 0]
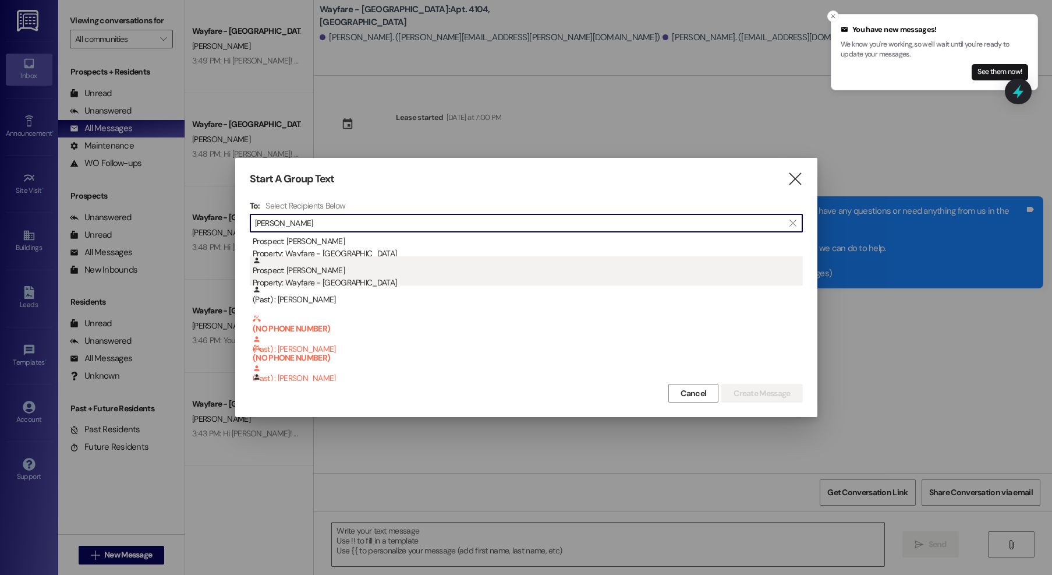
type input "[PERSON_NAME]"
click at [336, 274] on div "Prospect: [PERSON_NAME] Property: Wayfare - [GEOGRAPHIC_DATA]" at bounding box center [528, 272] width 550 height 33
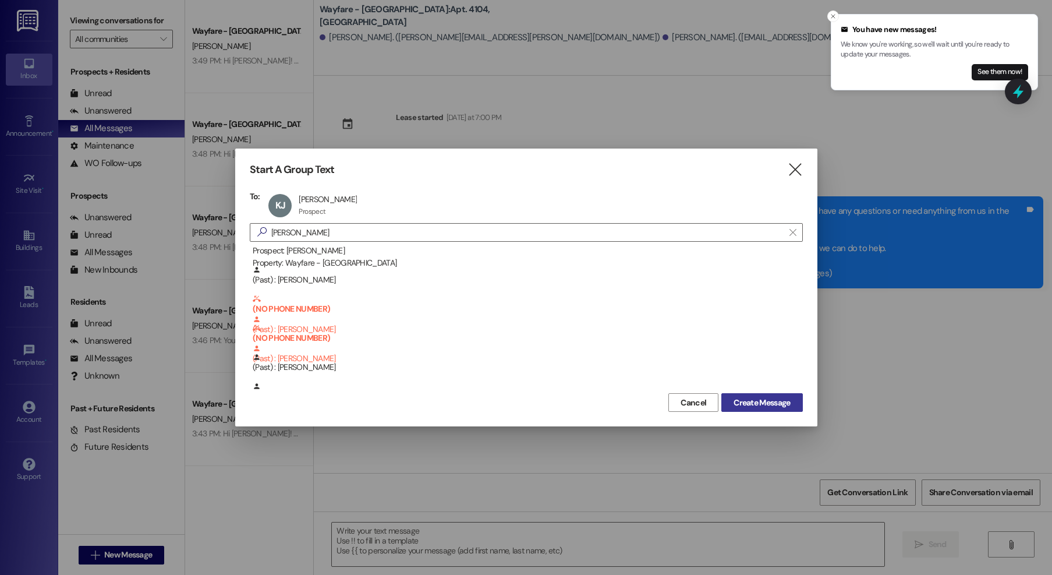
click at [743, 403] on span "Create Message" at bounding box center [761, 402] width 56 height 12
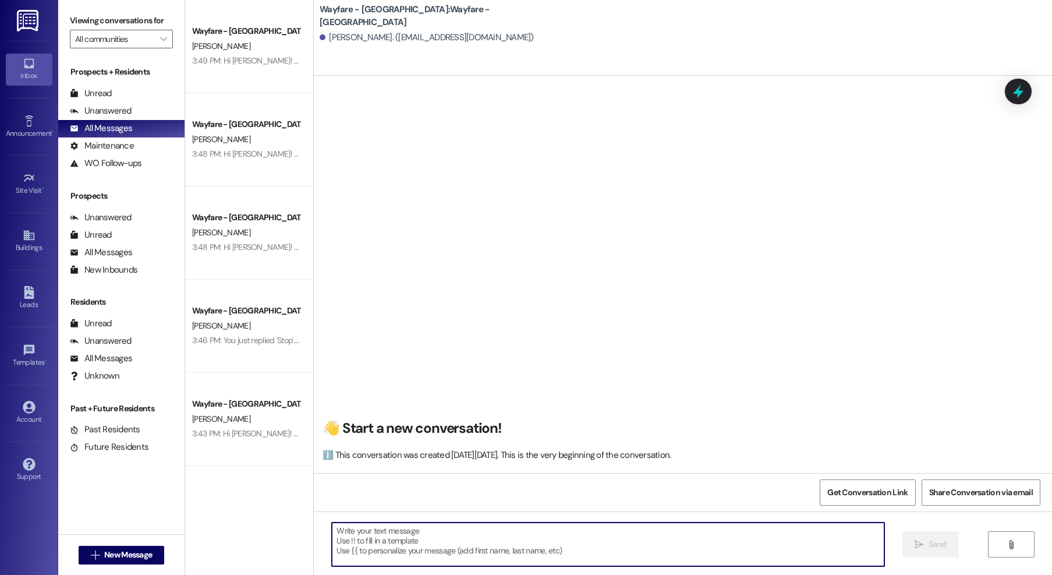
paste textarea "Hello! Happy [DATE]. I just wanted to check in and see how everything is going …"
type textarea "Hello! Happy [DATE]. I just wanted to check in and see how everything is going …"
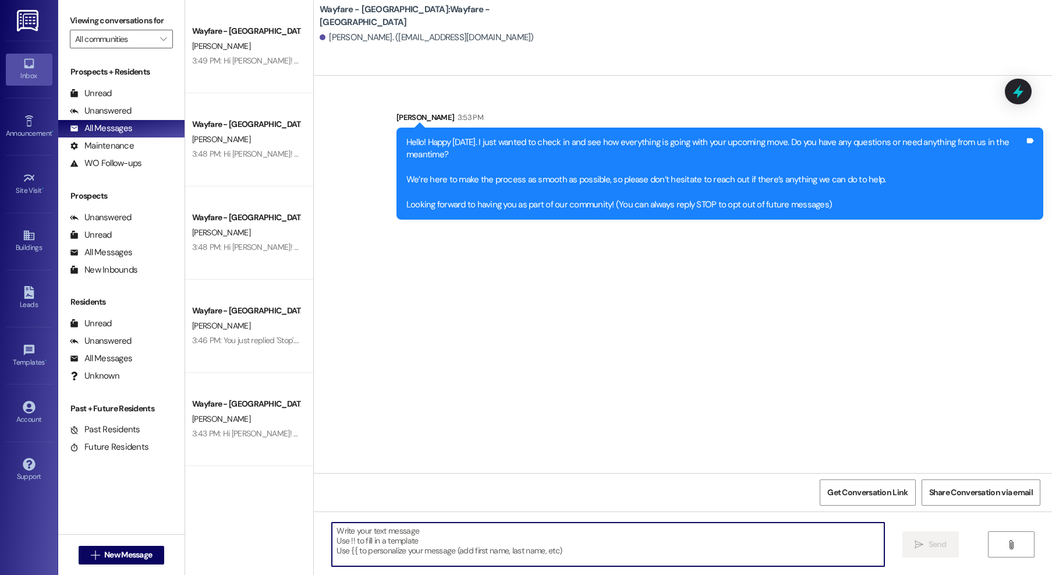
scroll to position [0, 0]
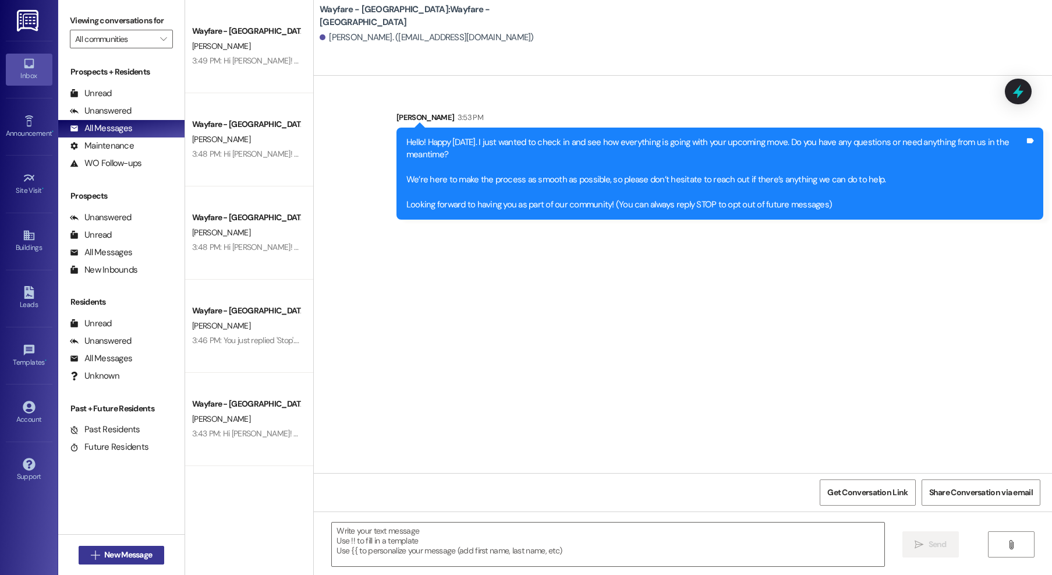
click at [146, 558] on span "New Message" at bounding box center [128, 554] width 48 height 12
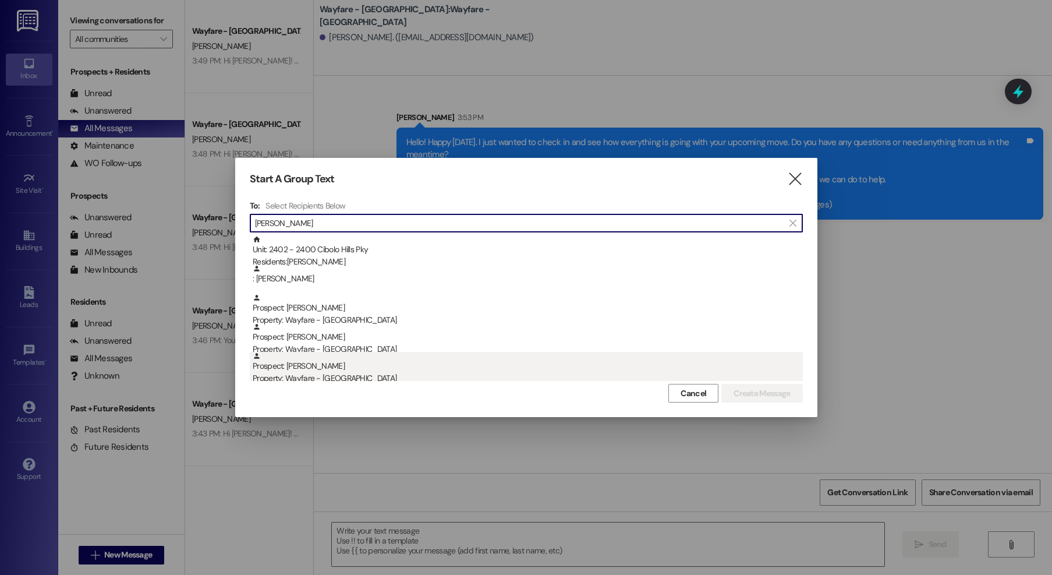
type input "[PERSON_NAME]"
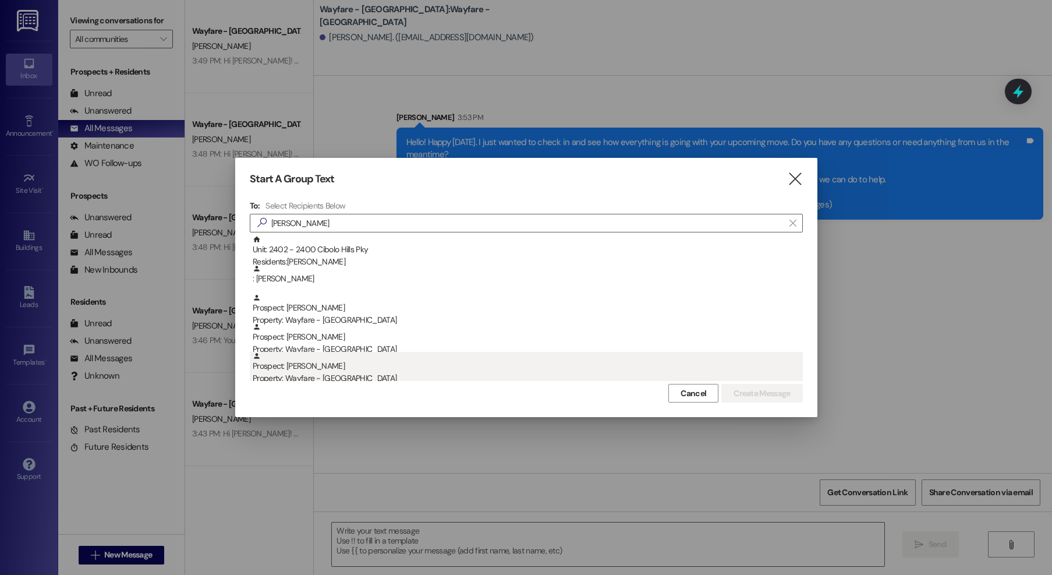
click at [381, 363] on div "Prospect: [PERSON_NAME] Property: Wayfare - [GEOGRAPHIC_DATA]" at bounding box center [528, 368] width 550 height 33
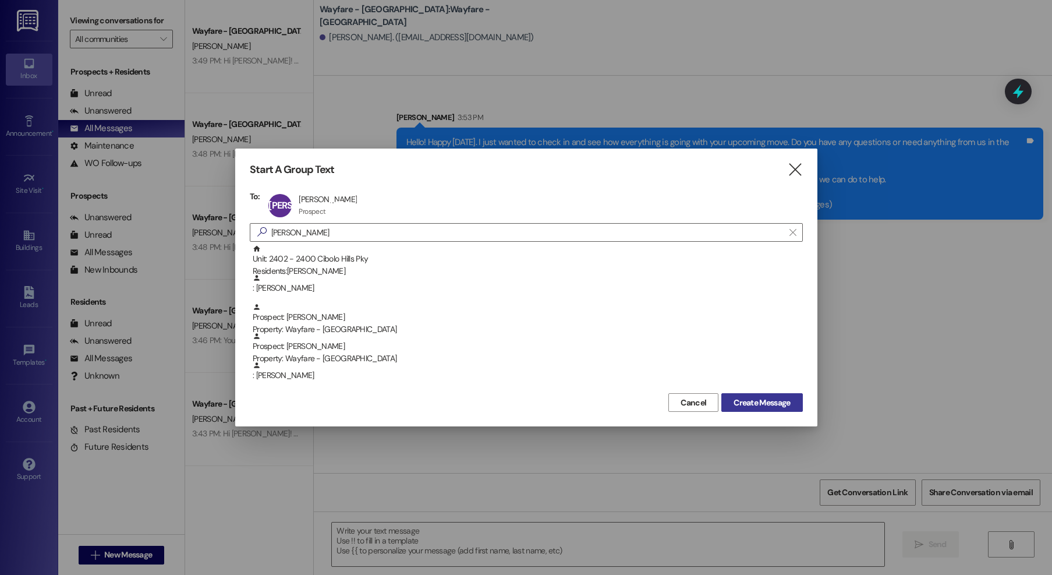
click at [769, 397] on span "Create Message" at bounding box center [761, 402] width 56 height 12
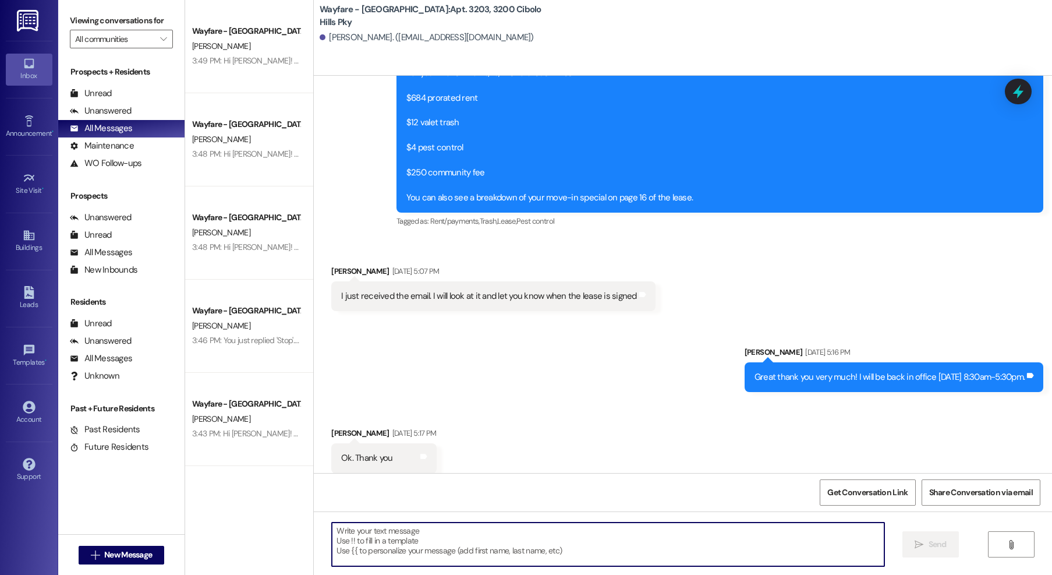
scroll to position [560, 0]
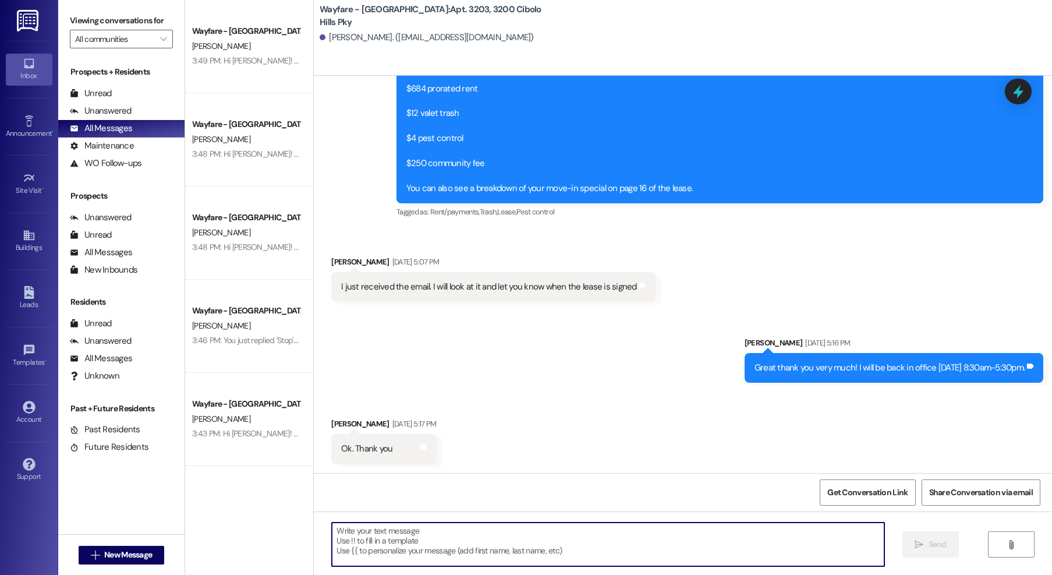
paste textarea "Hello! Happy [DATE]. I just wanted to check in and see how everything is going …"
type textarea "Hello! Happy [DATE]. I just wanted to check in and see how everything is going …"
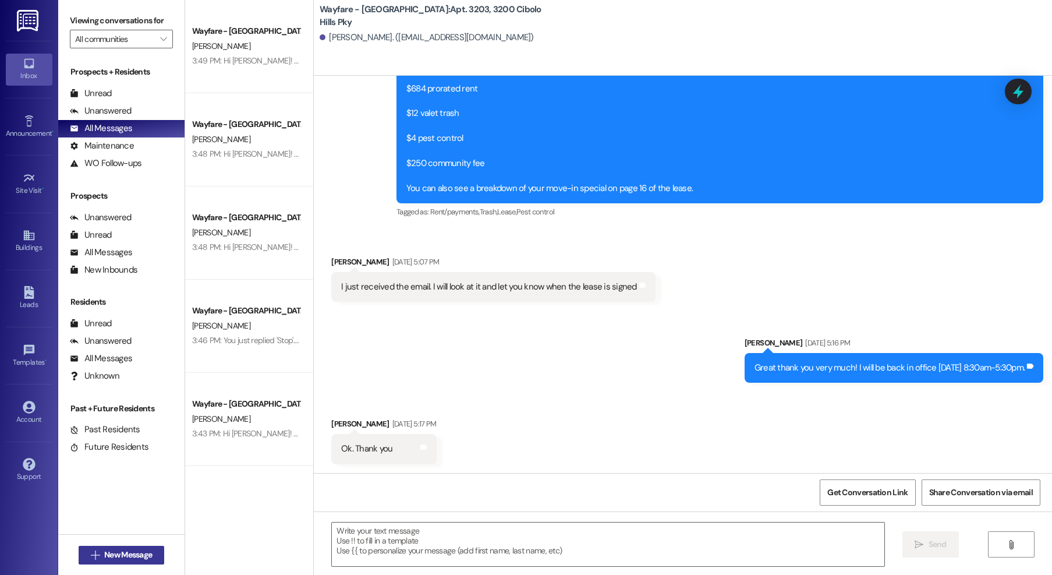
click at [133, 549] on span "New Message" at bounding box center [128, 554] width 48 height 12
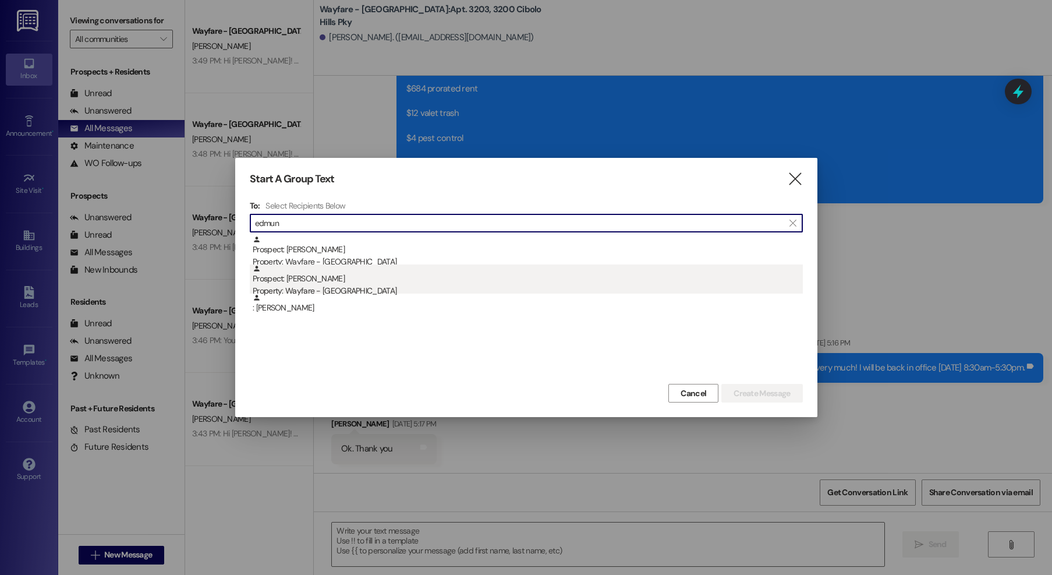
type input "edmun"
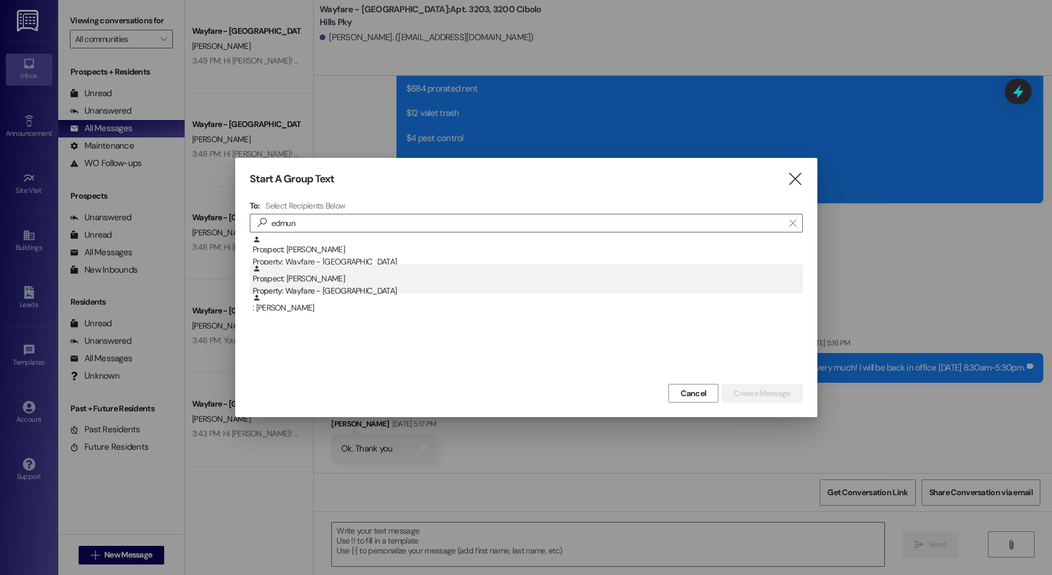
click at [377, 282] on div "Prospect: [PERSON_NAME] Property: Wayfare - [GEOGRAPHIC_DATA]" at bounding box center [528, 280] width 550 height 33
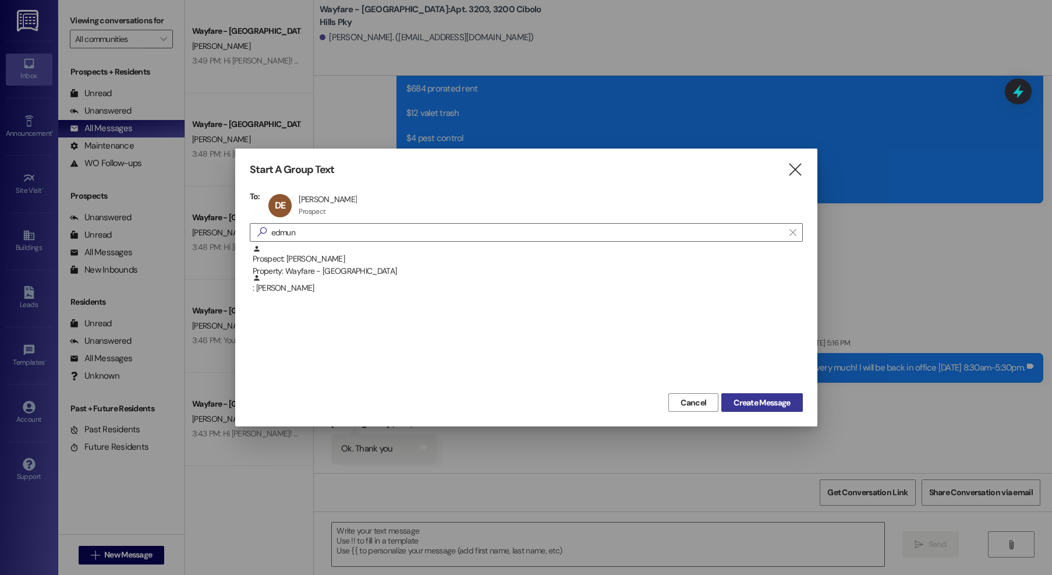
click at [747, 403] on span "Create Message" at bounding box center [761, 402] width 56 height 12
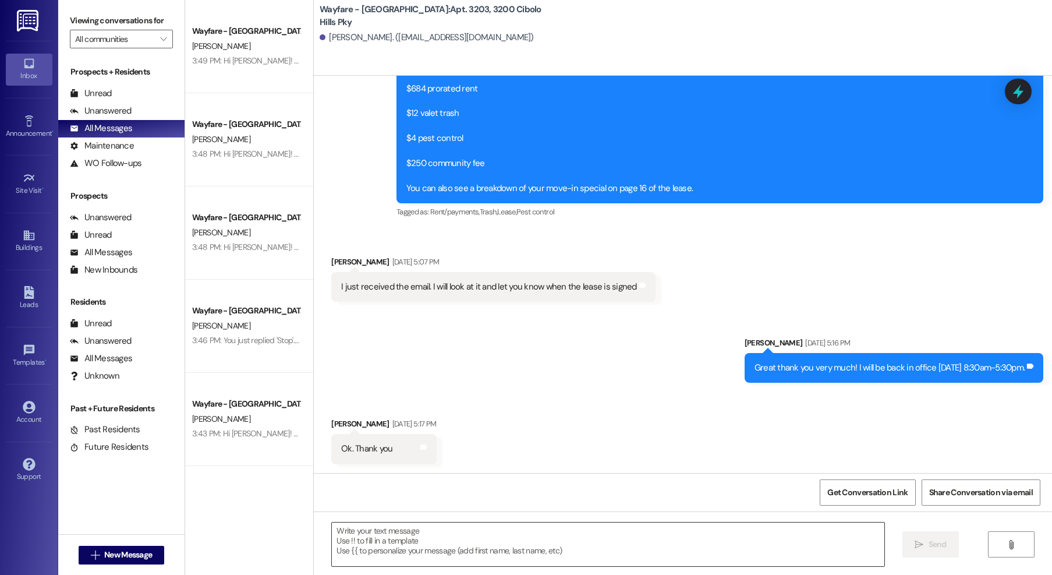
scroll to position [0, 0]
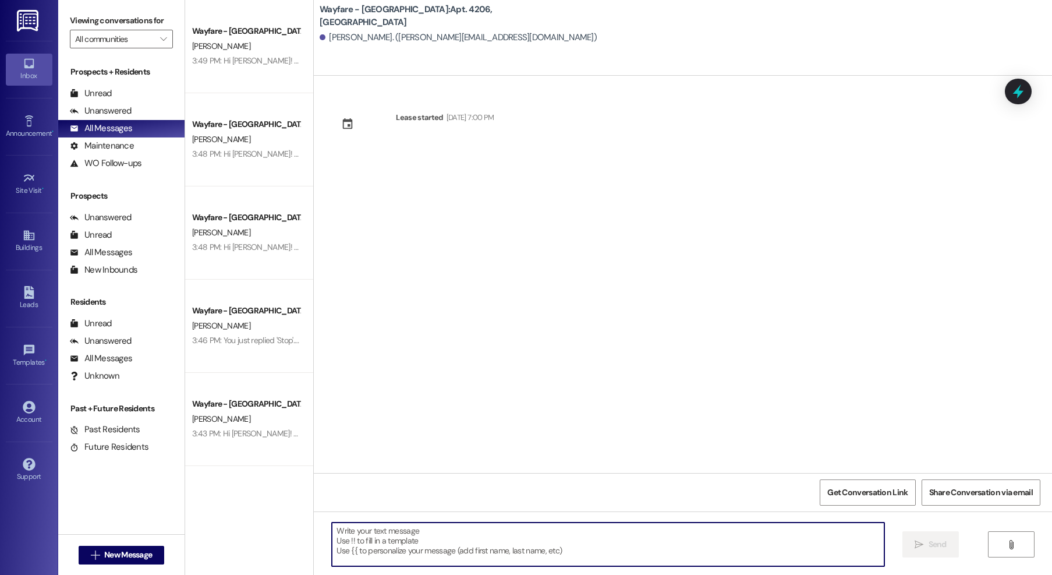
paste textarea "Hello! Happy [DATE]. I just wanted to check in and see how everything is going …"
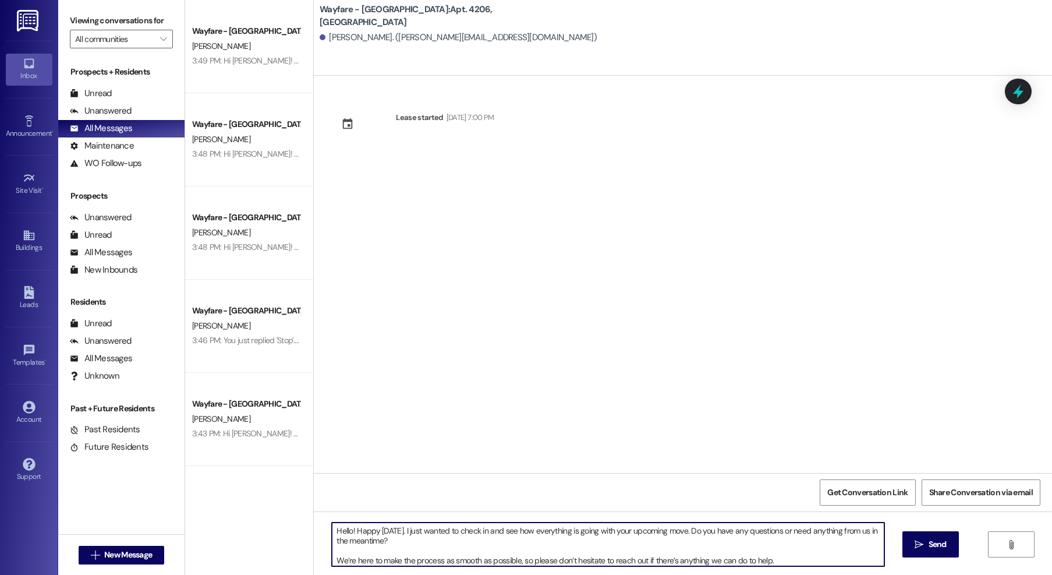
click at [400, 531] on textarea "Hello! Happy [DATE]. I just wanted to check in and see how everything is going …" at bounding box center [608, 544] width 552 height 44
type textarea "Hello! Happy [DATE]. This is [PERSON_NAME] from Wayfare! I just wanted to check…"
